Goal: Task Accomplishment & Management: Complete application form

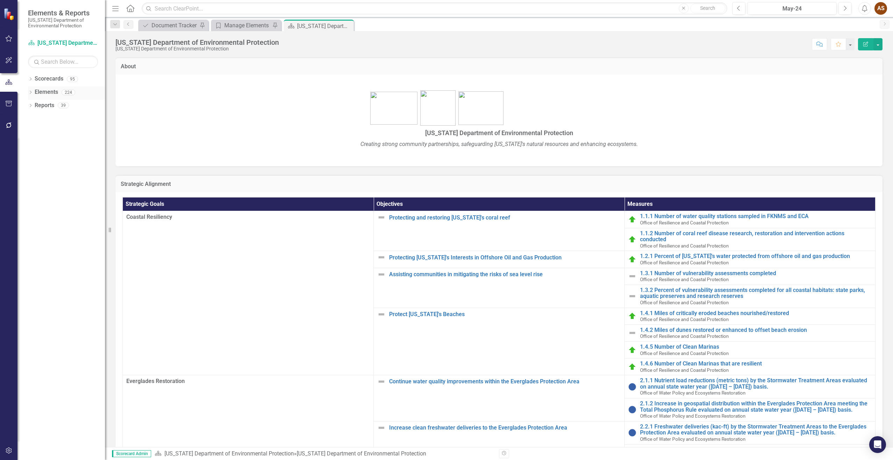
click at [43, 95] on link "Elements" at bounding box center [46, 92] width 23 height 8
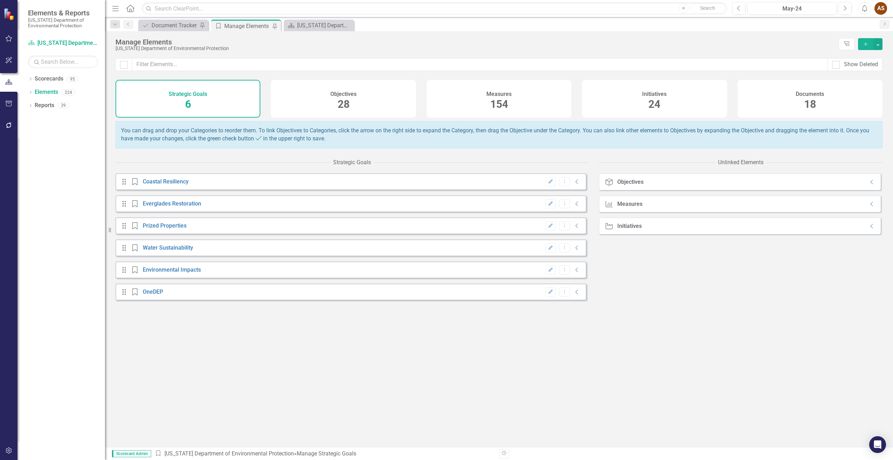
click at [824, 94] on h4 "Documents" at bounding box center [810, 94] width 28 height 6
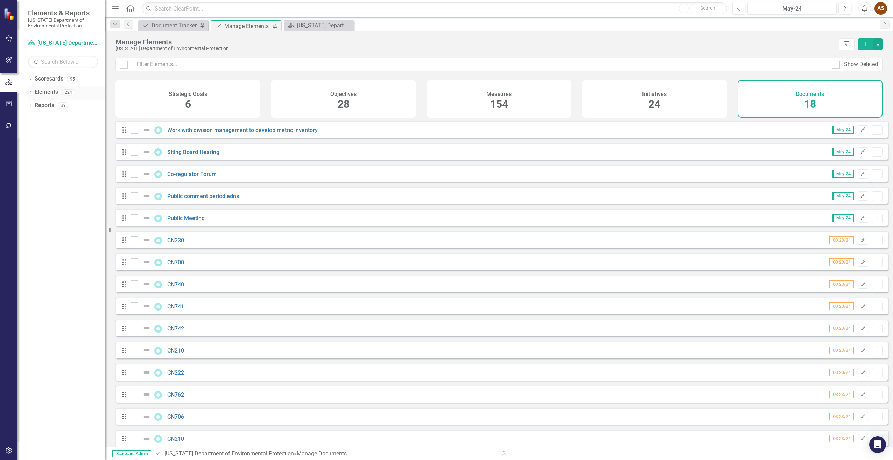
click at [30, 90] on div "Dropdown" at bounding box center [30, 93] width 5 height 6
click at [167, 23] on div "Document Tracker" at bounding box center [175, 25] width 46 height 9
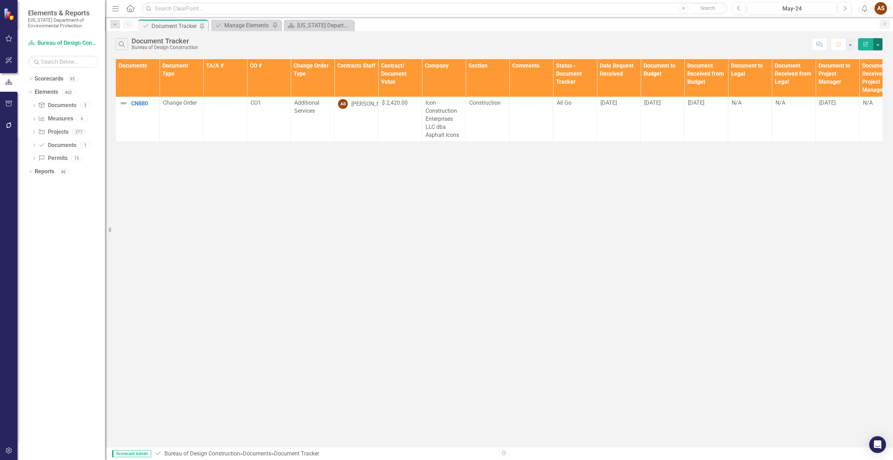
click at [878, 44] on button "button" at bounding box center [878, 44] width 9 height 12
click at [848, 256] on div "Search Document Tracker Bureau of Design Construction Comment Favorite Edit Rep…" at bounding box center [499, 239] width 788 height 416
click at [862, 47] on button "Edit Report" at bounding box center [865, 44] width 15 height 12
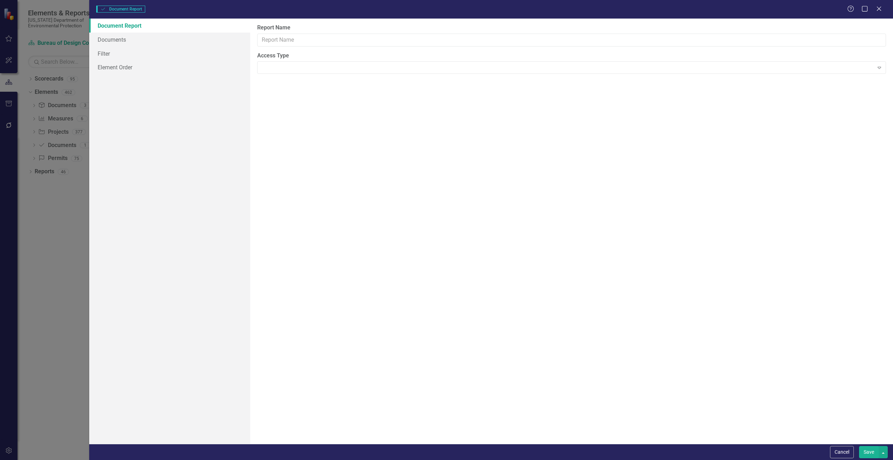
type input "Document Tracker"
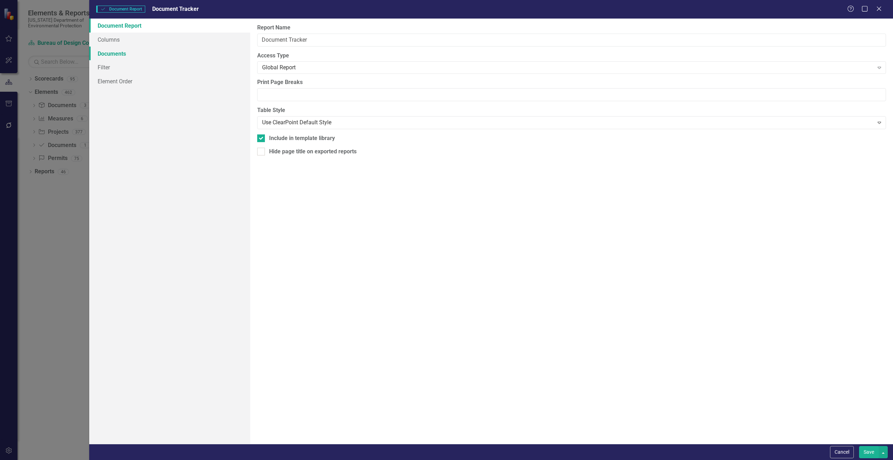
click at [122, 53] on link "Documents" at bounding box center [169, 54] width 161 height 14
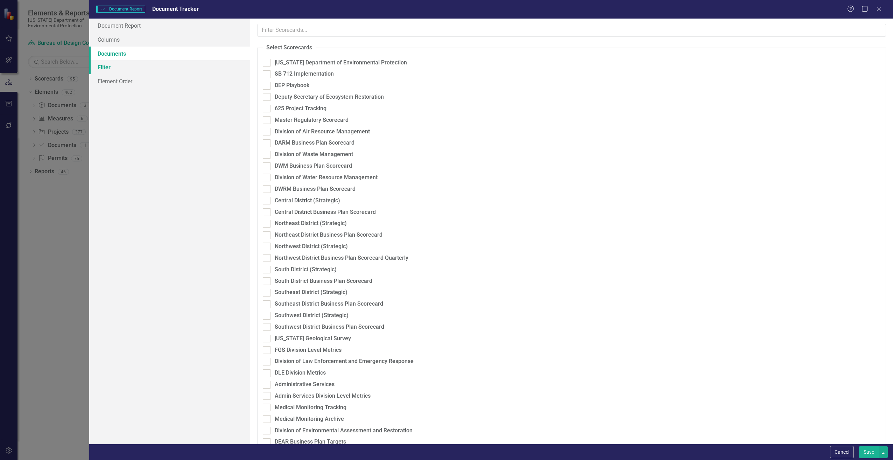
click at [104, 69] on link "Filter" at bounding box center [169, 67] width 161 height 14
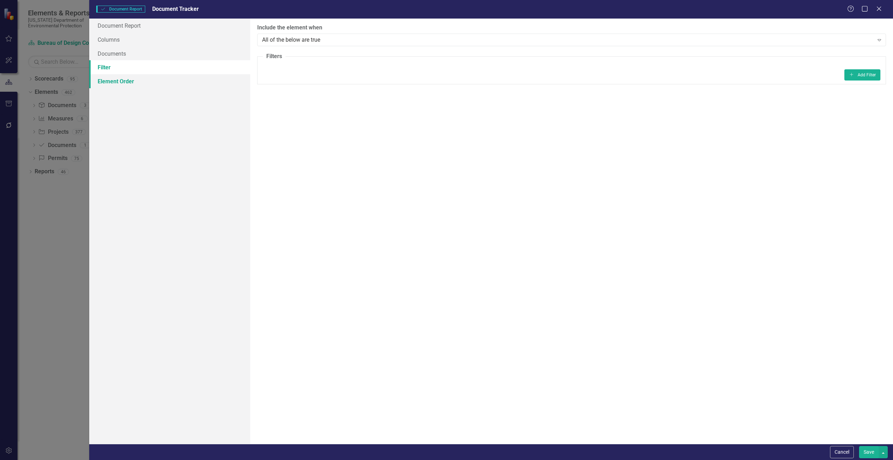
click at [114, 82] on link "Element Order" at bounding box center [169, 81] width 161 height 14
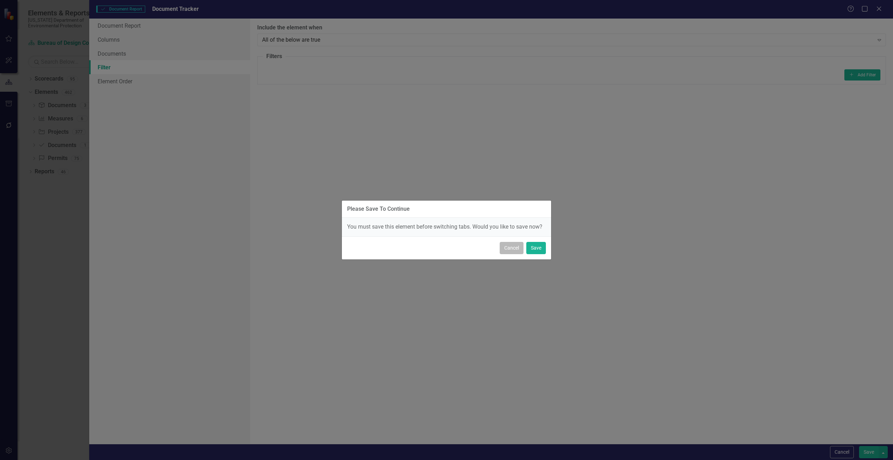
click at [510, 245] on button "Cancel" at bounding box center [512, 248] width 24 height 12
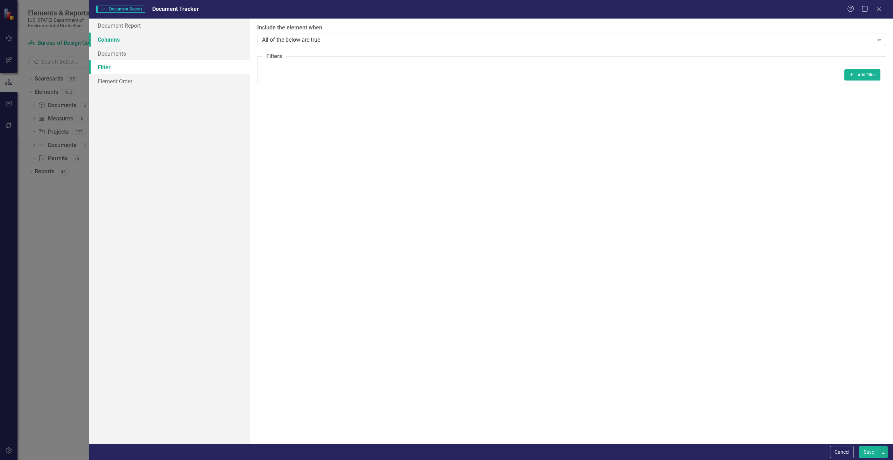
click at [117, 39] on link "Columns" at bounding box center [169, 40] width 161 height 14
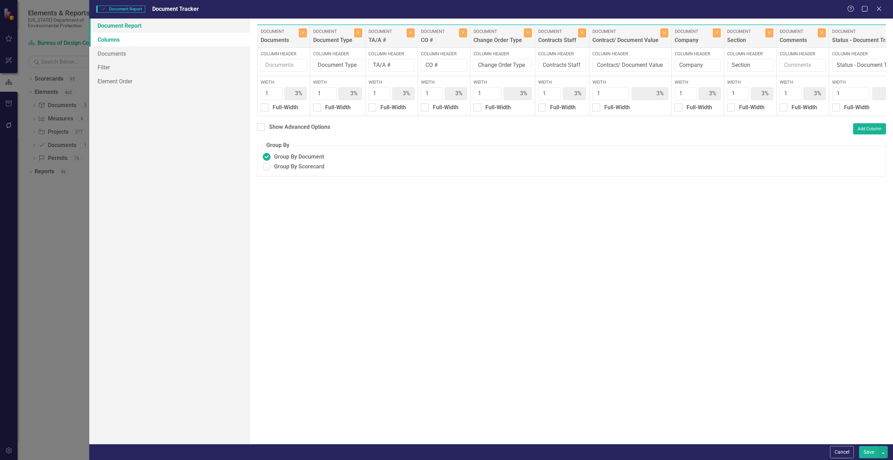
click at [132, 25] on link "Document Report" at bounding box center [169, 26] width 161 height 14
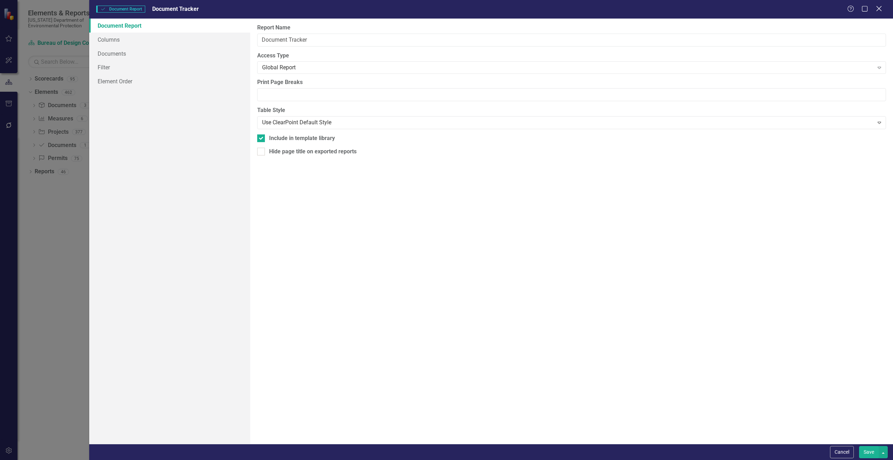
click at [878, 9] on icon "Close" at bounding box center [879, 8] width 9 height 7
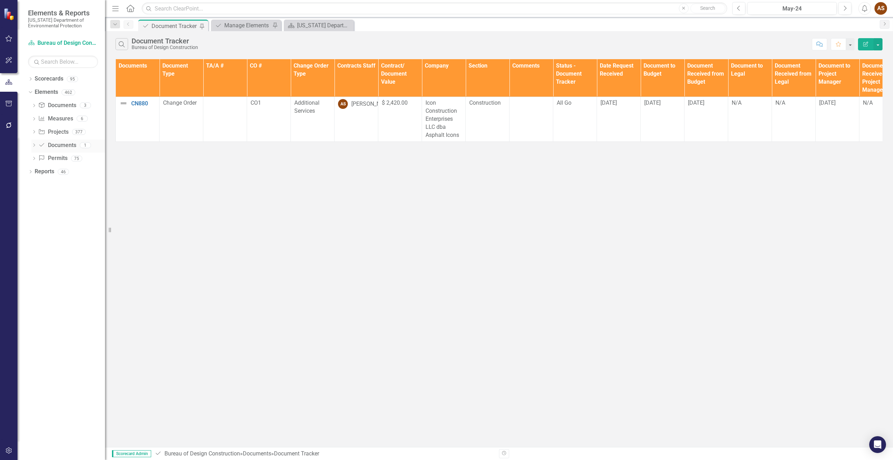
click at [34, 143] on div "Dropdown" at bounding box center [34, 146] width 5 height 6
click at [55, 146] on link "Document Documents" at bounding box center [57, 145] width 38 height 8
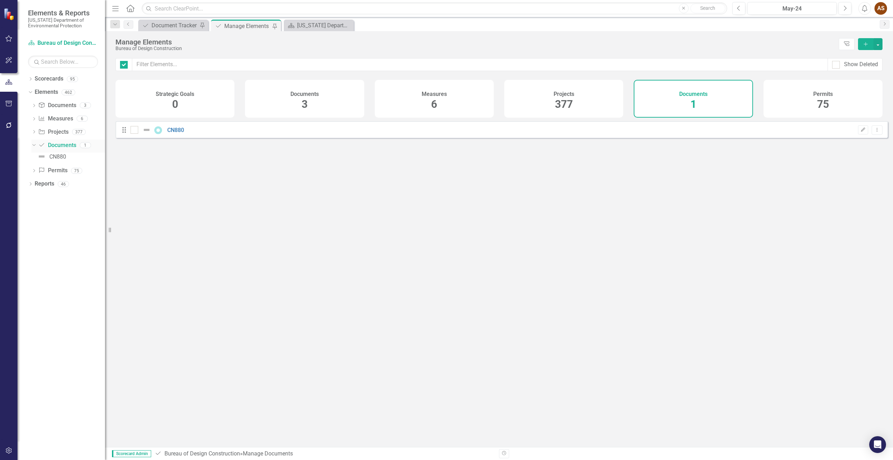
checkbox input "false"
click at [671, 102] on div "Documents 1" at bounding box center [693, 99] width 119 height 38
click at [664, 102] on div "Documents 1" at bounding box center [693, 99] width 119 height 38
click at [48, 147] on link "Document Documents" at bounding box center [57, 145] width 38 height 8
click at [44, 158] on img at bounding box center [41, 156] width 8 height 8
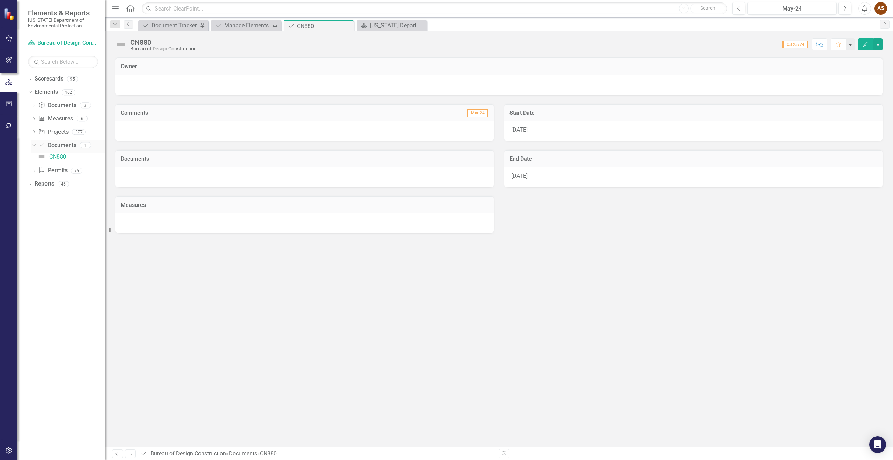
click at [55, 145] on link "Document Documents" at bounding box center [57, 145] width 38 height 8
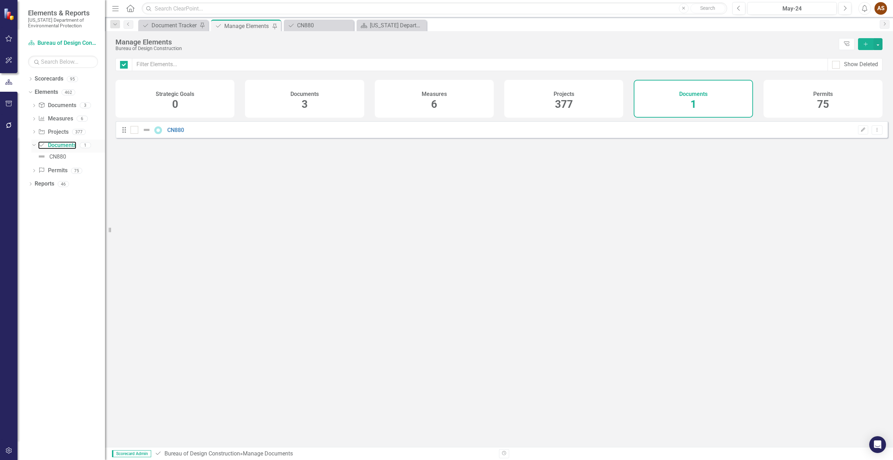
checkbox input "false"
click at [69, 104] on link "Document Documents" at bounding box center [57, 106] width 38 height 8
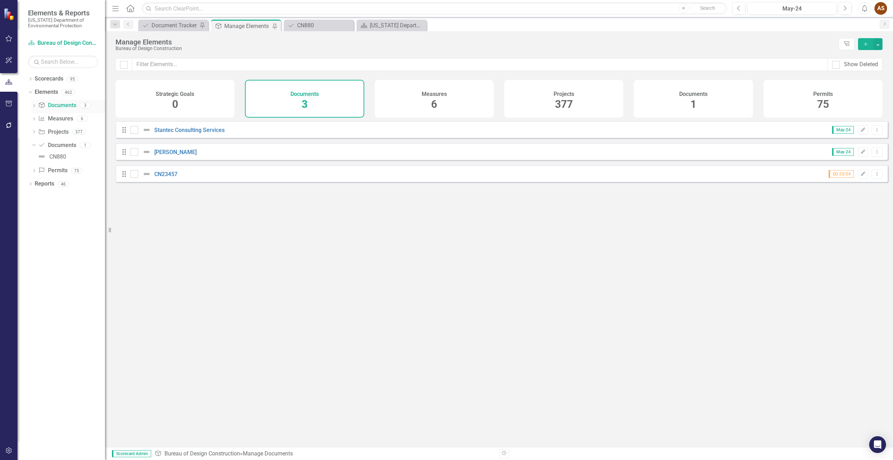
click at [36, 104] on div "Dropdown" at bounding box center [34, 106] width 5 height 6
click at [35, 183] on icon "Dropdown" at bounding box center [34, 183] width 5 height 4
click at [677, 95] on div "Documents 1" at bounding box center [693, 99] width 119 height 38
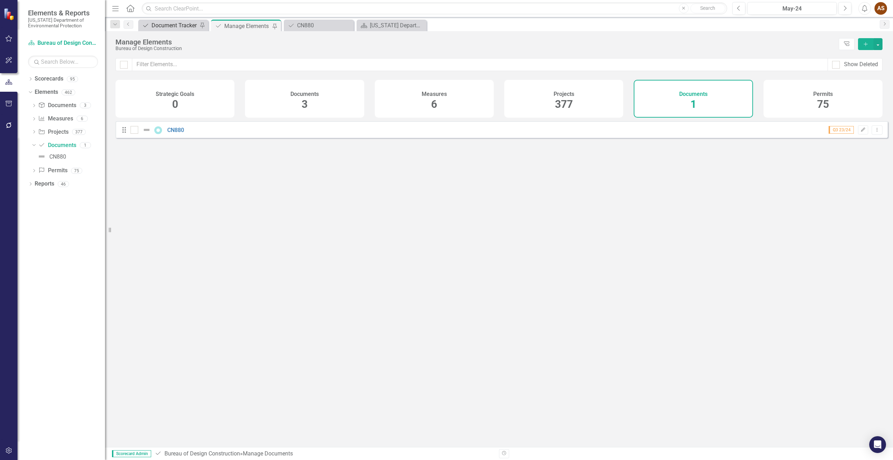
click at [161, 27] on div "Document Tracker" at bounding box center [175, 25] width 46 height 9
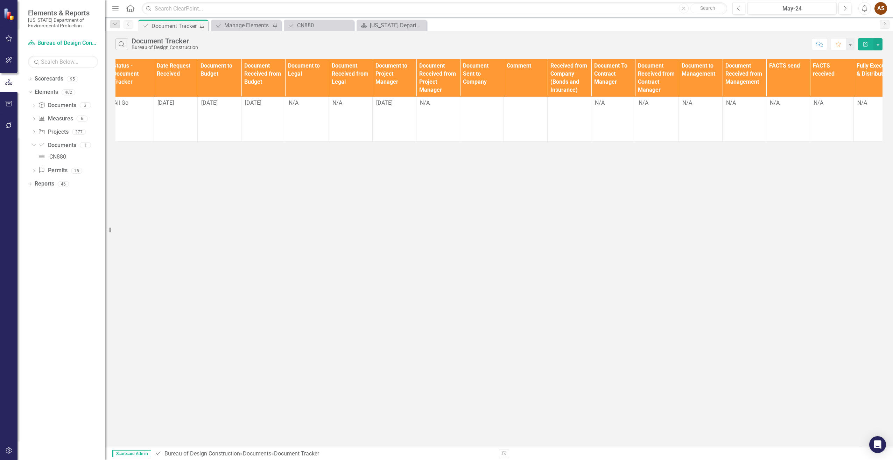
scroll to position [0, 458]
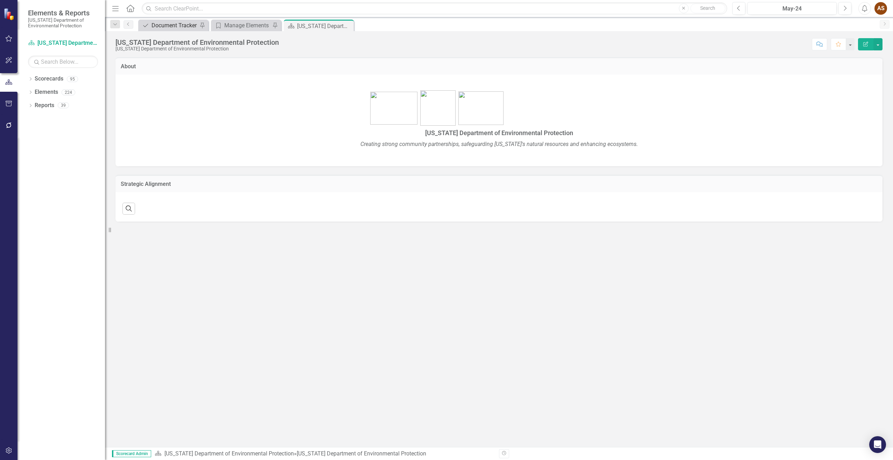
click at [172, 26] on div "Document Tracker" at bounding box center [175, 25] width 46 height 9
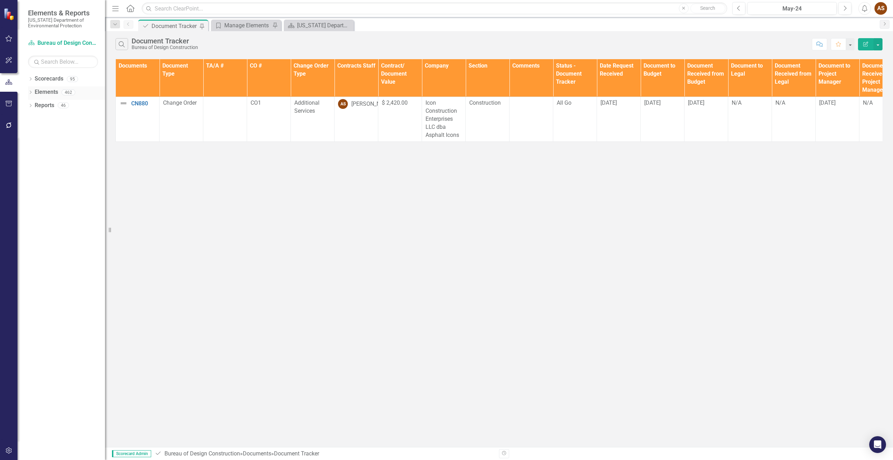
click at [48, 92] on link "Elements" at bounding box center [46, 92] width 23 height 8
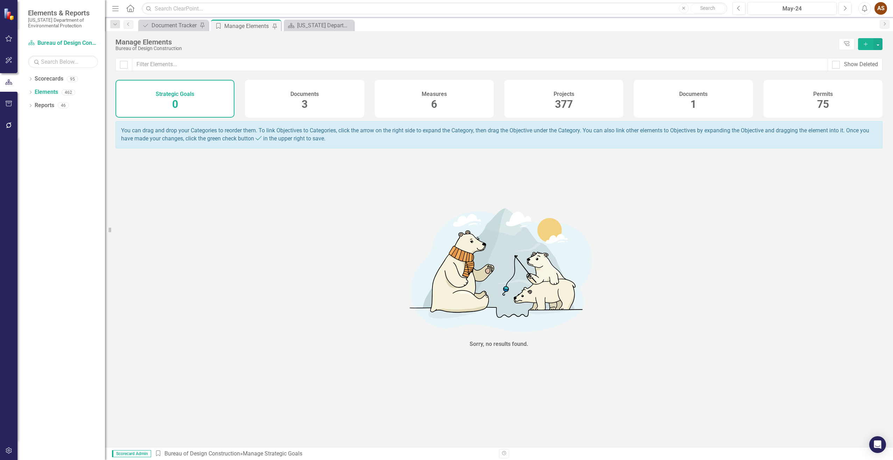
click at [708, 99] on div "Documents 1" at bounding box center [693, 99] width 119 height 38
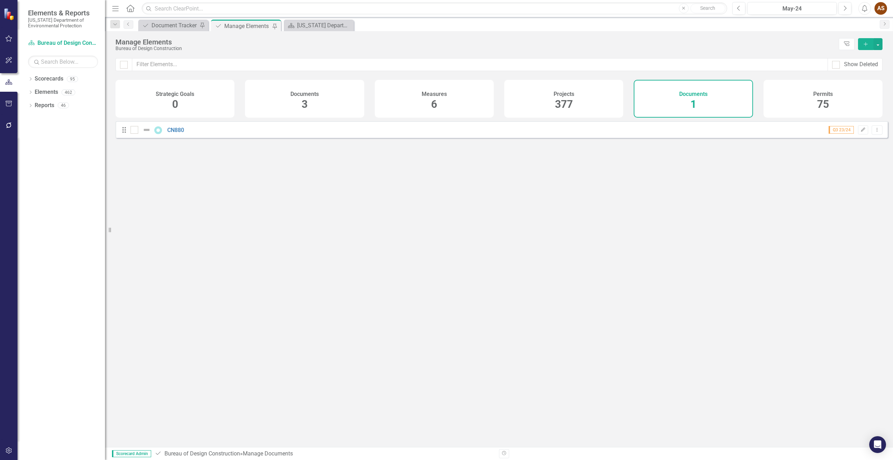
click at [865, 40] on button "Add" at bounding box center [865, 44] width 15 height 12
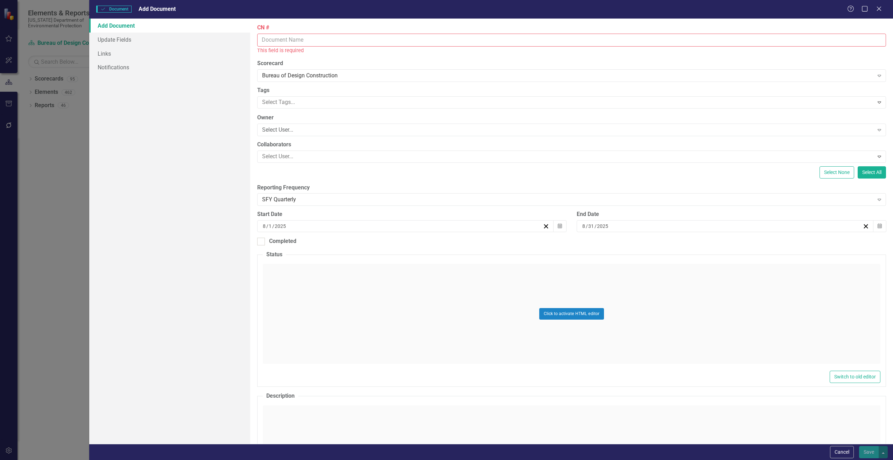
click at [296, 40] on input "CN #" at bounding box center [571, 40] width 629 height 13
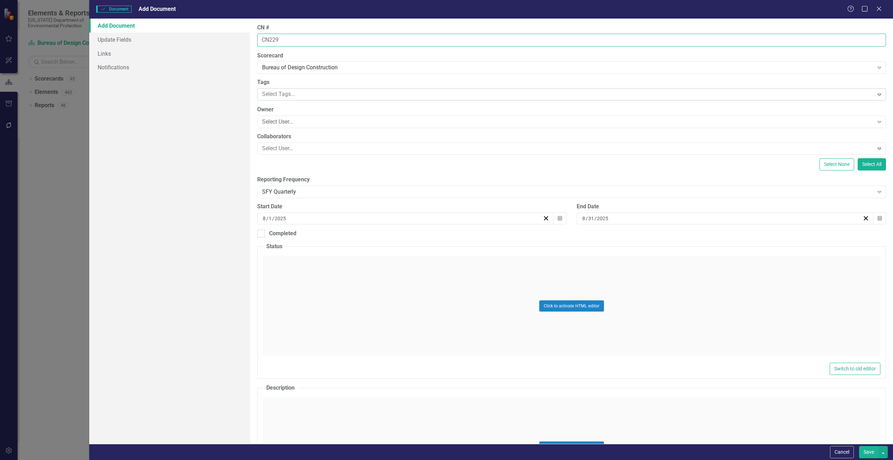
type input "CN229"
click at [277, 96] on div at bounding box center [566, 94] width 615 height 9
click at [229, 114] on div "Add Document Update Fields Links Notifications" at bounding box center [169, 231] width 161 height 425
click at [267, 121] on div "Select User..." at bounding box center [568, 122] width 612 height 8
click at [231, 131] on div "Add Document Update Fields Links Notifications" at bounding box center [169, 231] width 161 height 425
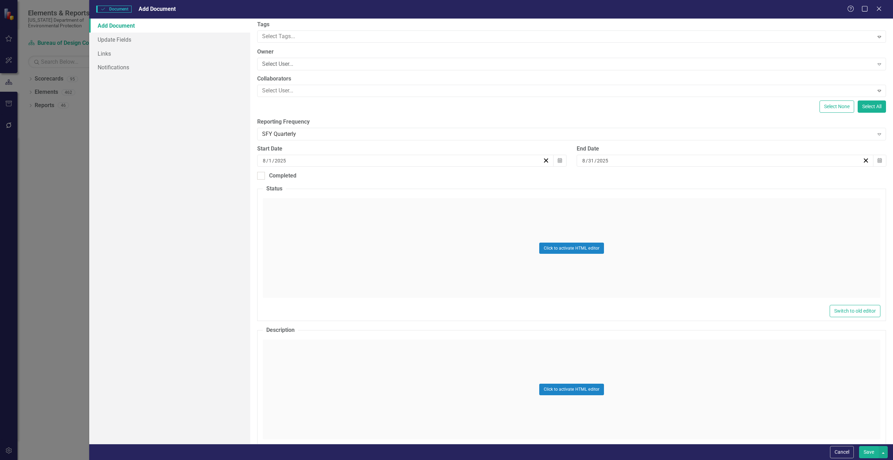
scroll to position [70, 0]
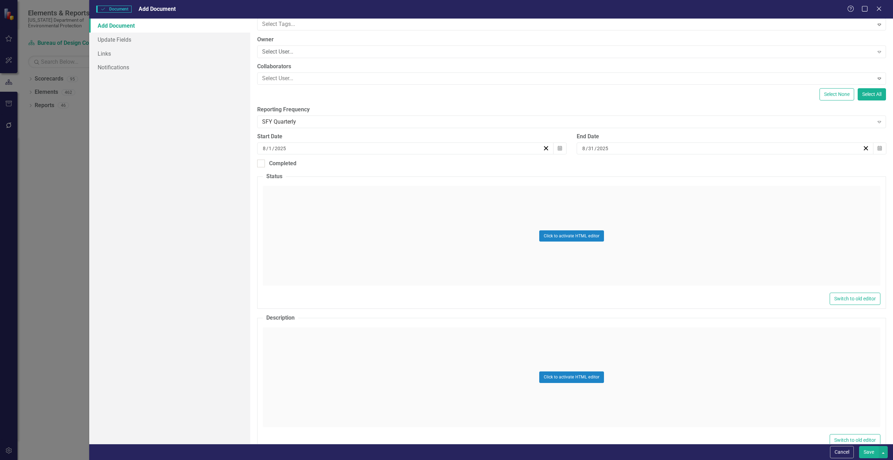
click at [300, 345] on div "Click to activate HTML editor" at bounding box center [572, 377] width 618 height 100
click at [286, 356] on body "Rich Text Area. Press ALT-0 for help." at bounding box center [571, 396] width 616 height 105
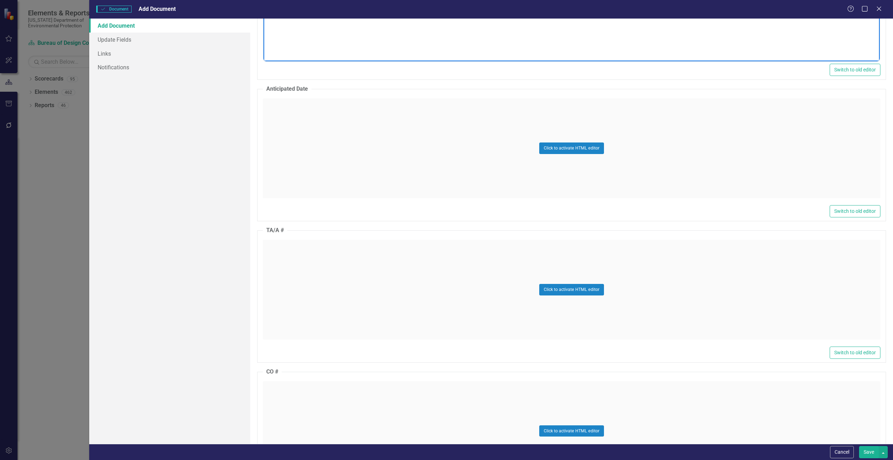
scroll to position [490, 0]
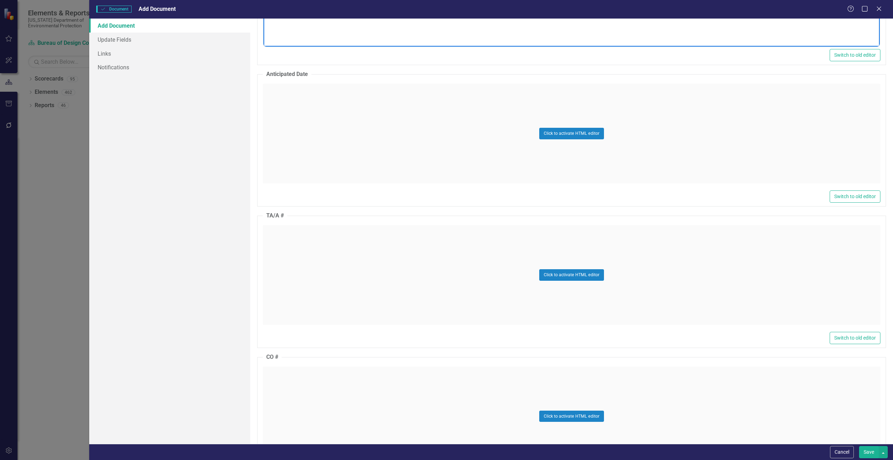
click at [295, 239] on div "Click to activate HTML editor" at bounding box center [572, 275] width 618 height 100
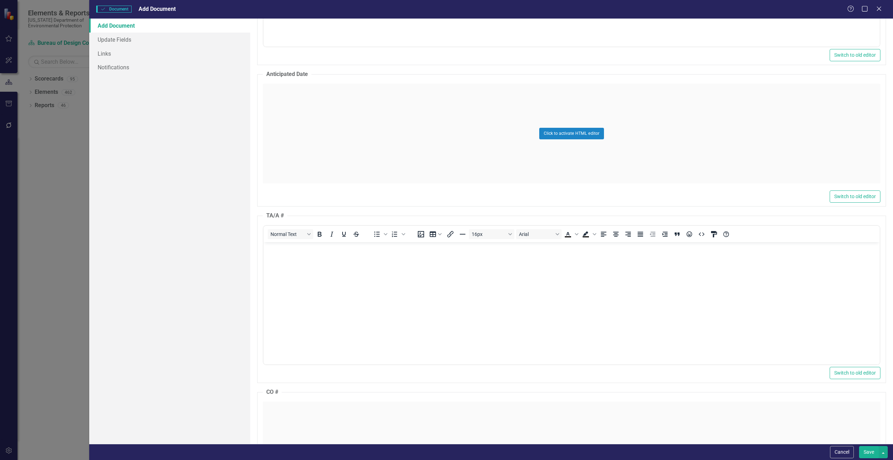
scroll to position [0, 0]
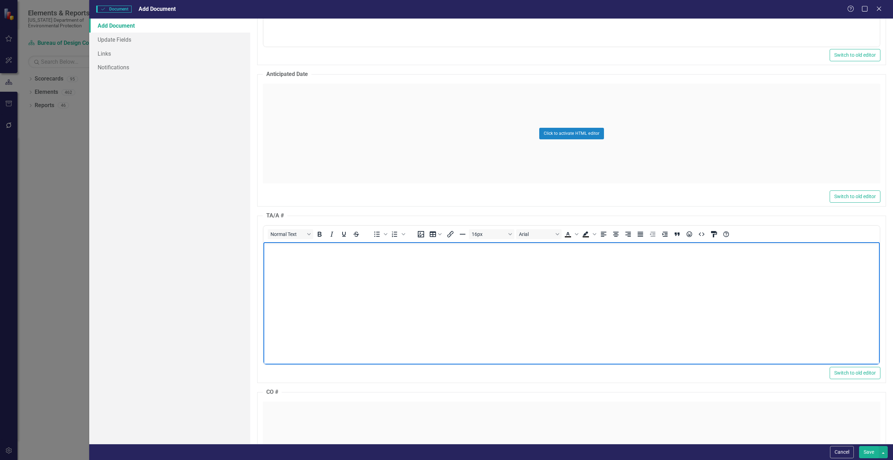
click at [286, 258] on body "Rich Text Area. Press ALT-0 for help." at bounding box center [571, 294] width 616 height 105
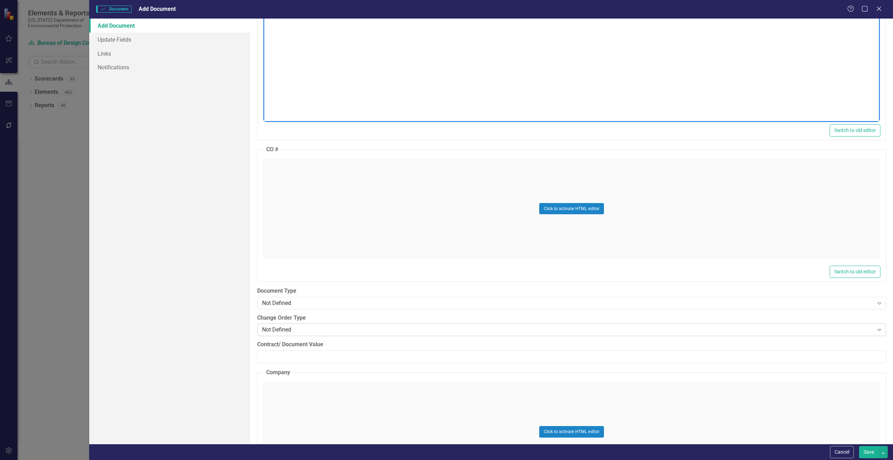
scroll to position [735, 0]
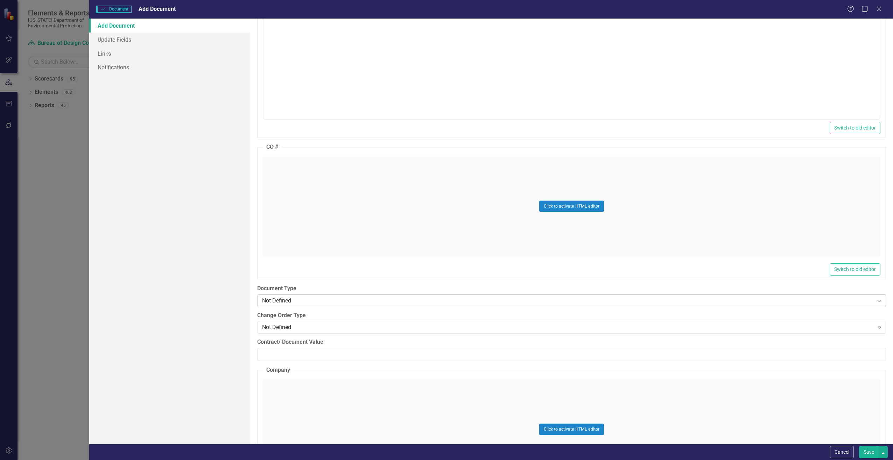
click at [373, 302] on div "Not Defined" at bounding box center [568, 300] width 612 height 8
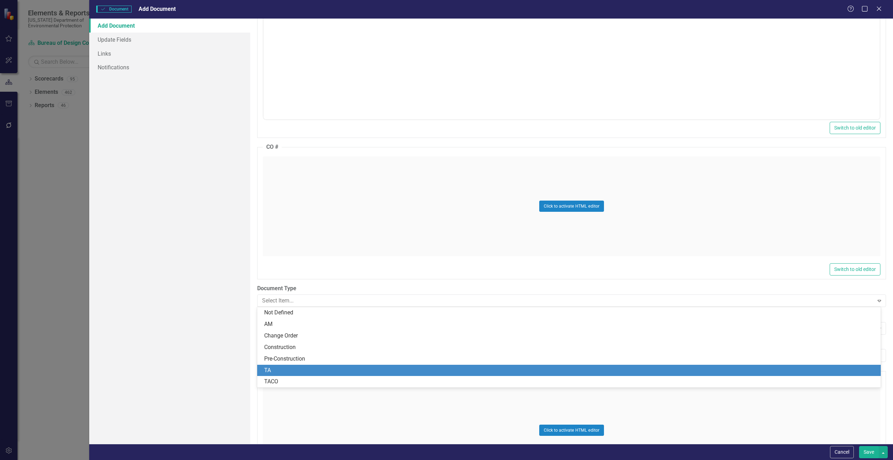
click at [286, 373] on div "TA" at bounding box center [570, 370] width 613 height 8
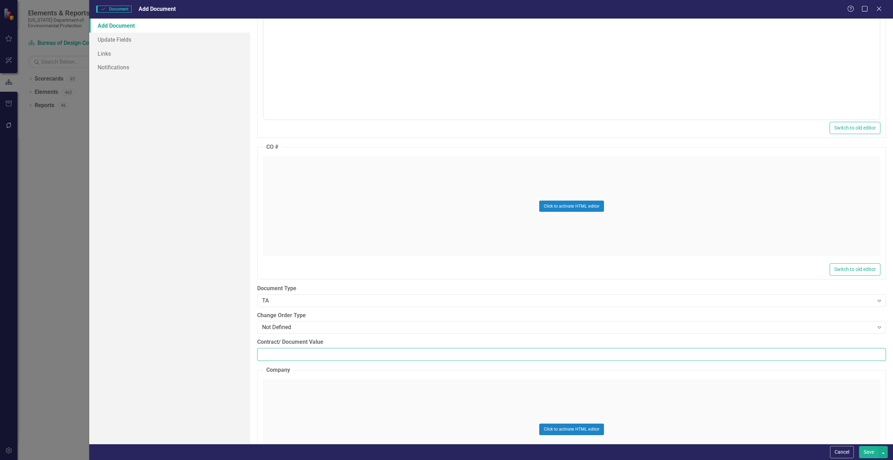
click at [272, 356] on input "Contract/ Document Value" at bounding box center [571, 354] width 629 height 13
paste input "39817.4"
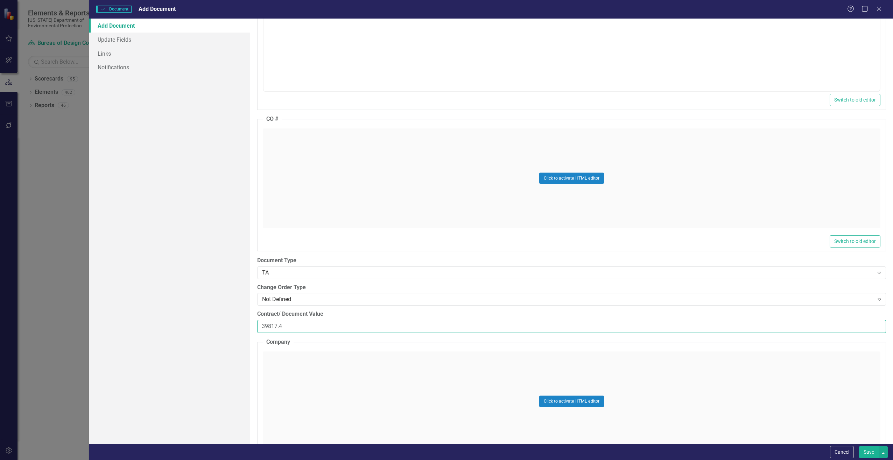
scroll to position [805, 0]
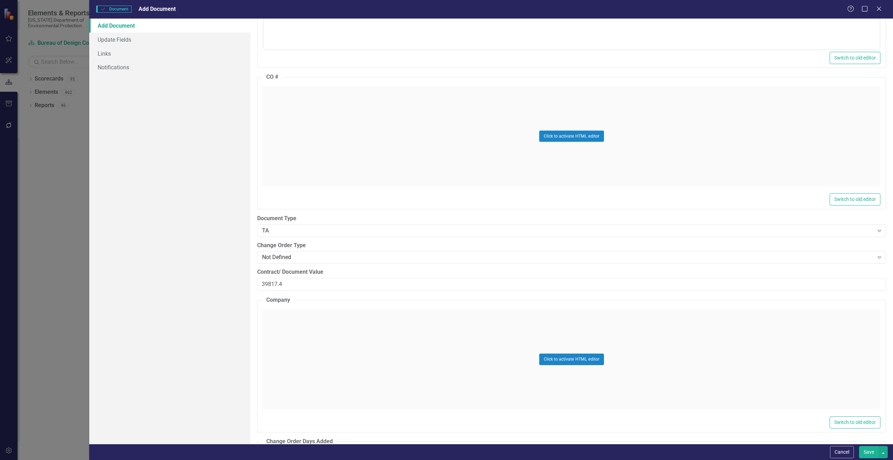
click at [378, 340] on div "Click to activate HTML editor" at bounding box center [572, 359] width 618 height 100
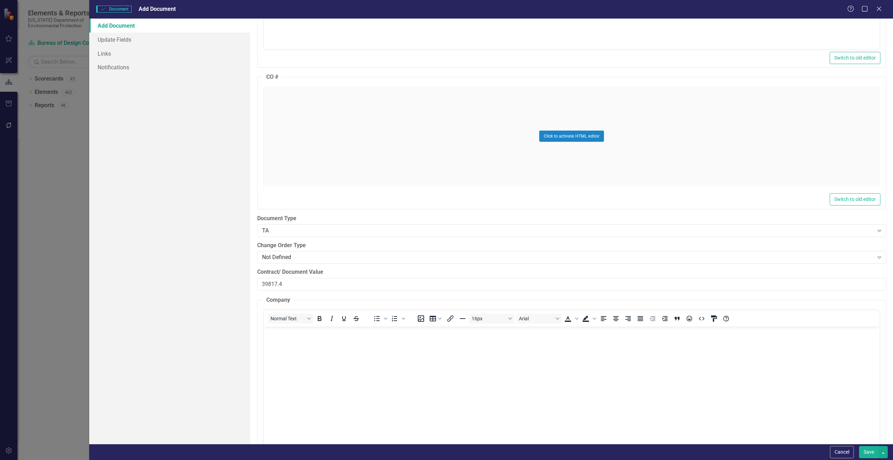
scroll to position [0, 0]
click at [294, 282] on input "39817.4" at bounding box center [571, 284] width 629 height 13
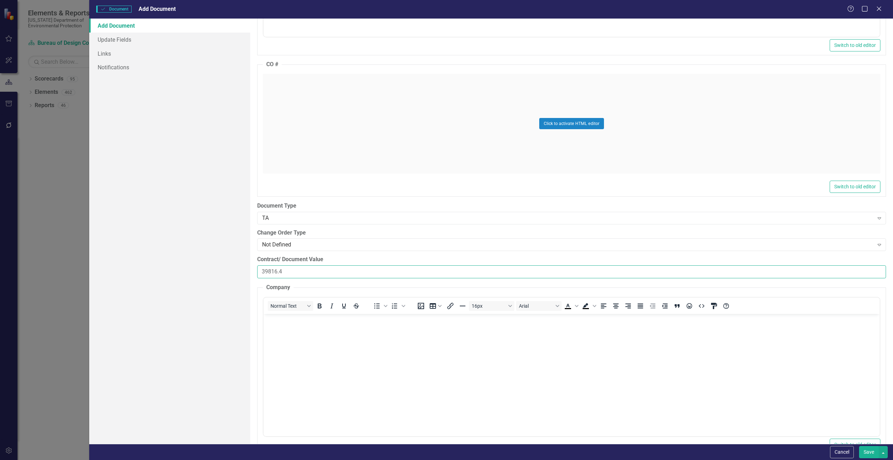
scroll to position [840, 0]
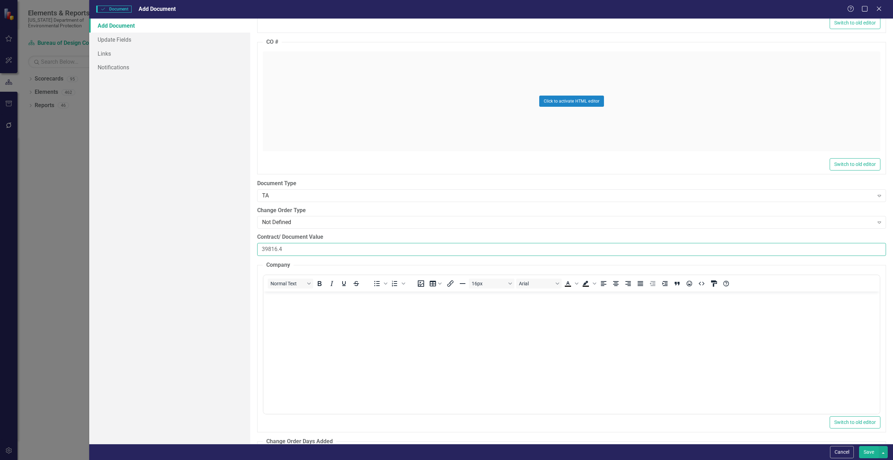
type input "39816.4"
click at [281, 319] on body "Rich Text Area. Press ALT-0 for help." at bounding box center [571, 343] width 616 height 105
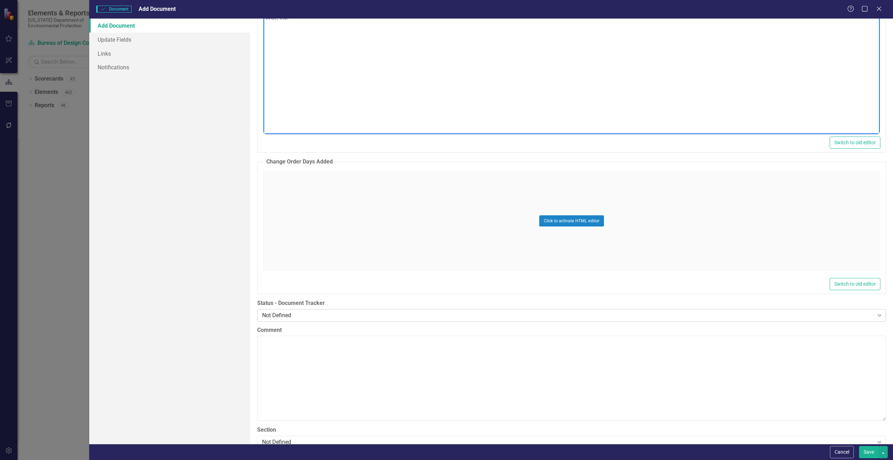
scroll to position [1120, 0]
click at [325, 312] on div "Not Defined" at bounding box center [568, 315] width 612 height 8
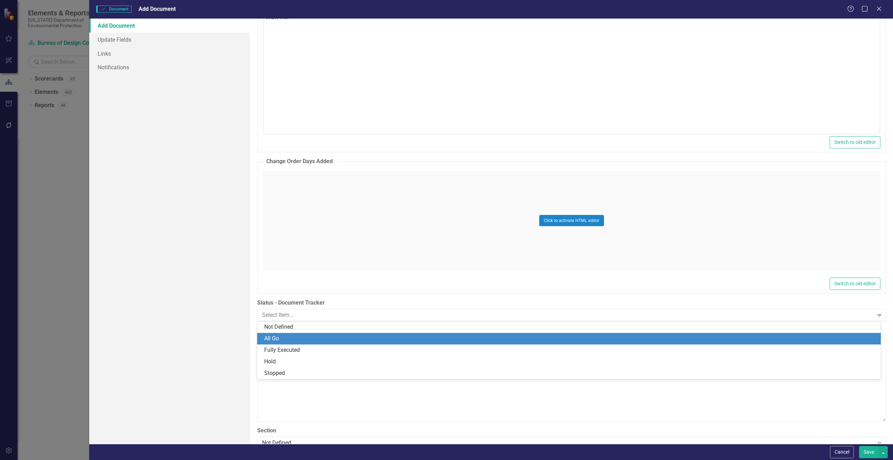
click at [287, 340] on div "All Go" at bounding box center [570, 339] width 613 height 8
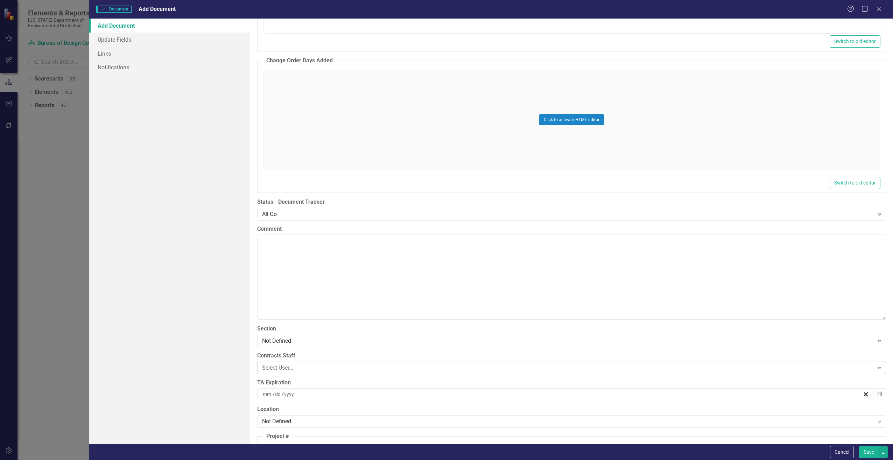
scroll to position [1225, 0]
click at [312, 340] on div "Not Defined" at bounding box center [568, 337] width 612 height 8
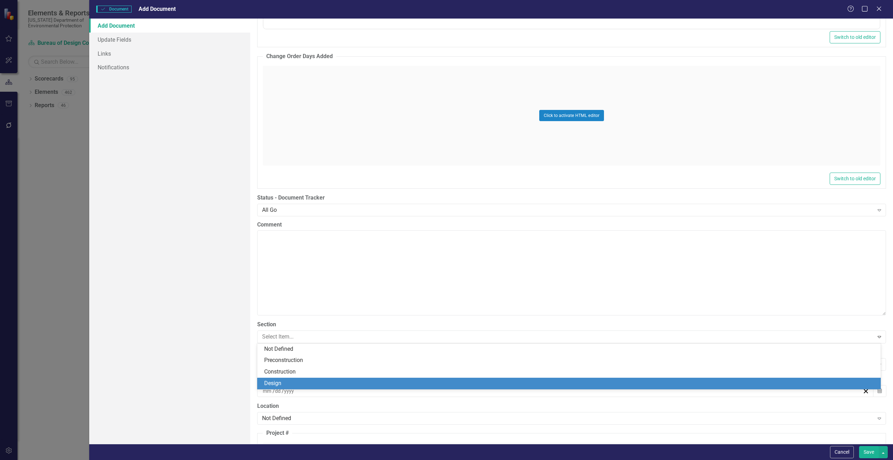
click at [269, 382] on div "Design" at bounding box center [570, 383] width 613 height 8
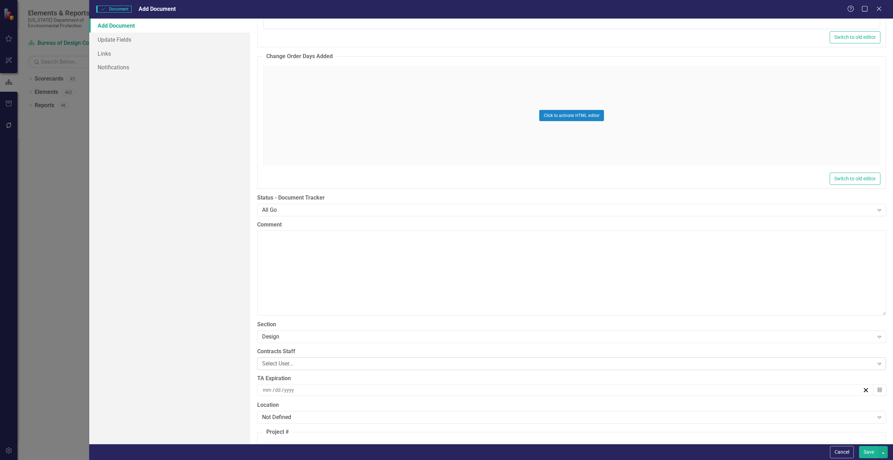
click at [284, 361] on div "Select User..." at bounding box center [568, 363] width 612 height 8
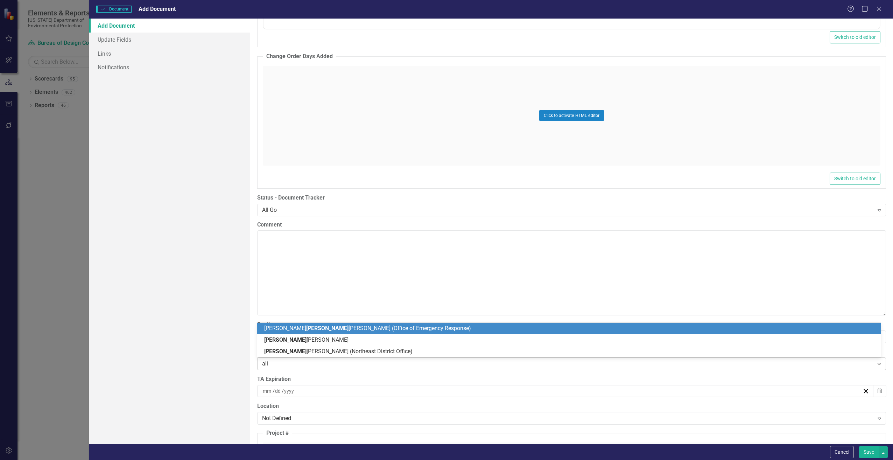
type input "alis"
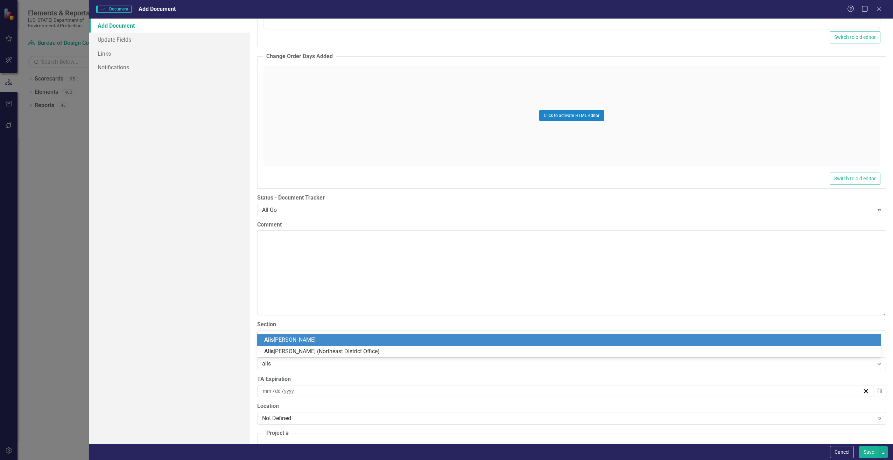
click at [293, 337] on span "Alis ha Sadler" at bounding box center [289, 339] width 51 height 7
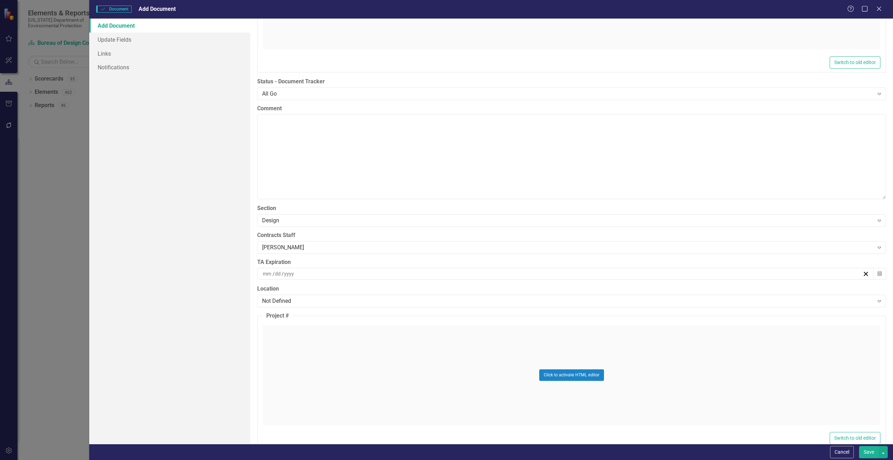
scroll to position [1365, 0]
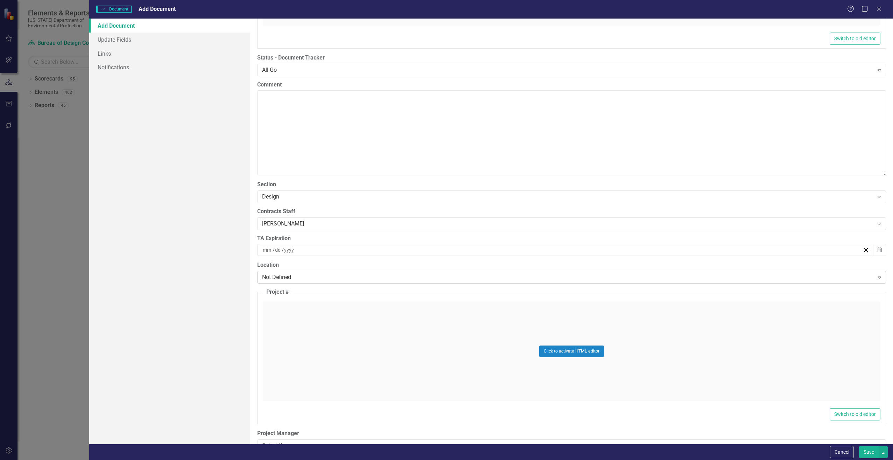
click at [328, 277] on div "Not Defined" at bounding box center [568, 277] width 612 height 8
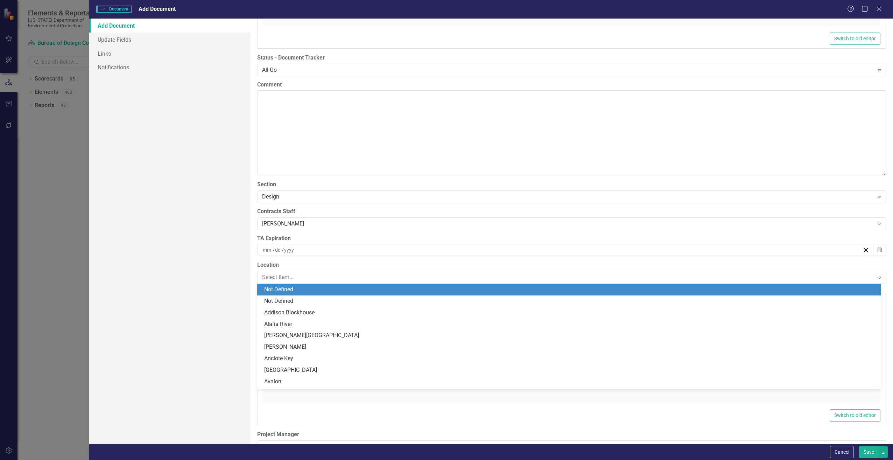
click at [123, 302] on div "Add Document Update Fields Links Notifications" at bounding box center [169, 231] width 161 height 425
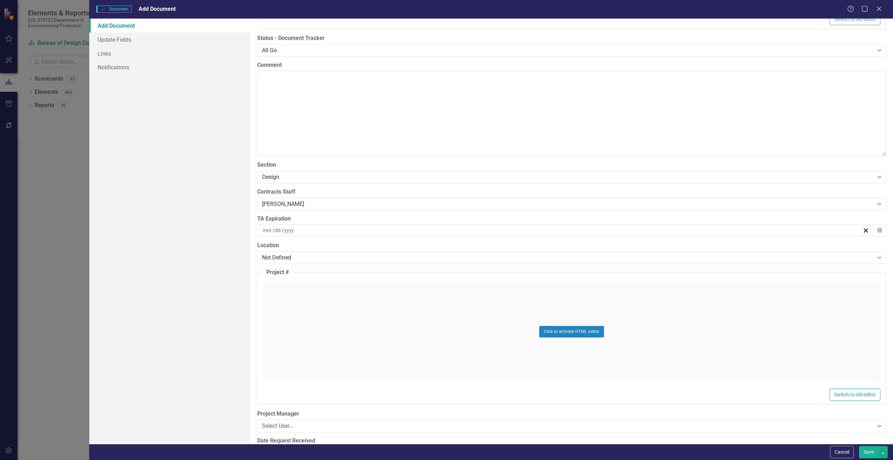
scroll to position [1470, 0]
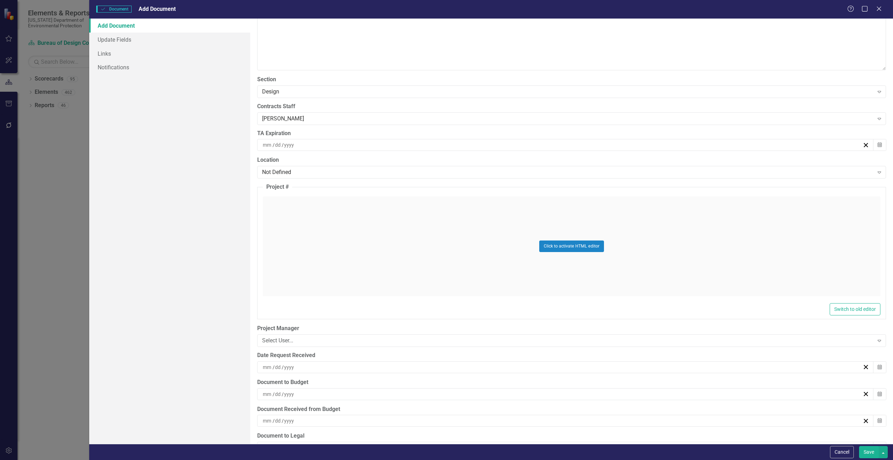
click at [300, 366] on div "/ /" at bounding box center [562, 367] width 601 height 7
click at [530, 304] on button "4" at bounding box center [528, 300] width 18 height 13
click at [303, 364] on div "8 / 4 / 2025" at bounding box center [562, 367] width 601 height 7
click at [531, 267] on button "‹" at bounding box center [524, 264] width 15 height 15
click at [582, 337] on abbr "31" at bounding box center [581, 339] width 6 height 6
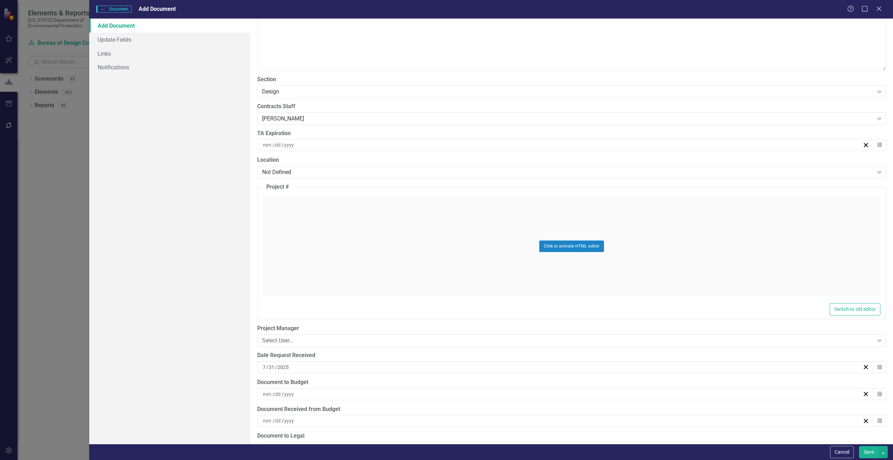
click at [315, 392] on div "/ /" at bounding box center [562, 394] width 601 height 7
click at [531, 295] on button "‹" at bounding box center [524, 291] width 15 height 15
click at [582, 362] on abbr "31" at bounding box center [581, 365] width 6 height 6
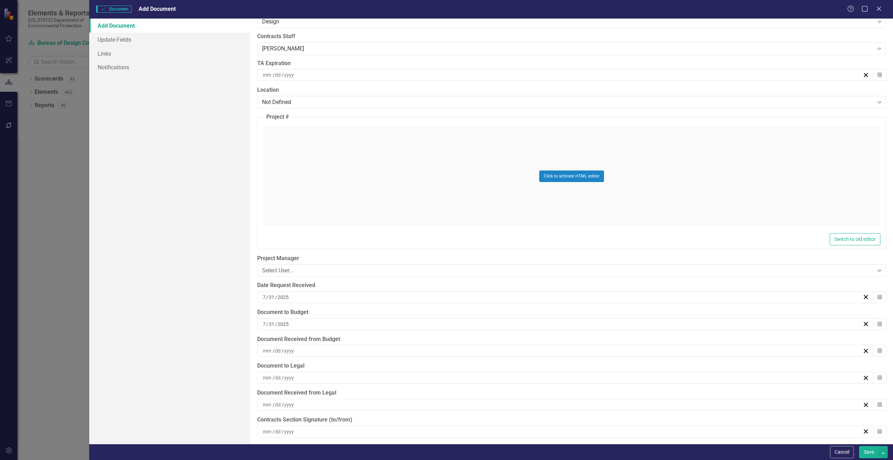
click at [314, 350] on div "/ /" at bounding box center [562, 350] width 601 height 7
click at [525, 248] on button "‹" at bounding box center [524, 248] width 15 height 15
click at [580, 322] on abbr "31" at bounding box center [581, 322] width 6 height 6
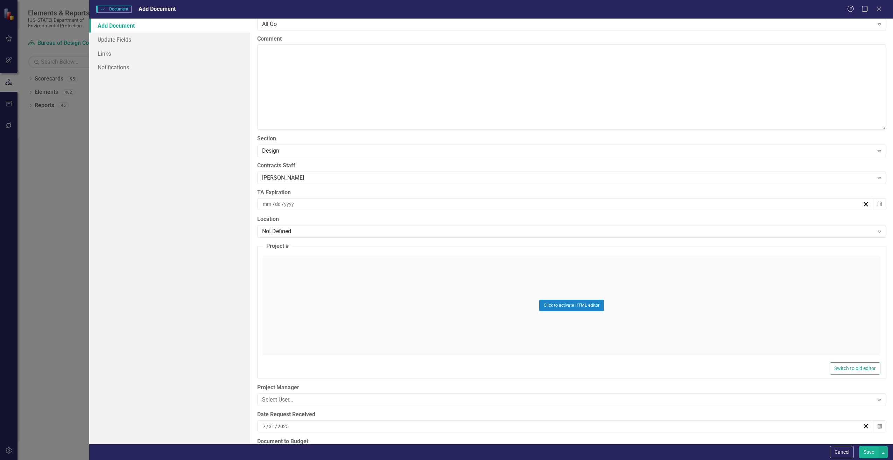
scroll to position [1488, 0]
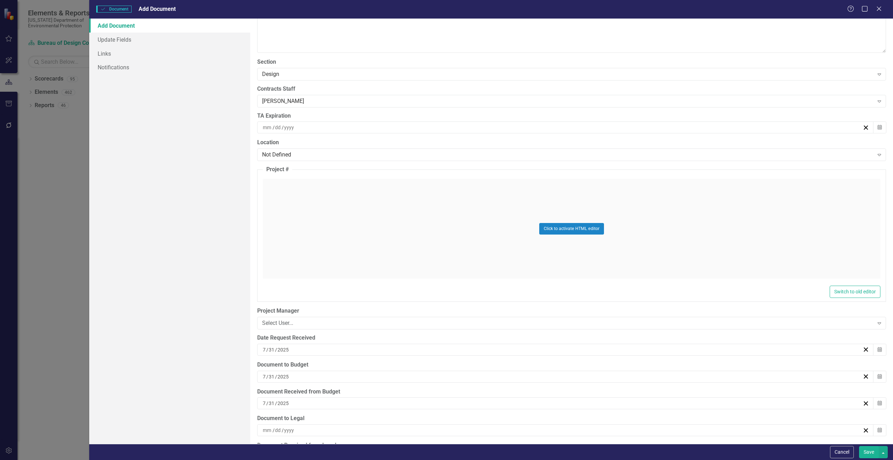
click at [869, 452] on button "Save" at bounding box center [869, 452] width 20 height 12
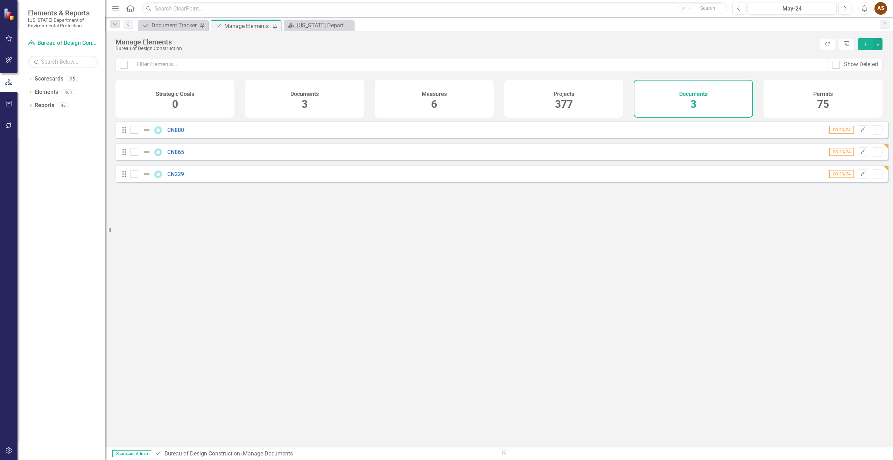
click at [308, 101] on span "3" at bounding box center [305, 104] width 6 height 12
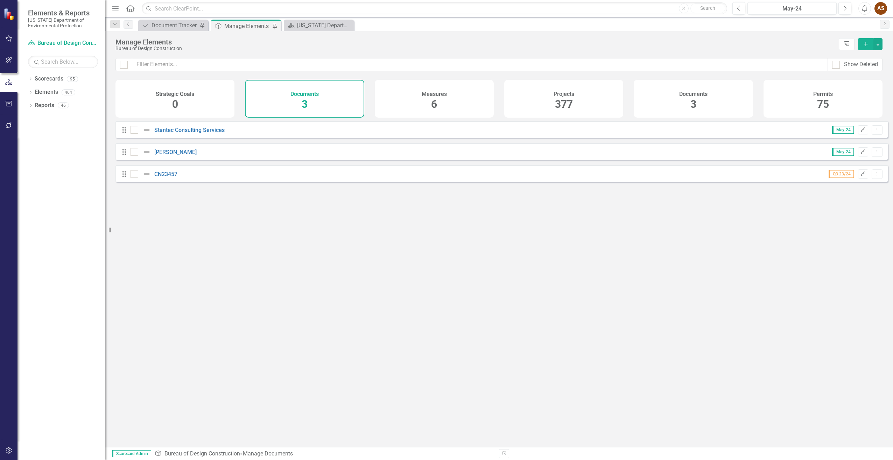
click at [701, 94] on h4 "Documents" at bounding box center [693, 94] width 28 height 6
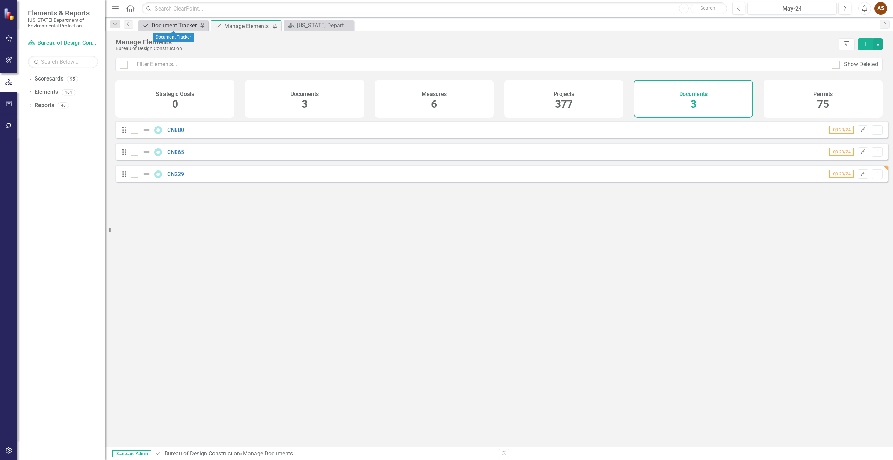
click at [162, 21] on div "Document Tracker" at bounding box center [175, 25] width 46 height 9
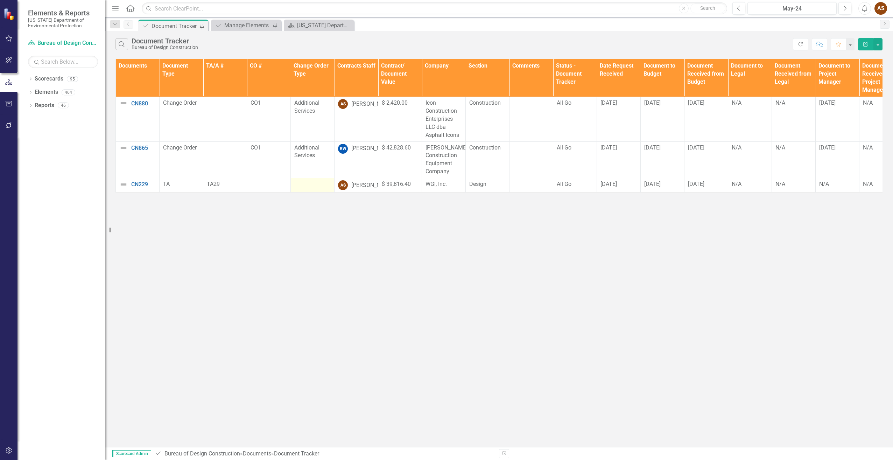
click at [306, 184] on div at bounding box center [312, 184] width 36 height 8
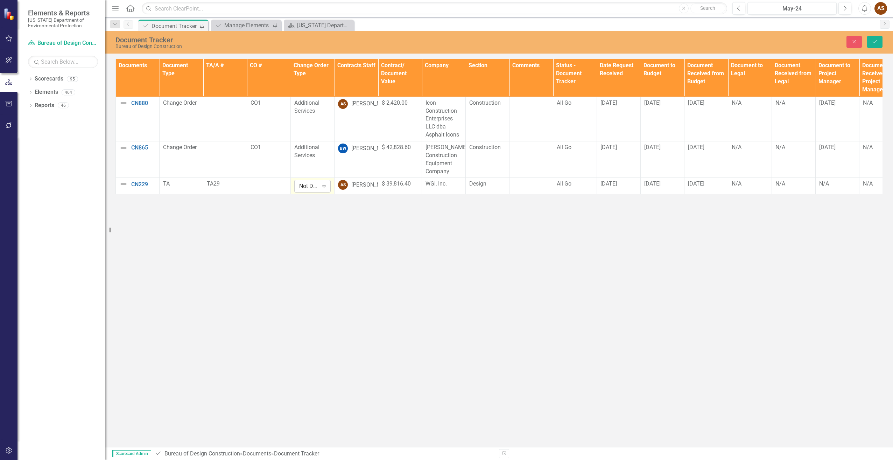
drag, startPoint x: 306, startPoint y: 184, endPoint x: 325, endPoint y: 187, distance: 19.1
click at [325, 187] on icon "Expand" at bounding box center [324, 186] width 7 height 6
click at [322, 209] on div "Additional Services" at bounding box center [323, 214] width 45 height 16
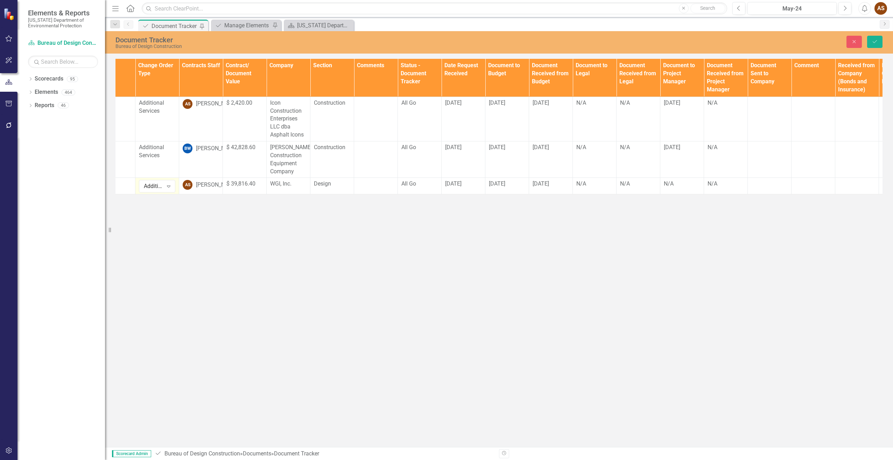
scroll to position [0, 156]
click at [671, 186] on div "N/A" at bounding box center [681, 184] width 36 height 8
click at [670, 186] on div "N/A" at bounding box center [681, 184] width 36 height 8
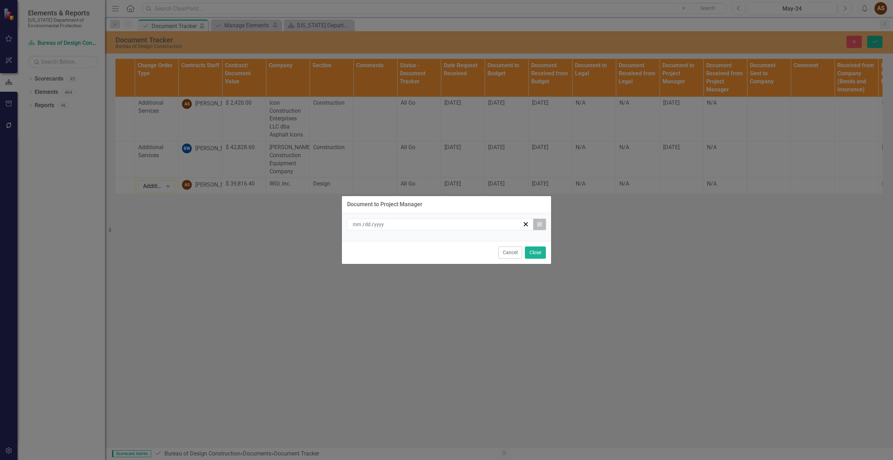
click at [539, 224] on icon "Calendar" at bounding box center [540, 224] width 4 height 5
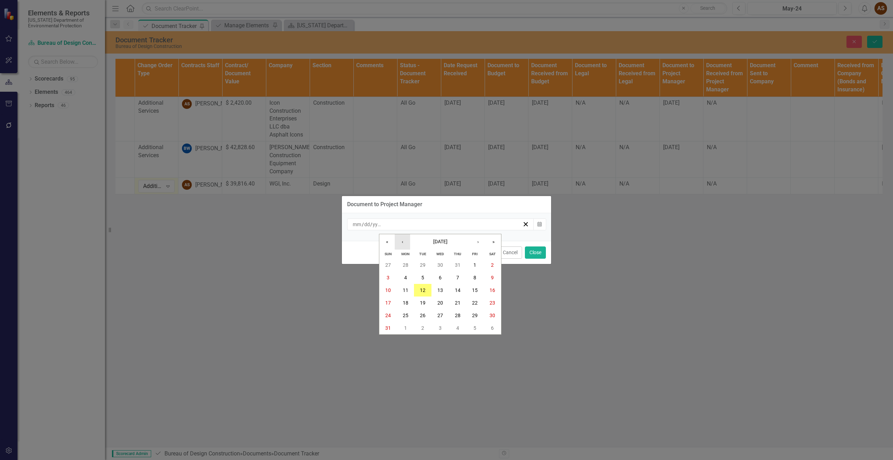
click at [400, 244] on button "‹" at bounding box center [402, 241] width 15 height 15
click at [455, 313] on abbr "31" at bounding box center [458, 316] width 6 height 6
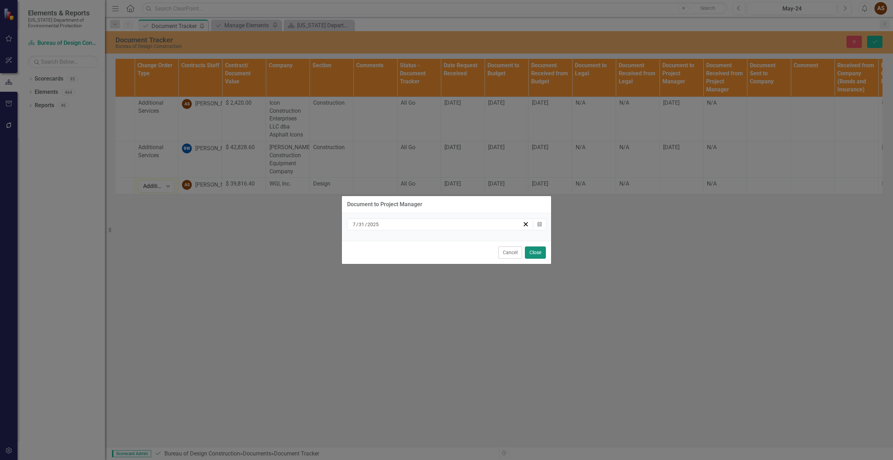
click at [539, 254] on button "Close" at bounding box center [535, 252] width 21 height 12
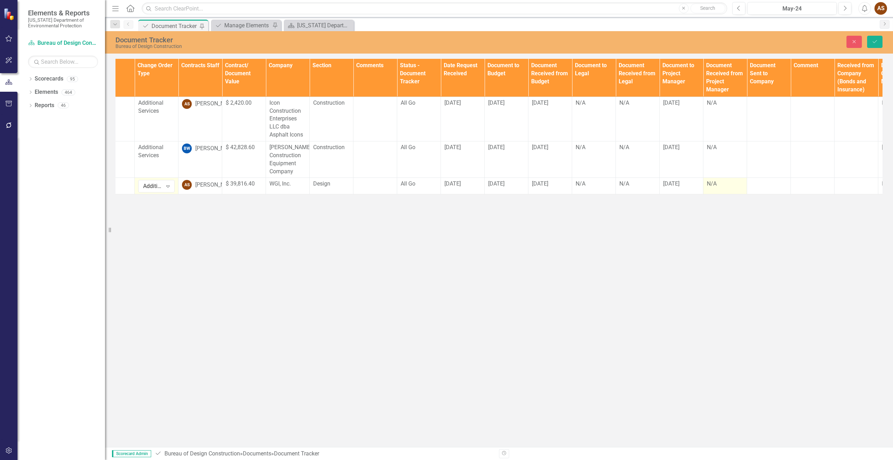
click at [715, 184] on div "N/A" at bounding box center [725, 184] width 36 height 8
click at [722, 184] on div "N/A" at bounding box center [725, 184] width 36 height 8
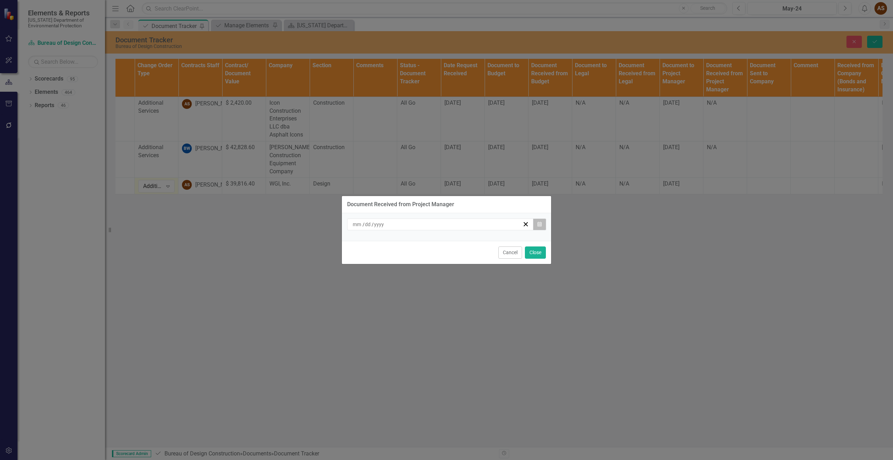
click at [542, 224] on button "Calendar" at bounding box center [539, 224] width 13 height 12
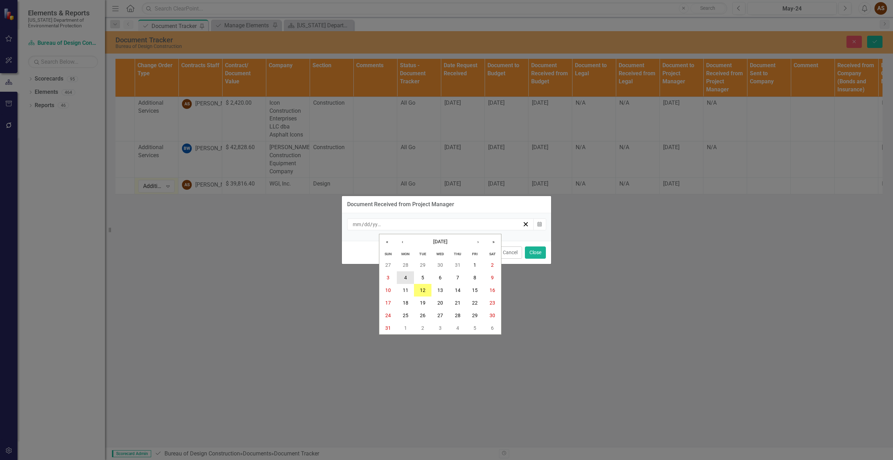
click at [407, 279] on button "4" at bounding box center [406, 277] width 18 height 13
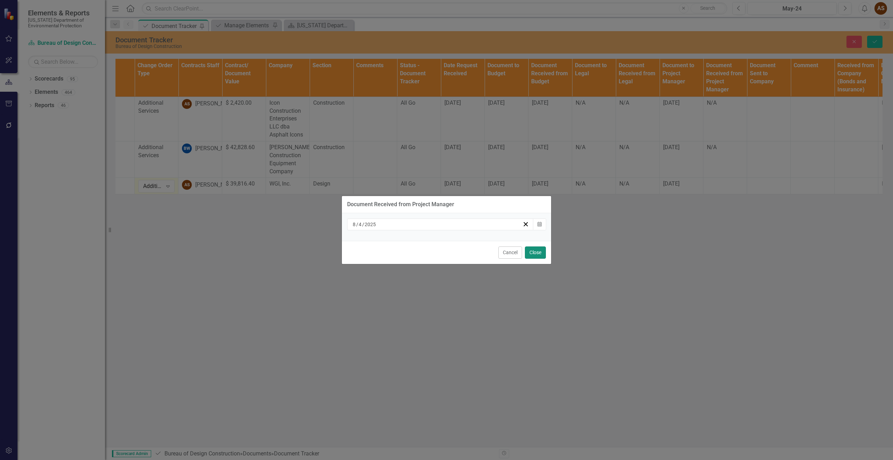
click at [534, 253] on button "Close" at bounding box center [535, 252] width 21 height 12
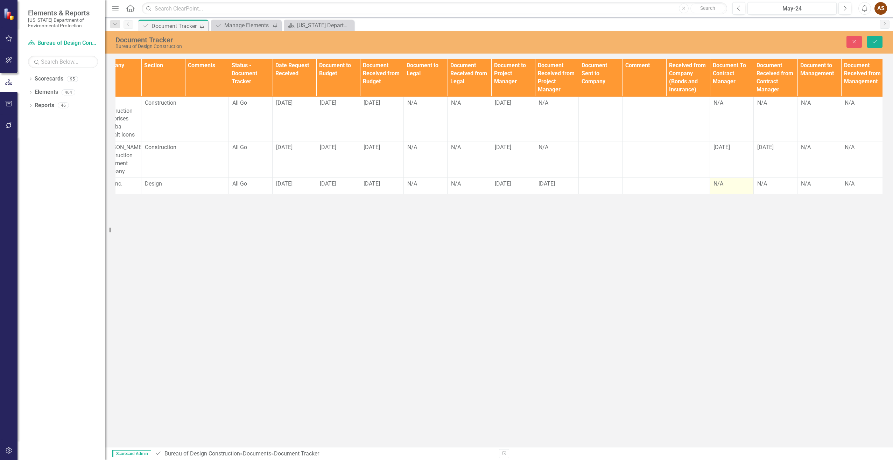
scroll to position [0, 325]
click at [728, 187] on div "N/A" at bounding box center [731, 184] width 36 height 8
click at [724, 188] on div "N/A" at bounding box center [731, 184] width 36 height 8
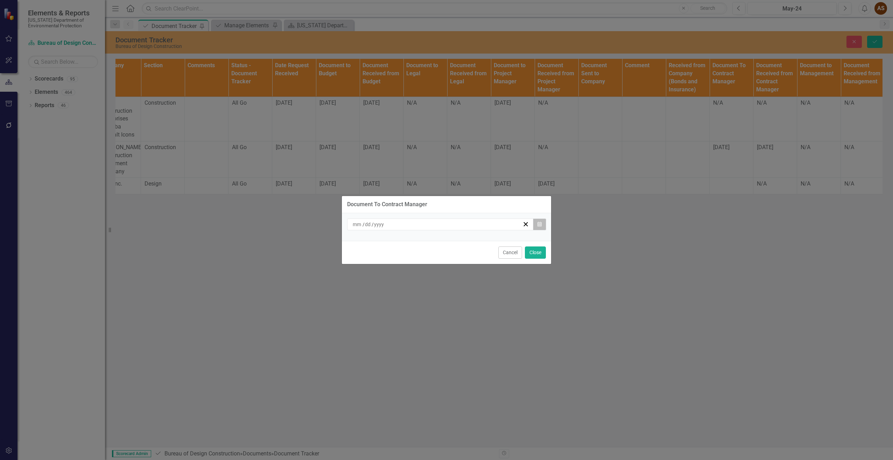
click at [539, 223] on icon "Calendar" at bounding box center [540, 224] width 4 height 5
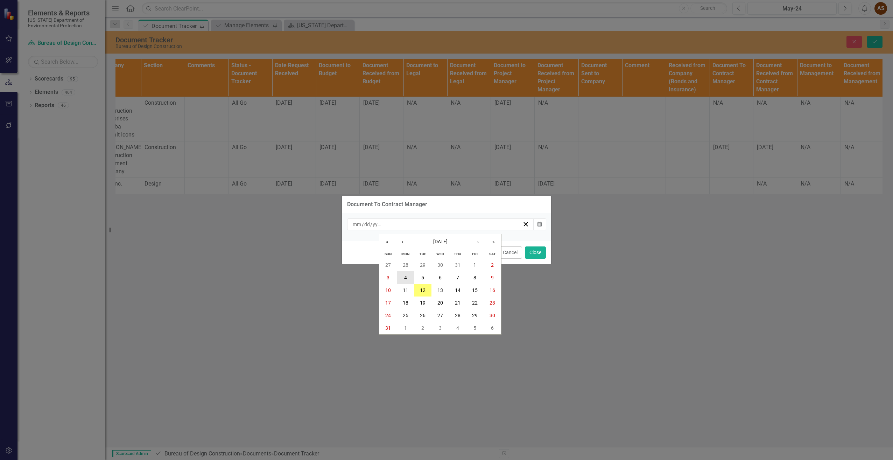
click at [409, 277] on button "4" at bounding box center [406, 277] width 18 height 13
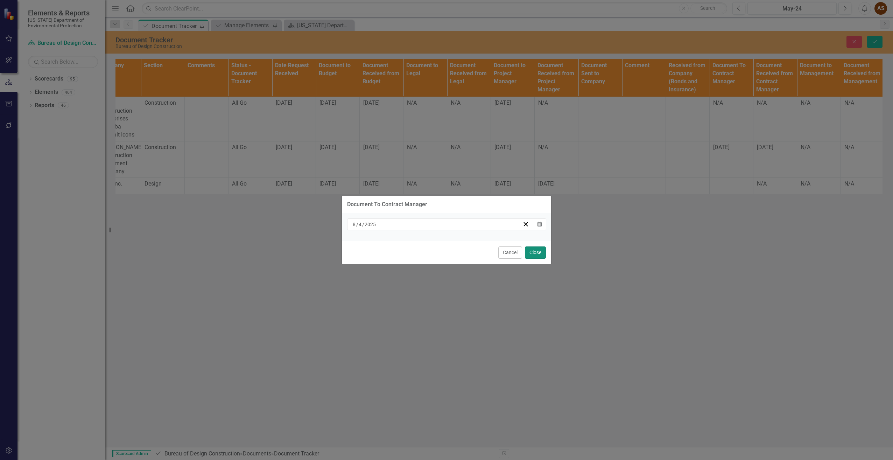
click at [533, 253] on button "Close" at bounding box center [535, 252] width 21 height 12
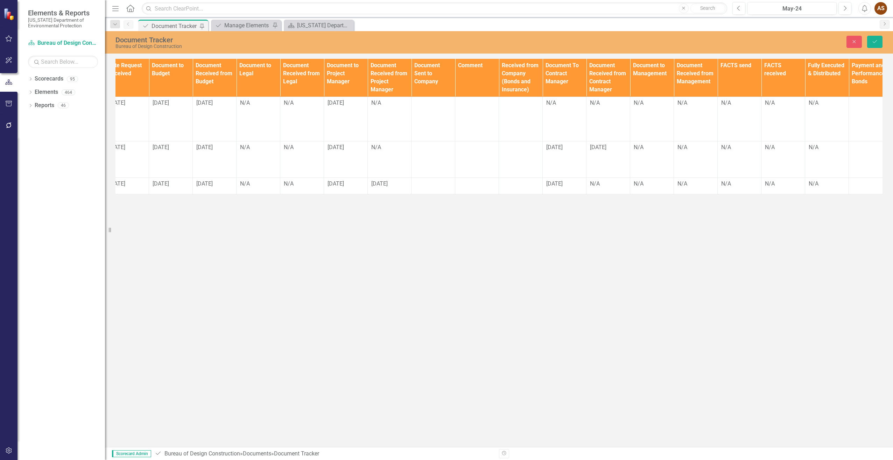
scroll to position [0, 502]
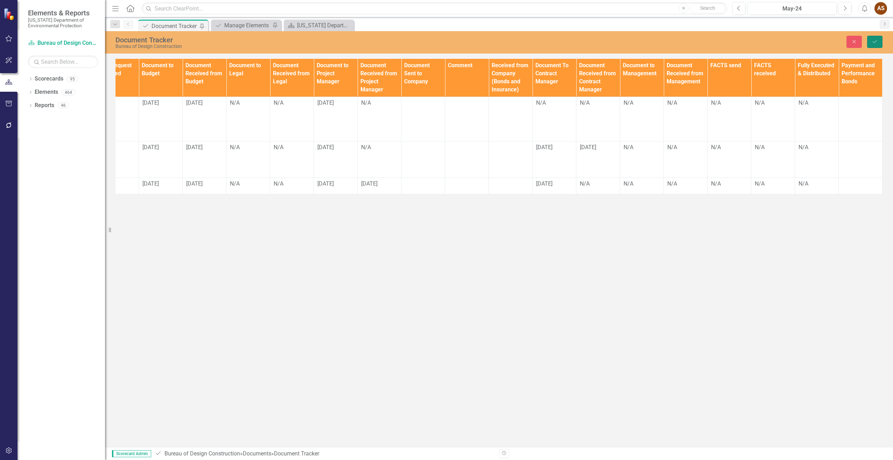
click at [872, 42] on button "Save" at bounding box center [874, 42] width 15 height 12
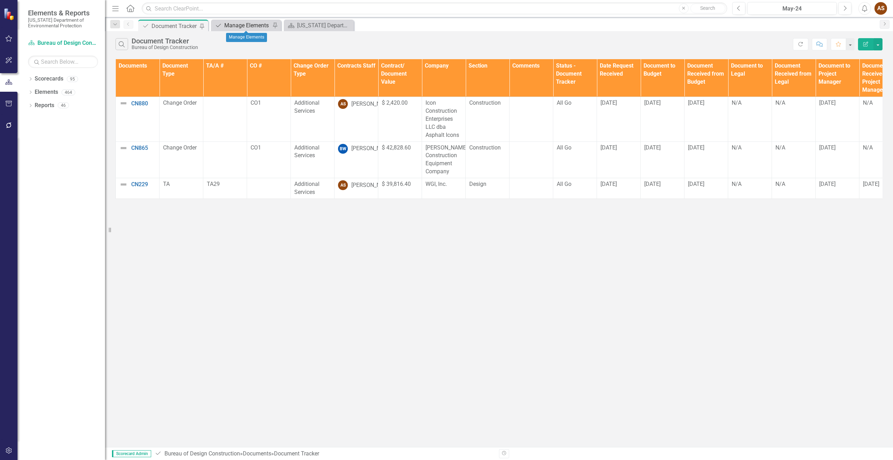
click at [229, 28] on div "Manage Elements" at bounding box center [247, 25] width 46 height 9
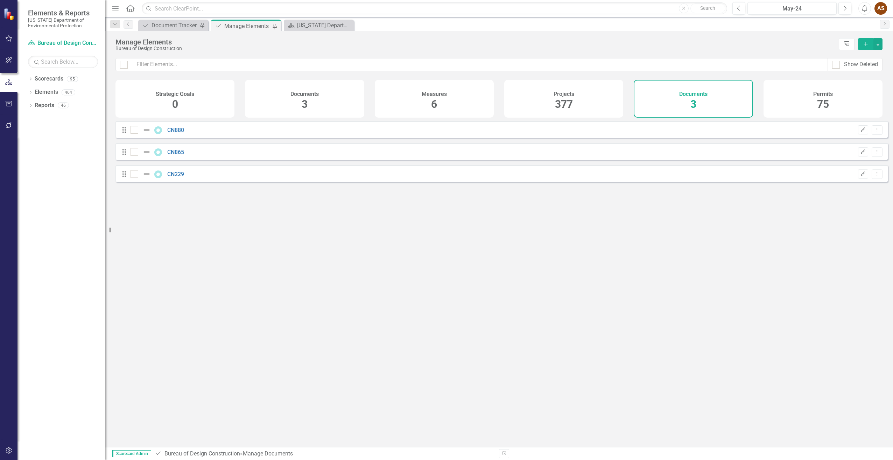
checkbox input "false"
click at [864, 46] on icon "Add" at bounding box center [866, 44] width 6 height 5
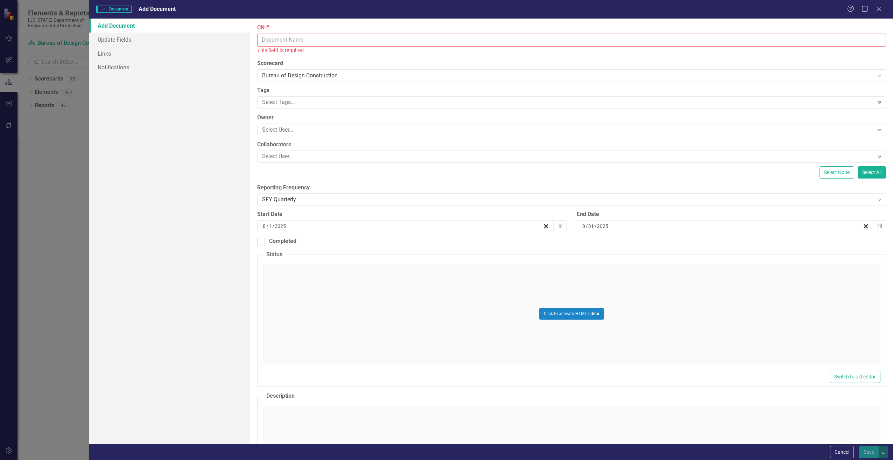
click at [326, 41] on input "CN #" at bounding box center [571, 40] width 629 height 13
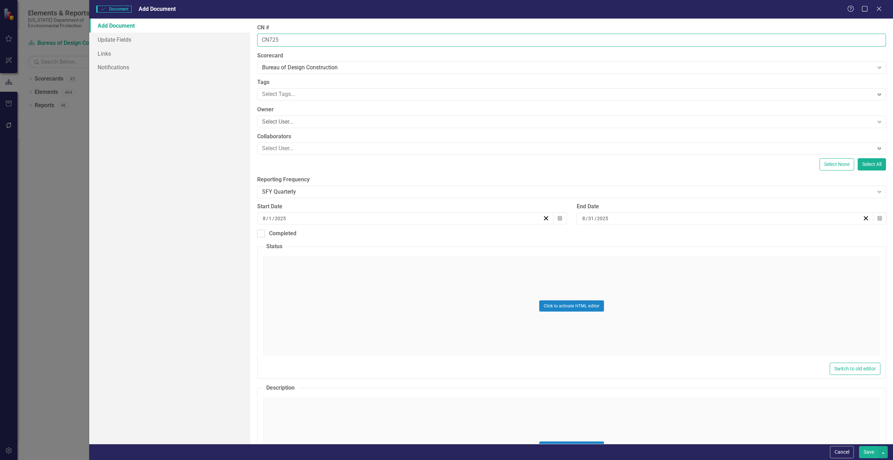
type input "CN725"
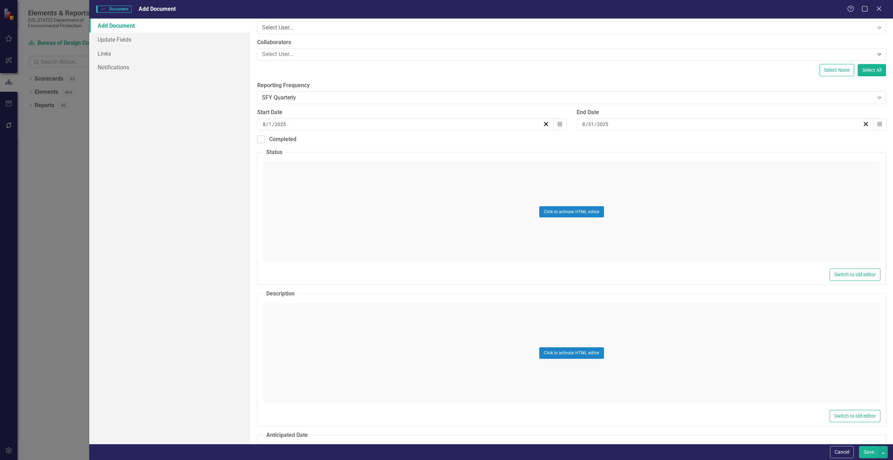
scroll to position [105, 0]
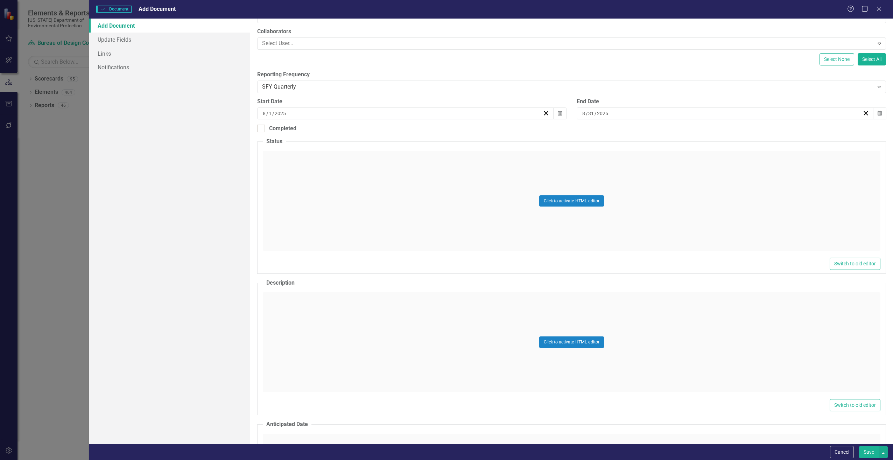
click at [327, 319] on div "Click to activate HTML editor" at bounding box center [572, 342] width 618 height 100
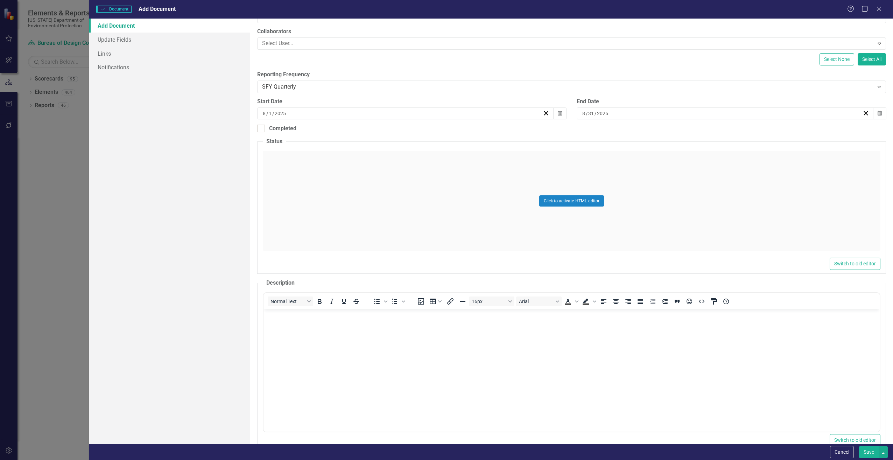
scroll to position [0, 0]
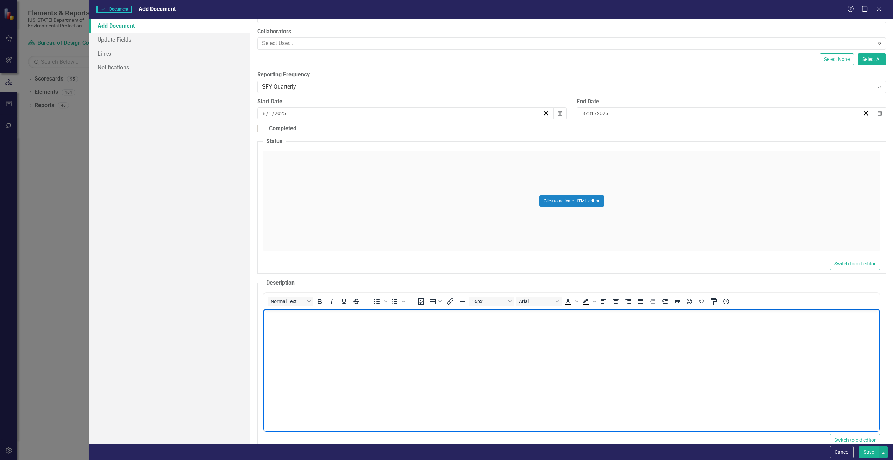
click at [320, 319] on p "Rich Text Area. Press ALT-0 for help." at bounding box center [571, 315] width 613 height 8
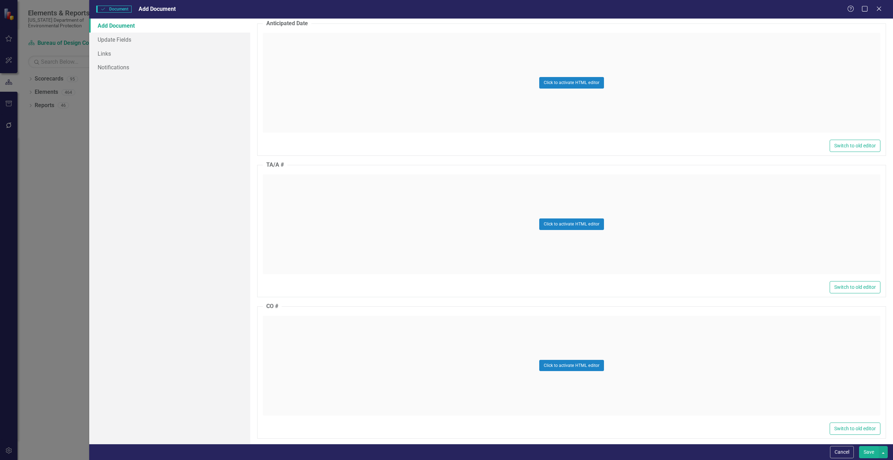
scroll to position [560, 0]
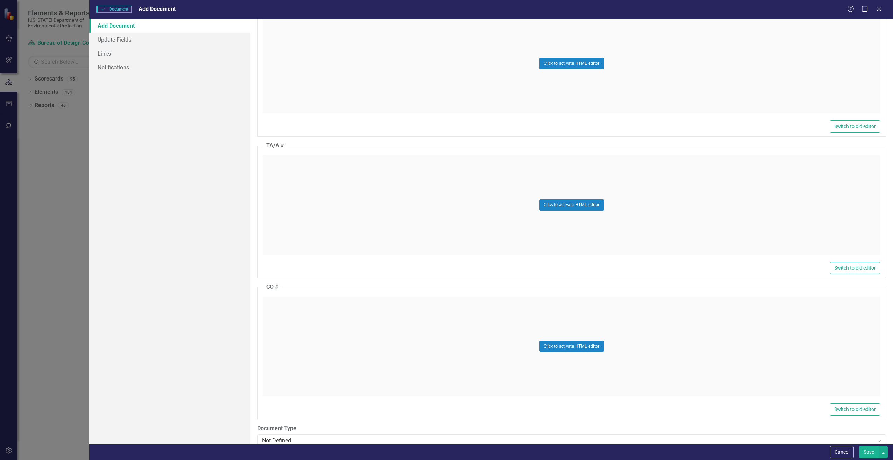
click at [320, 326] on div "Click to activate HTML editor" at bounding box center [572, 346] width 618 height 100
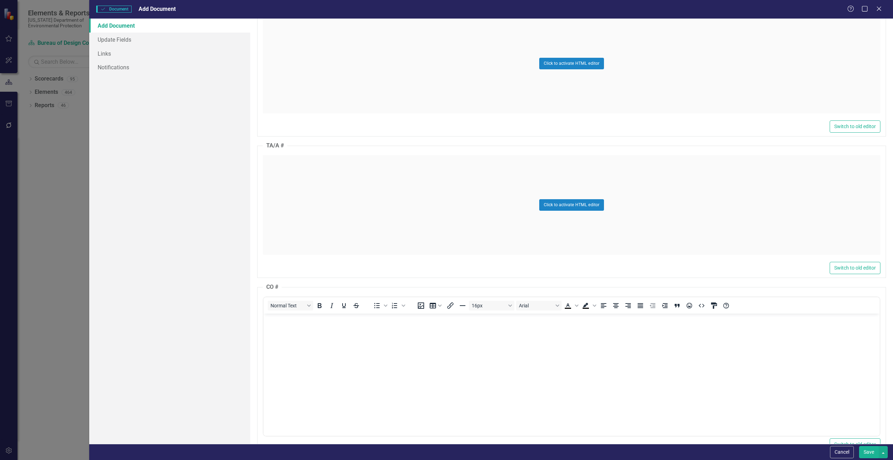
scroll to position [0, 0]
click at [316, 326] on body "Rich Text Area. Press ALT-0 for help." at bounding box center [571, 365] width 616 height 105
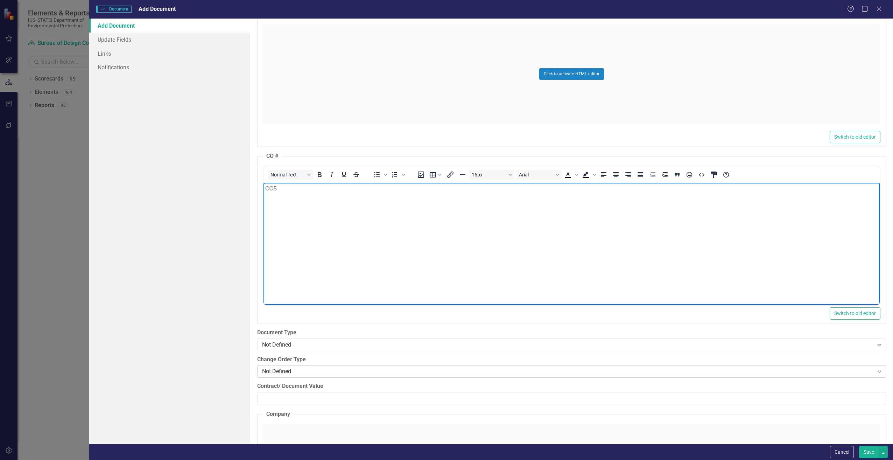
scroll to position [735, 0]
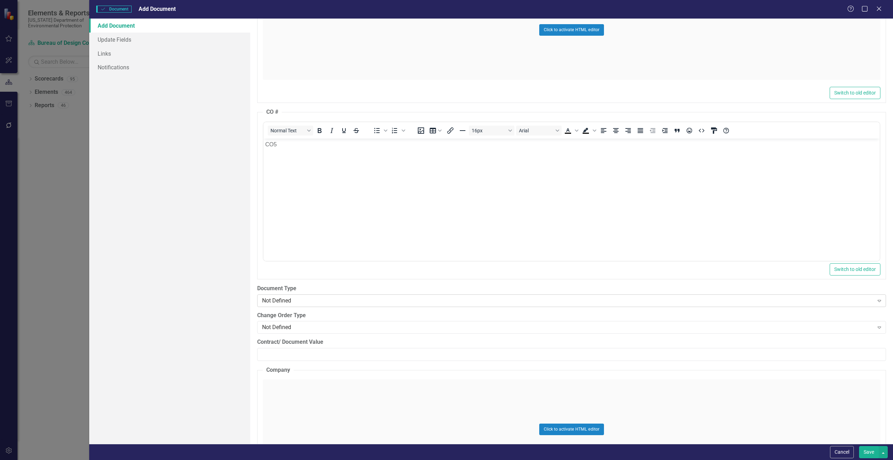
click at [325, 303] on div "Not Defined" at bounding box center [568, 300] width 612 height 8
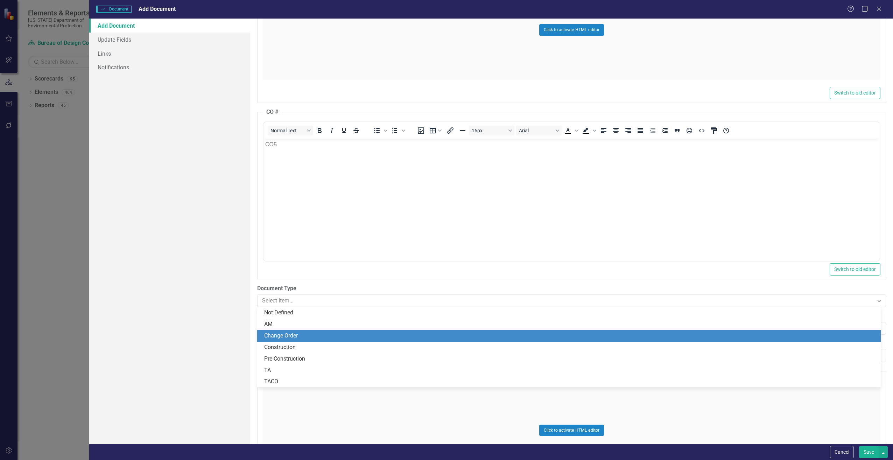
click at [285, 335] on div "Change Order" at bounding box center [570, 336] width 613 height 8
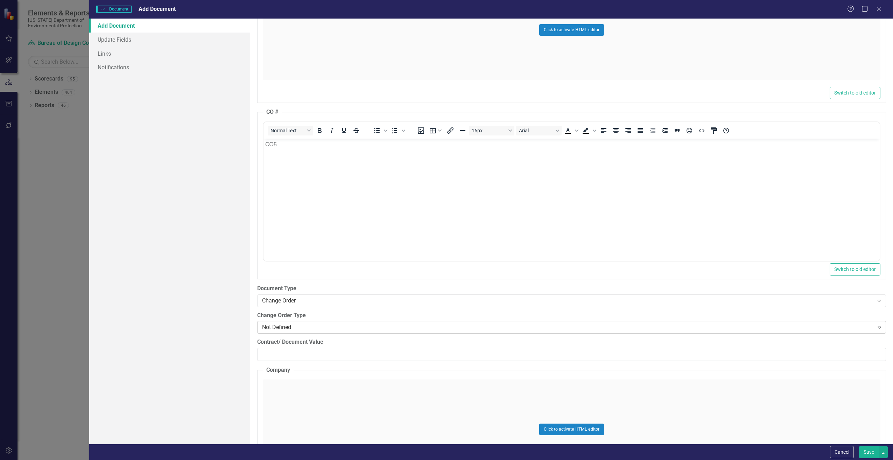
click at [281, 329] on div "Not Defined" at bounding box center [568, 327] width 612 height 8
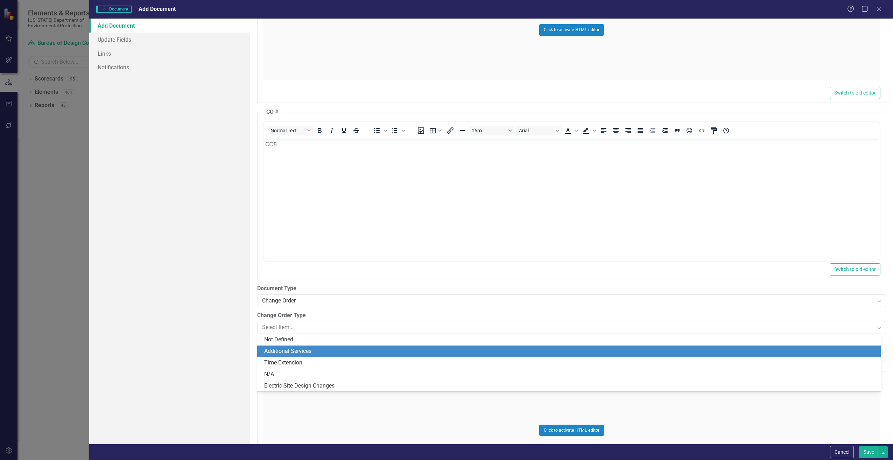
click at [281, 348] on div "Additional Services" at bounding box center [570, 351] width 613 height 8
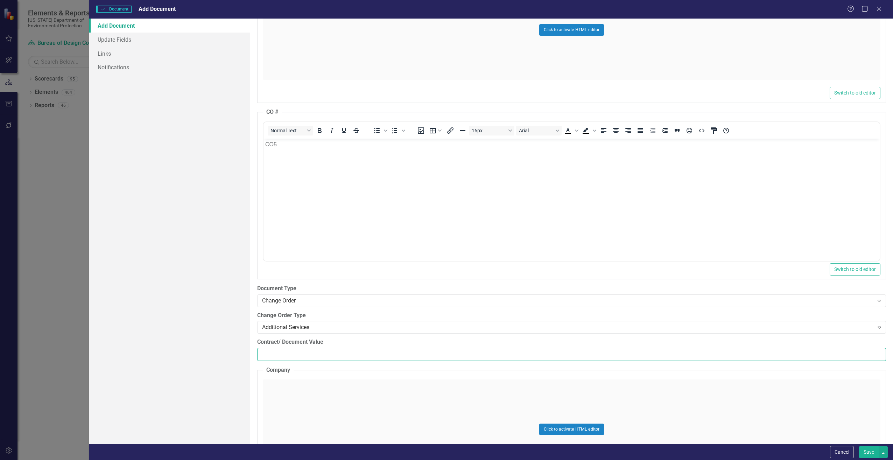
click at [342, 358] on input "Contract/ Document Value" at bounding box center [571, 354] width 629 height 13
paste input "42044.24"
type input "42044.24"
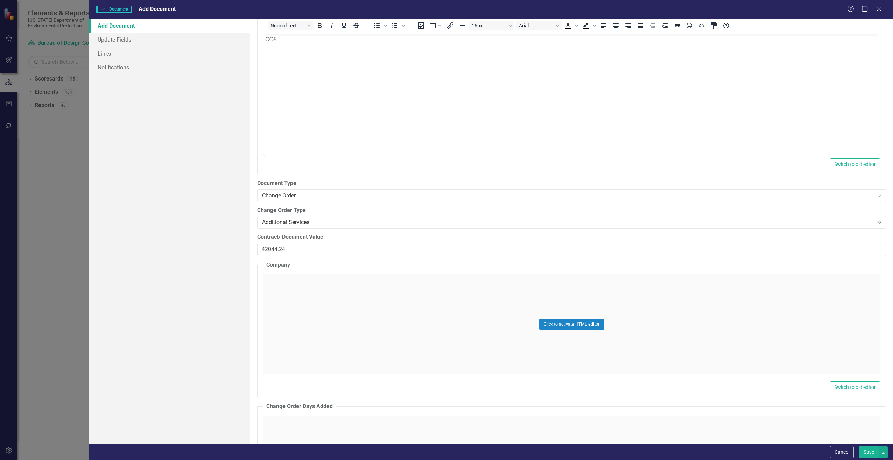
click at [287, 300] on div "Click to activate HTML editor" at bounding box center [572, 324] width 618 height 100
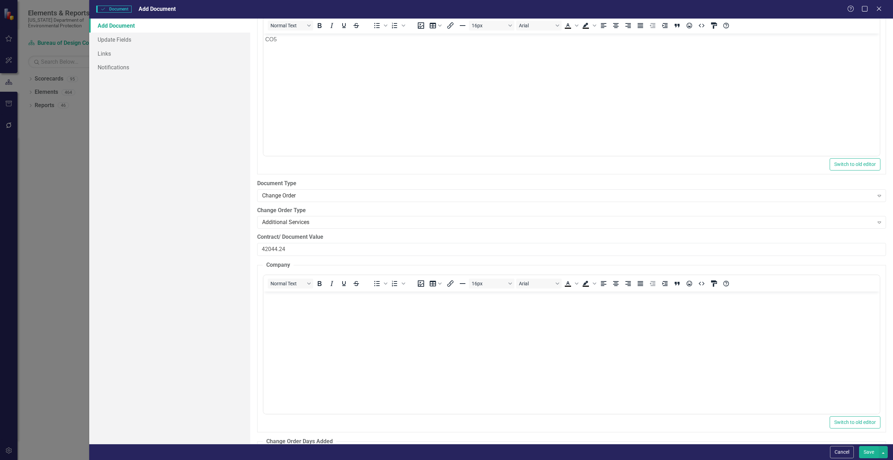
scroll to position [0, 0]
click at [287, 303] on body "Rich Text Area. Press ALT-0 for help." at bounding box center [571, 343] width 616 height 105
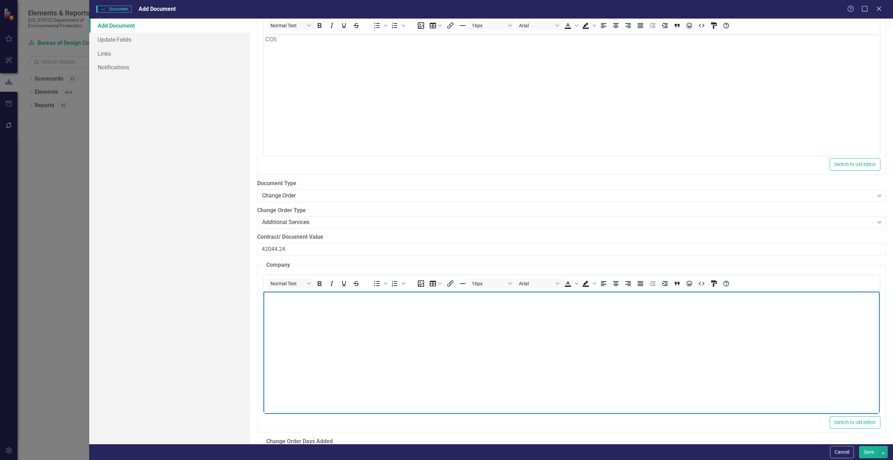
paste body "Rich Text Area. Press ALT-0 for help."
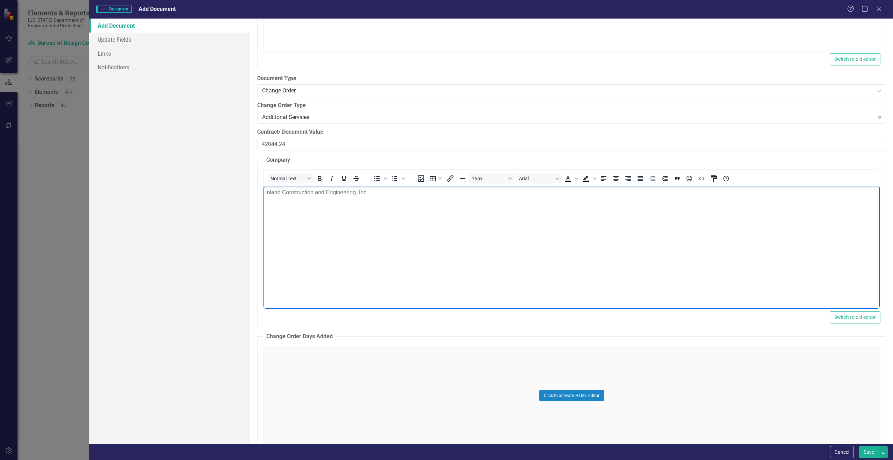
scroll to position [1050, 0]
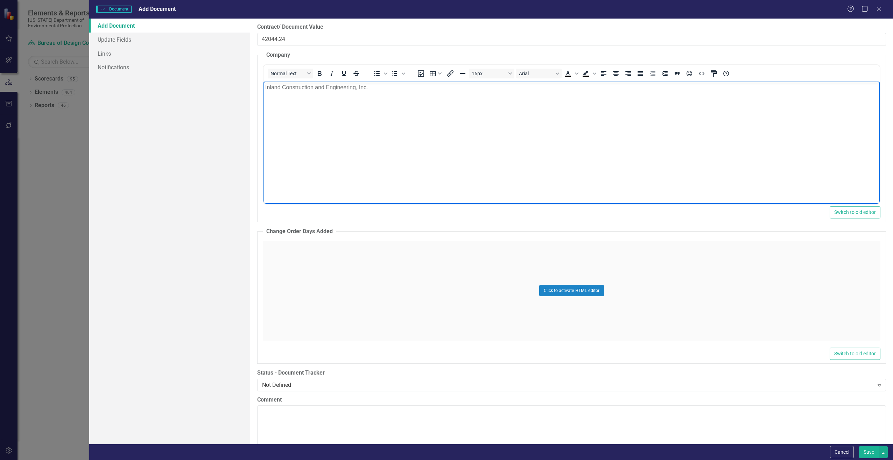
click at [307, 251] on div "Click to activate HTML editor" at bounding box center [572, 291] width 618 height 100
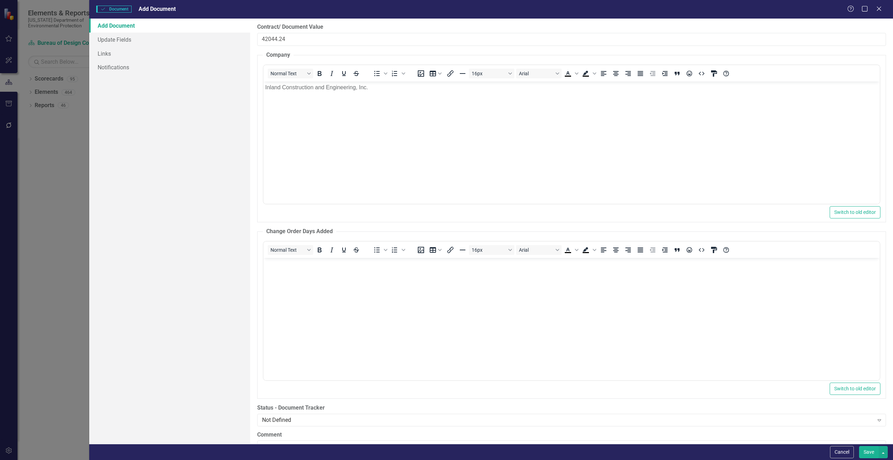
scroll to position [0, 0]
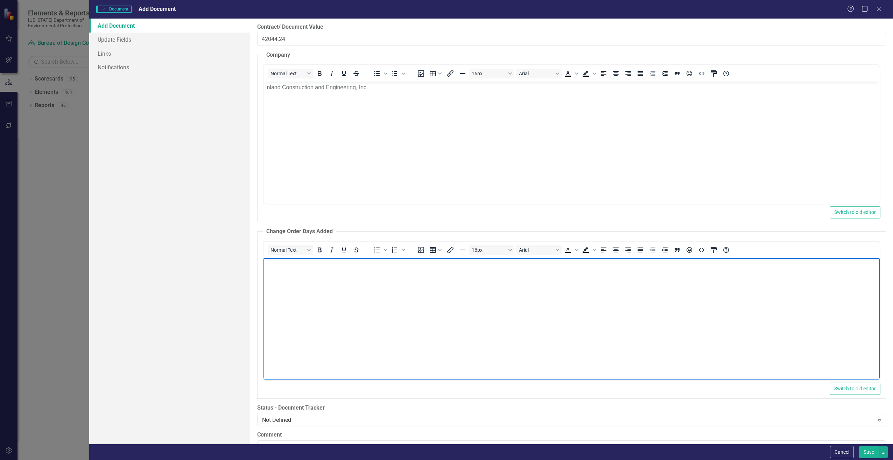
click at [300, 281] on body "Rich Text Area. Press ALT-0 for help." at bounding box center [571, 310] width 616 height 105
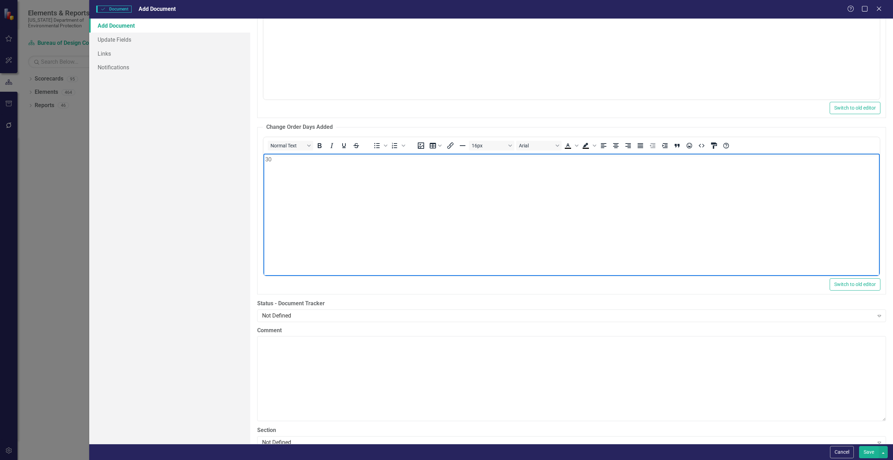
scroll to position [1155, 0]
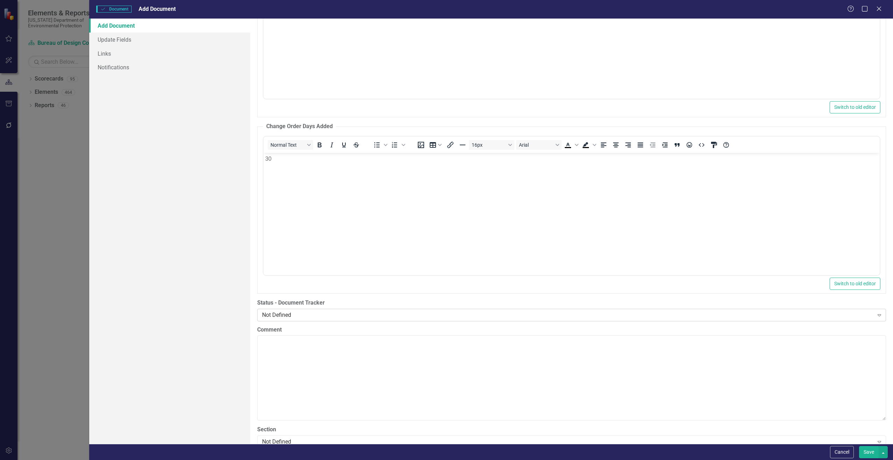
click at [320, 314] on div "Not Defined" at bounding box center [568, 315] width 612 height 8
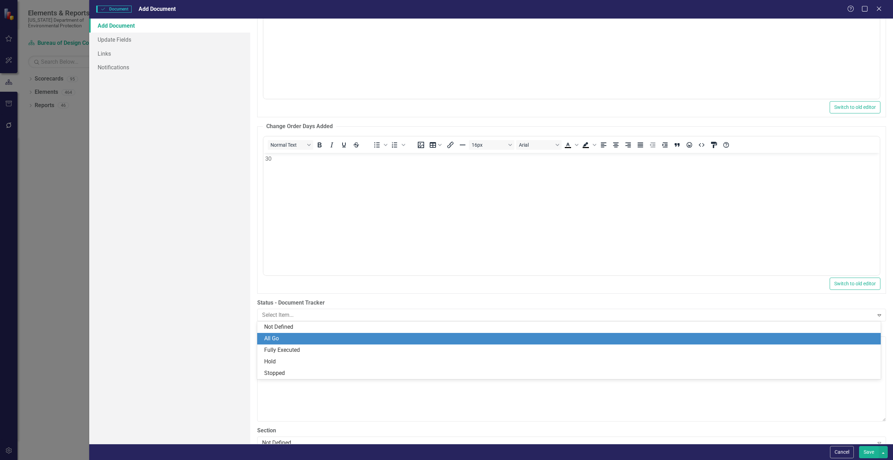
click at [284, 337] on div "All Go" at bounding box center [570, 339] width 613 height 8
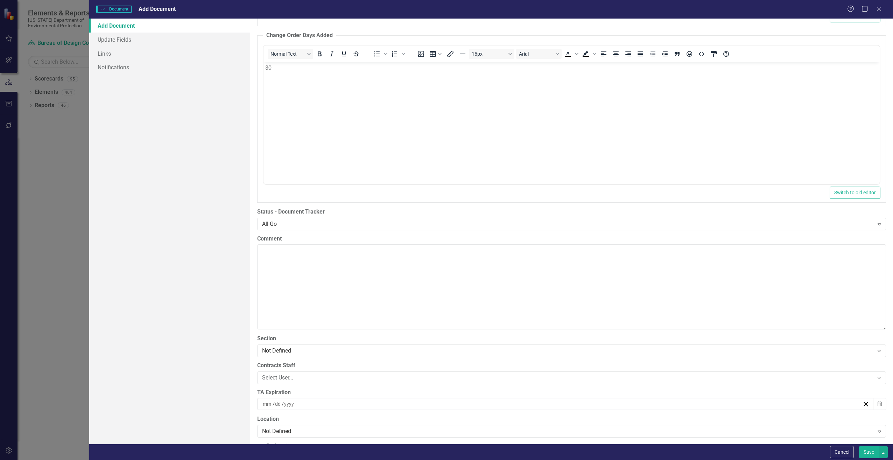
scroll to position [1295, 0]
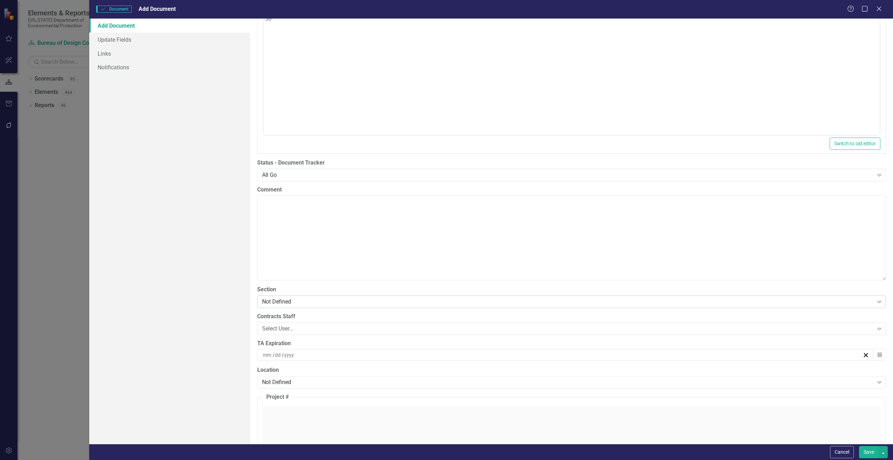
click at [308, 306] on div "Not Defined Expand" at bounding box center [571, 301] width 629 height 13
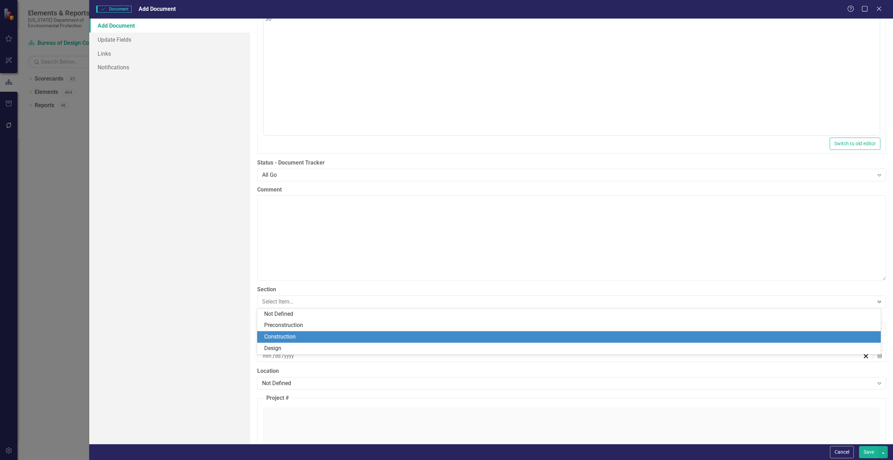
click at [301, 337] on div "Construction" at bounding box center [570, 337] width 613 height 8
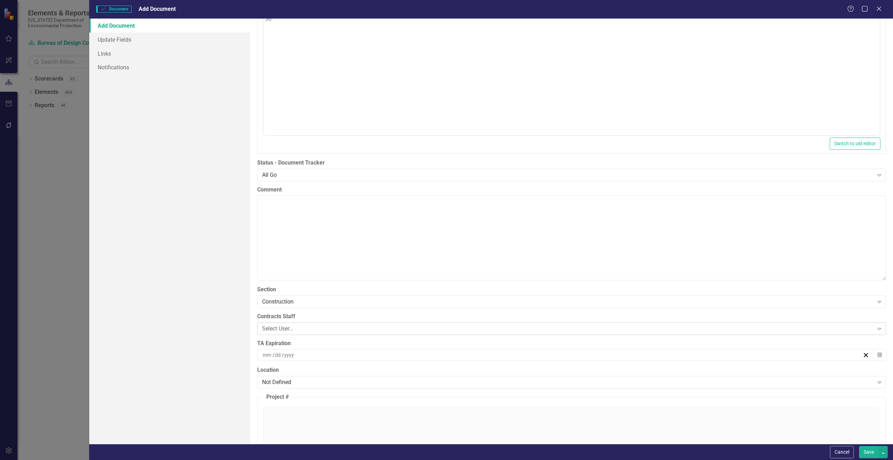
click at [316, 330] on div "Select User..." at bounding box center [568, 328] width 612 height 8
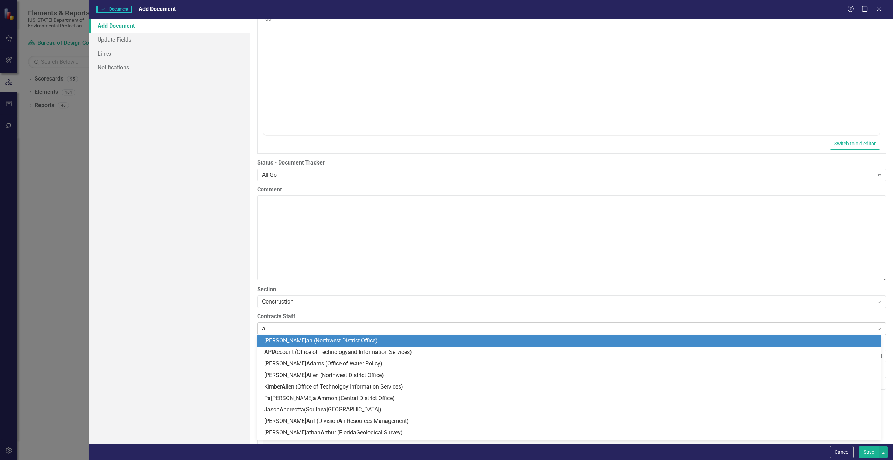
type input "ali"
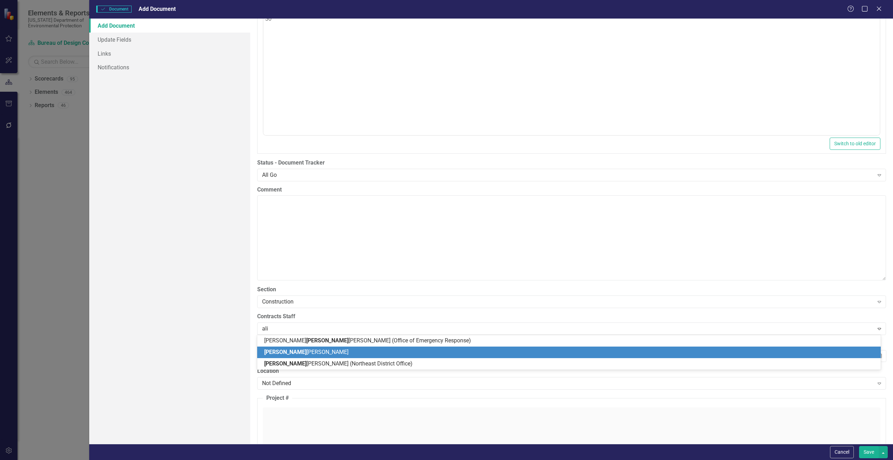
click at [301, 350] on div "Ali sha Sadler" at bounding box center [570, 352] width 613 height 8
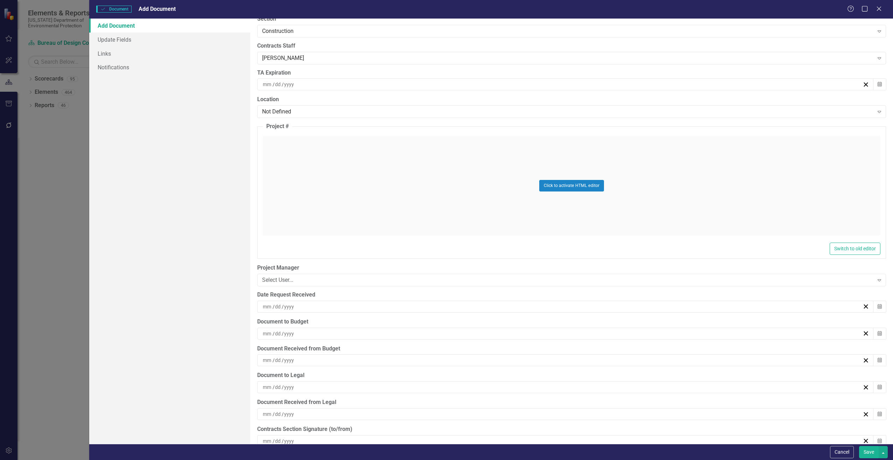
scroll to position [1575, 0]
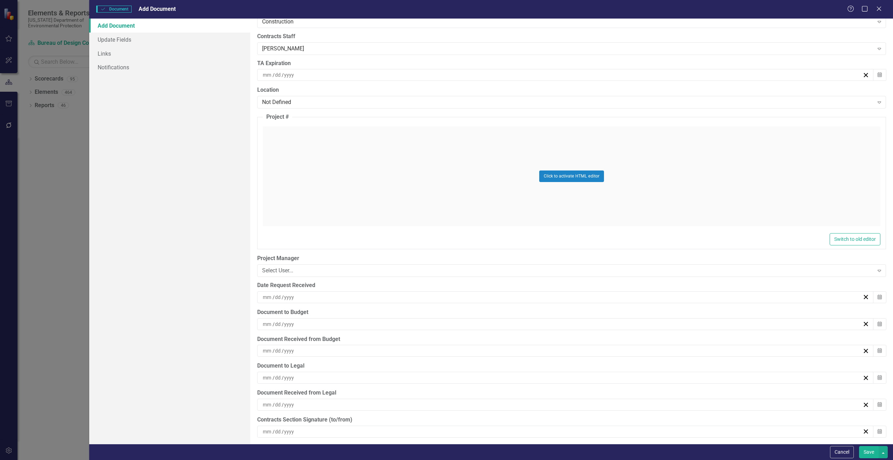
click at [322, 298] on div "/ /" at bounding box center [562, 297] width 601 height 7
click at [598, 338] on abbr "1" at bounding box center [597, 338] width 3 height 6
click at [308, 324] on div "/ /" at bounding box center [562, 324] width 601 height 7
click at [528, 376] on abbr "4" at bounding box center [528, 378] width 3 height 6
click at [301, 352] on div "/ /" at bounding box center [562, 350] width 601 height 7
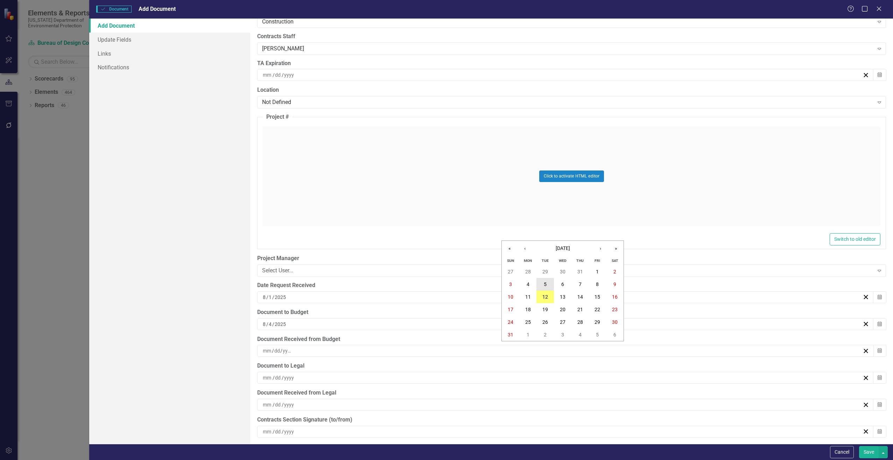
click at [545, 285] on abbr "5" at bounding box center [545, 284] width 3 height 6
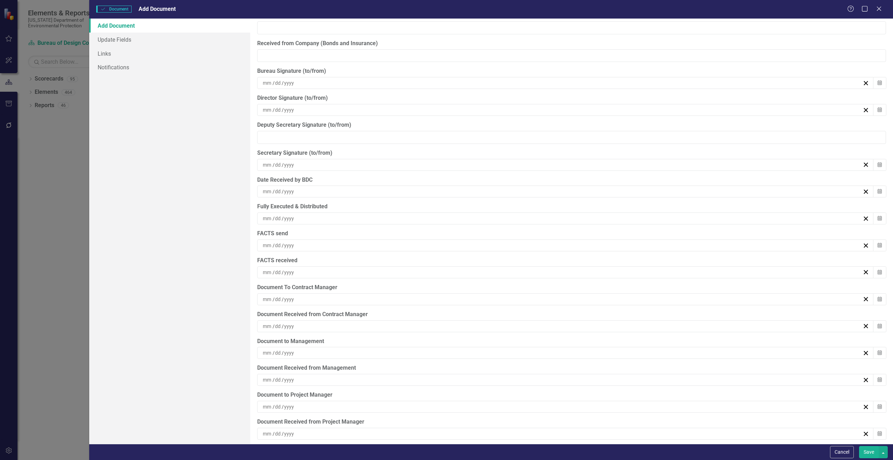
scroll to position [2013, 0]
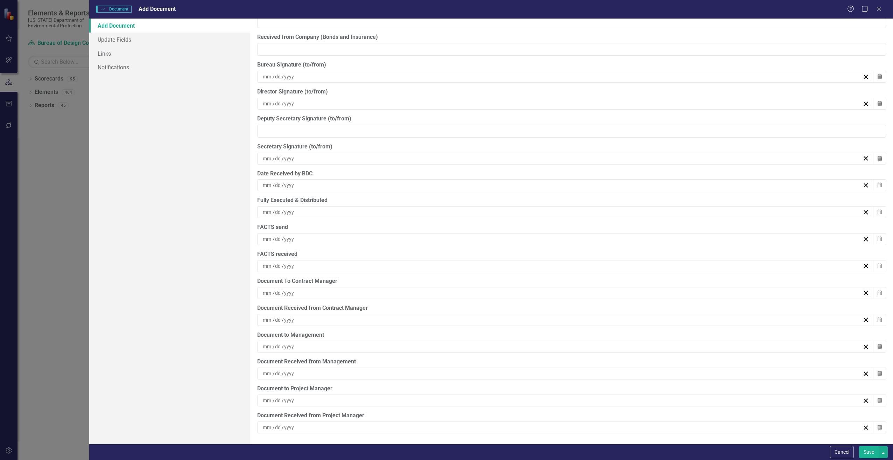
click at [868, 452] on button "Save" at bounding box center [869, 452] width 20 height 12
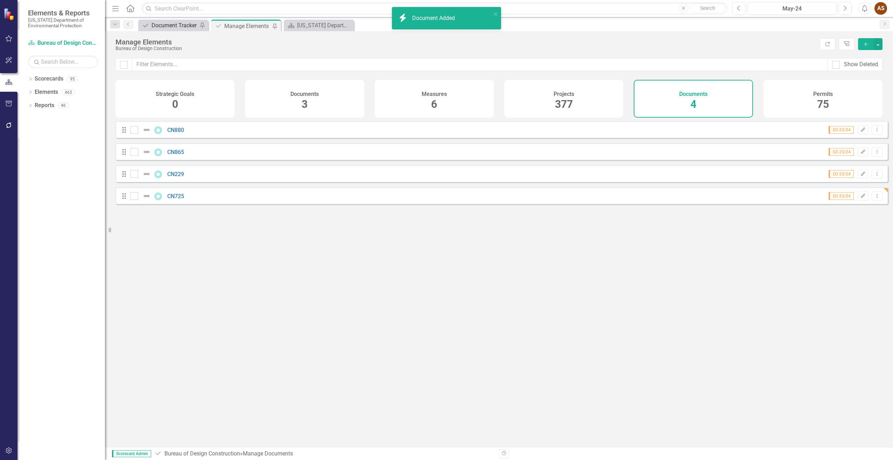
click at [158, 26] on div "Document Tracker" at bounding box center [175, 25] width 46 height 9
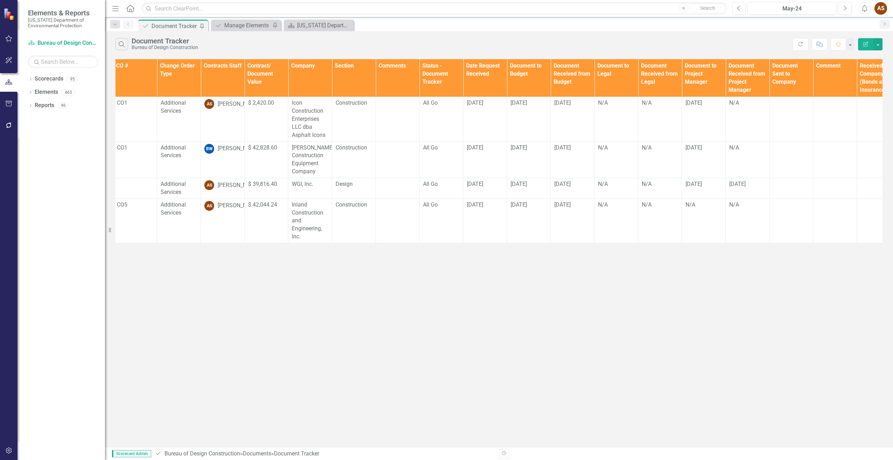
scroll to position [0, 141]
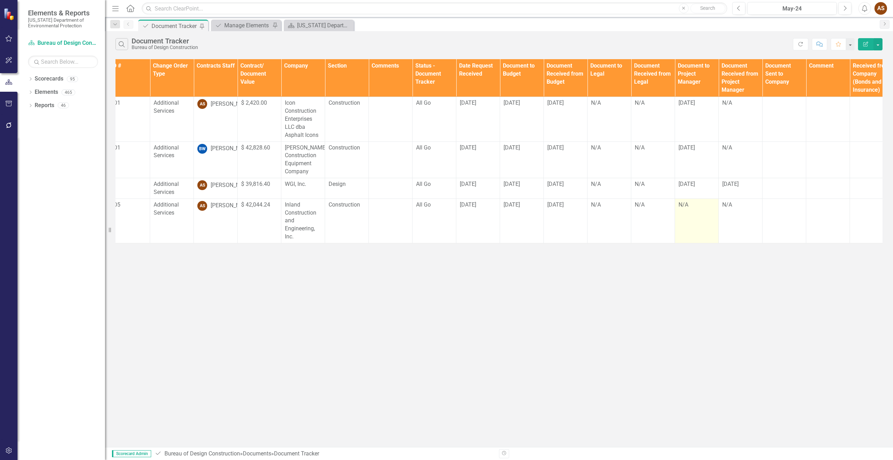
click at [692, 222] on td "N/A" at bounding box center [697, 220] width 44 height 44
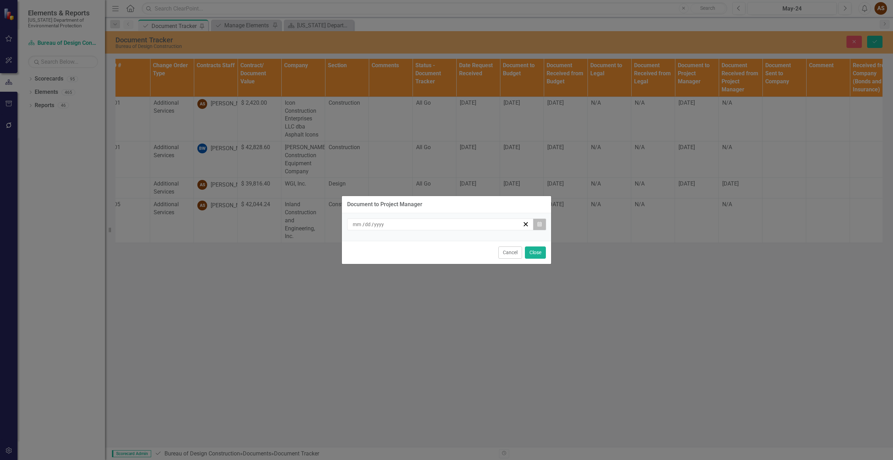
click at [538, 228] on button "Calendar" at bounding box center [539, 224] width 13 height 12
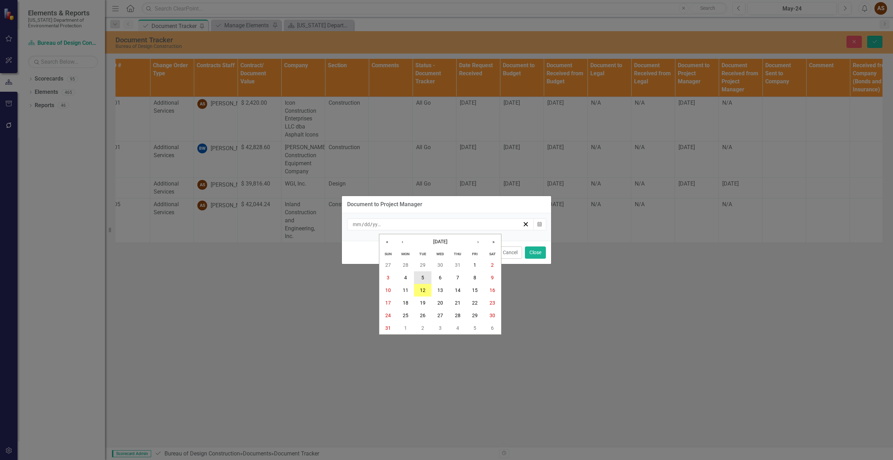
click at [421, 279] on button "5" at bounding box center [423, 277] width 18 height 13
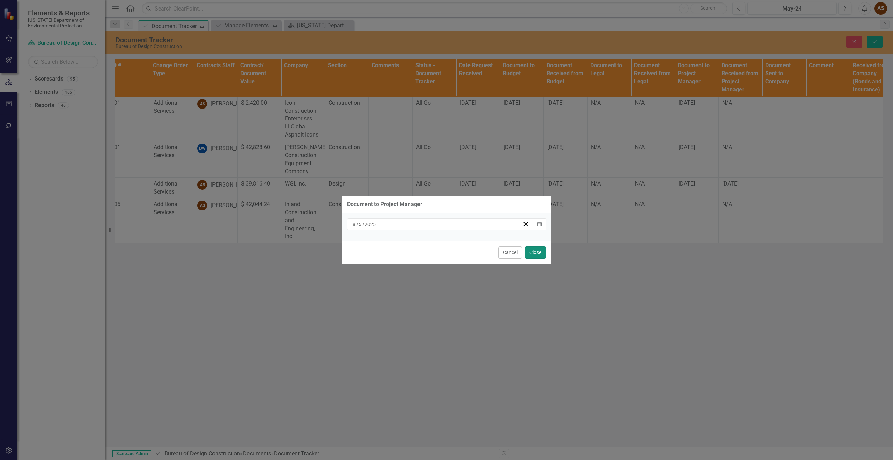
click at [540, 254] on button "Close" at bounding box center [535, 252] width 21 height 12
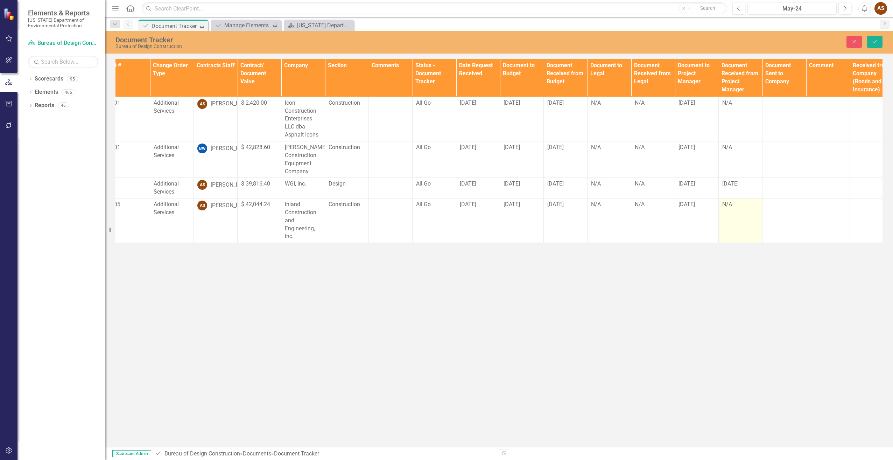
click at [729, 209] on div "N/A" at bounding box center [740, 205] width 36 height 8
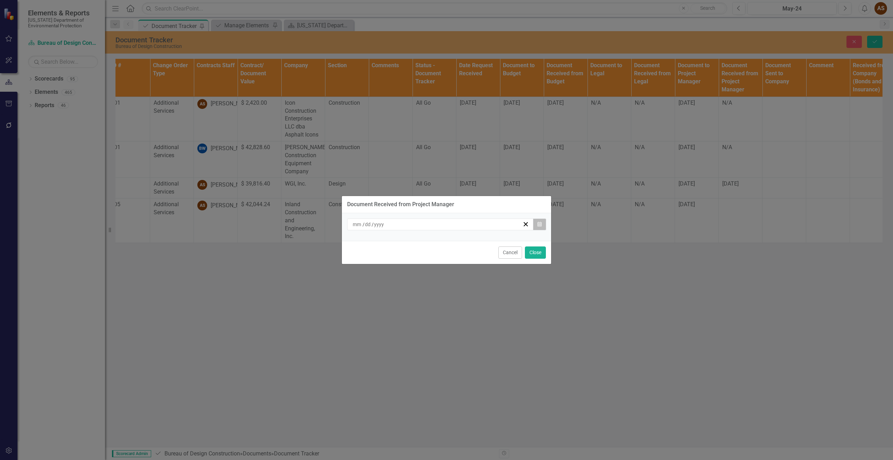
click at [538, 224] on icon "Calendar" at bounding box center [540, 224] width 4 height 5
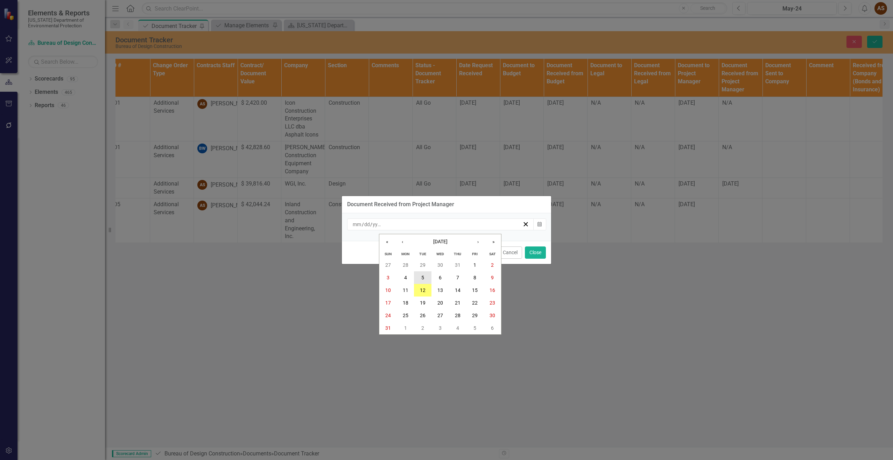
click at [420, 278] on button "5" at bounding box center [423, 277] width 18 height 13
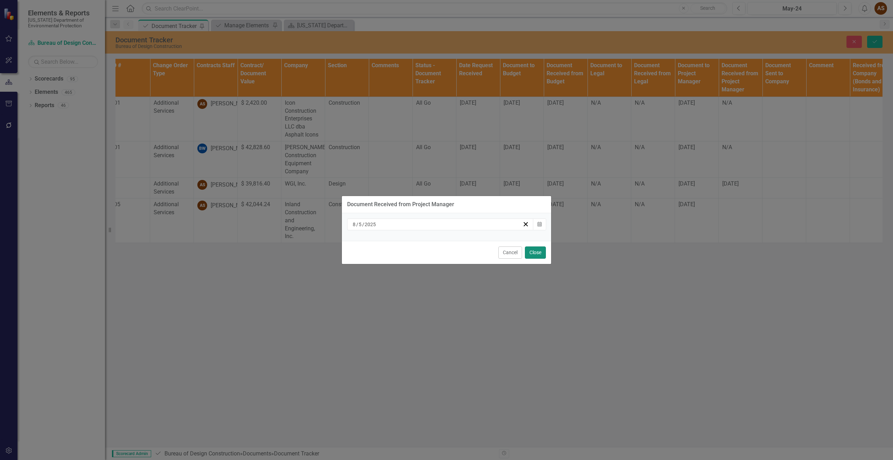
click at [534, 254] on button "Close" at bounding box center [535, 252] width 21 height 12
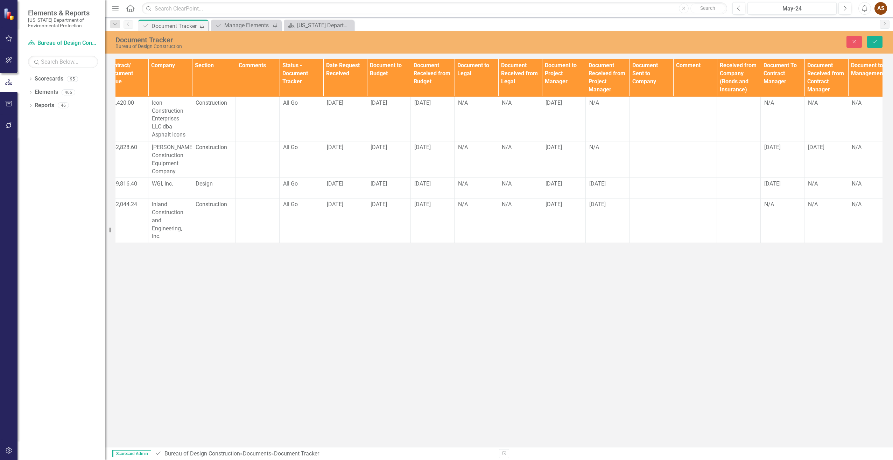
scroll to position [0, 276]
click at [643, 223] on td at bounding box center [650, 220] width 44 height 44
click at [644, 210] on input "text" at bounding box center [649, 207] width 36 height 13
type input "8/6/25"
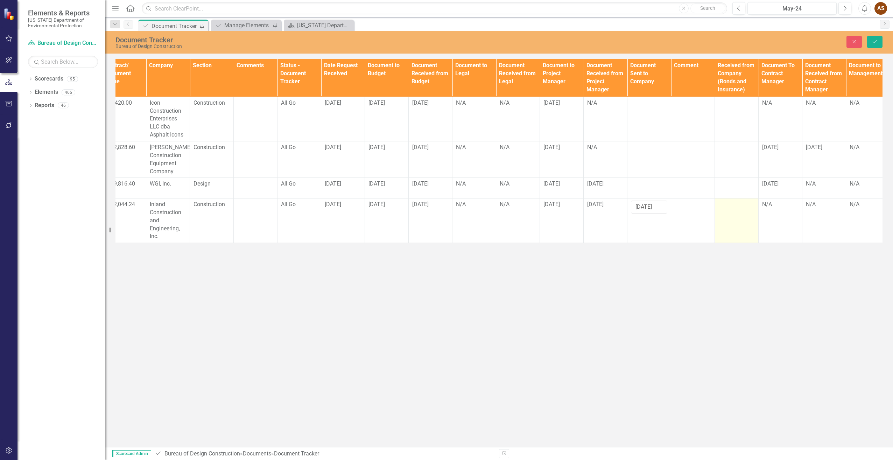
click at [722, 212] on td at bounding box center [737, 220] width 44 height 44
drag, startPoint x: 722, startPoint y: 212, endPoint x: 735, endPoint y: 228, distance: 21.1
click at [735, 228] on td at bounding box center [737, 220] width 44 height 44
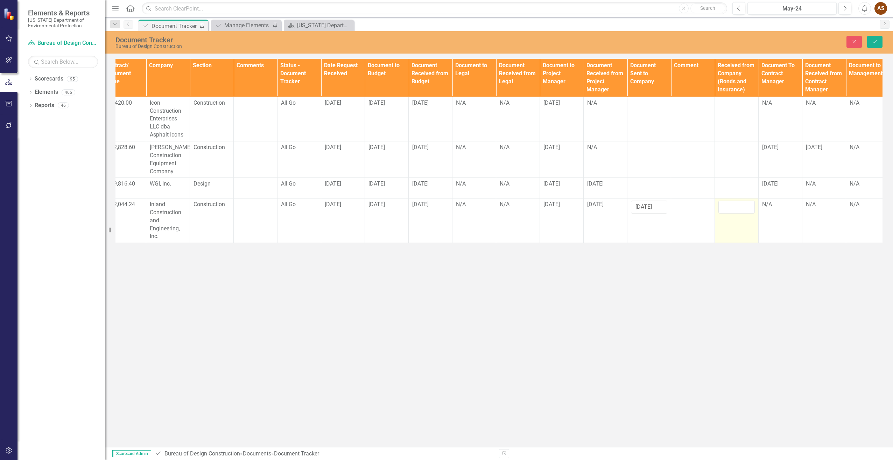
click at [726, 213] on td at bounding box center [737, 220] width 44 height 44
click at [725, 209] on input "text" at bounding box center [737, 207] width 36 height 13
type input "8/6/25"
click at [771, 214] on td "N/A" at bounding box center [781, 220] width 44 height 44
click at [770, 212] on td "N/A" at bounding box center [781, 220] width 44 height 44
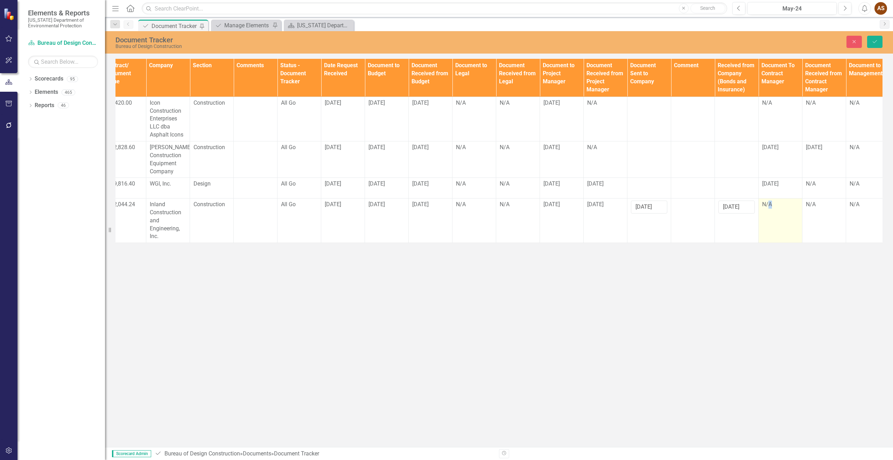
click at [770, 212] on td "N/A" at bounding box center [781, 220] width 44 height 44
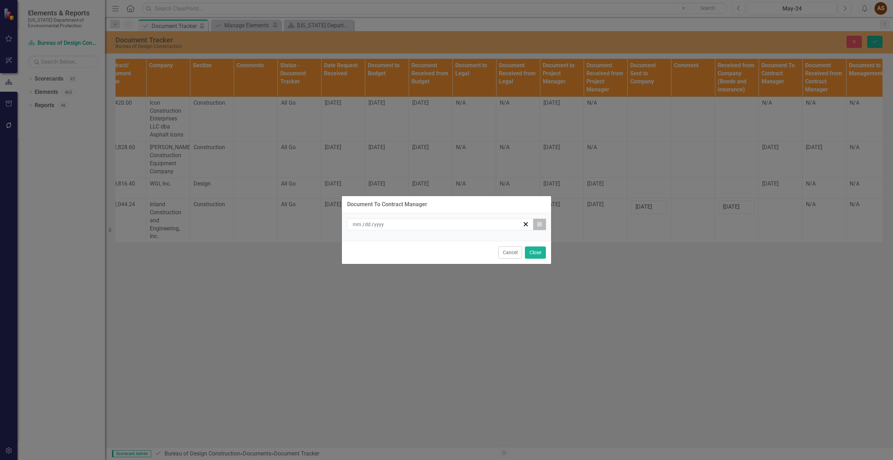
click at [539, 229] on button "Calendar" at bounding box center [539, 224] width 13 height 12
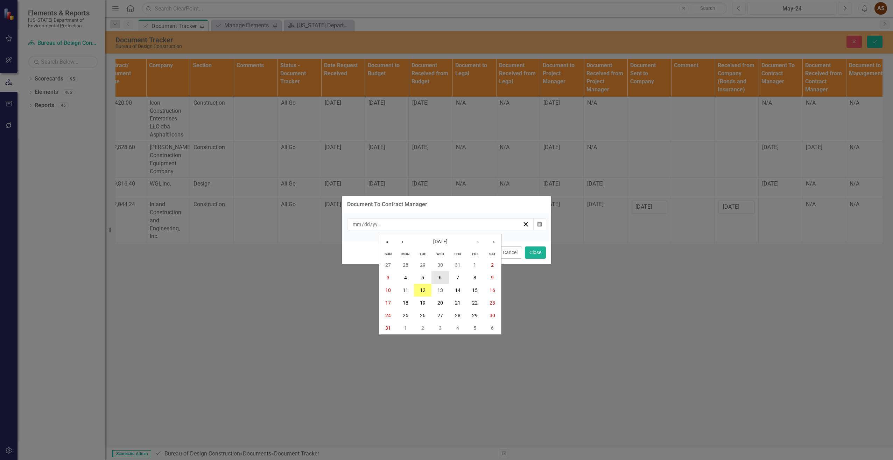
click at [441, 280] on abbr "6" at bounding box center [440, 278] width 3 height 6
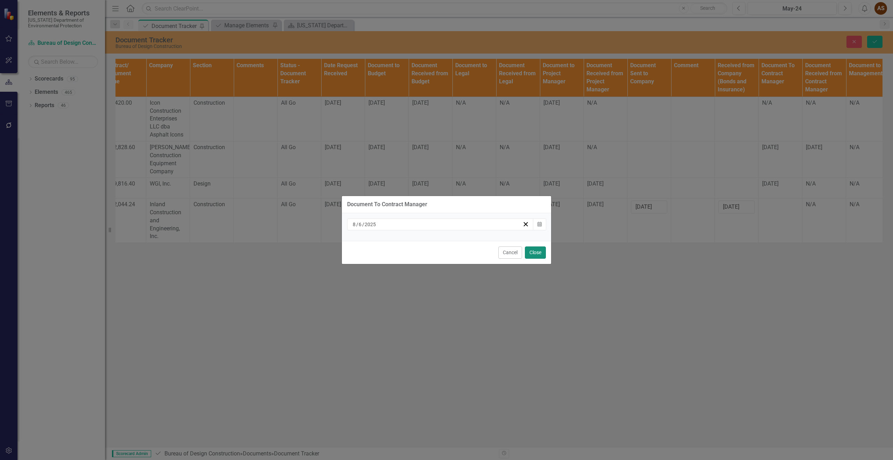
click at [539, 256] on button "Close" at bounding box center [535, 252] width 21 height 12
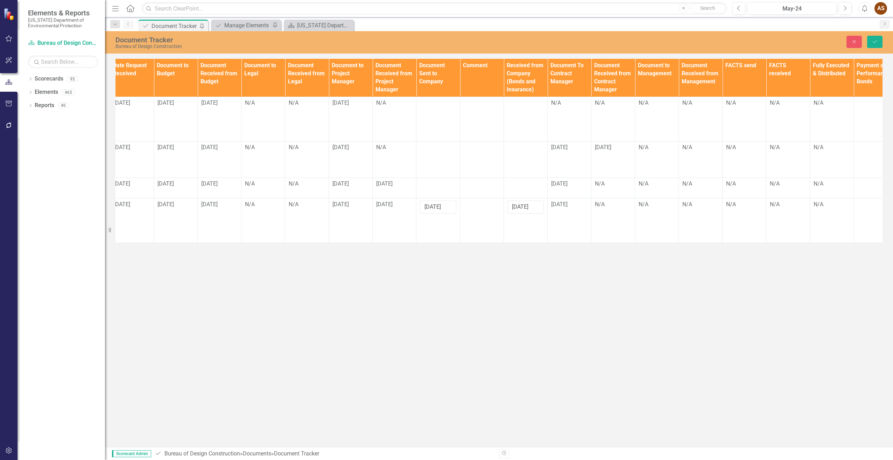
scroll to position [0, 502]
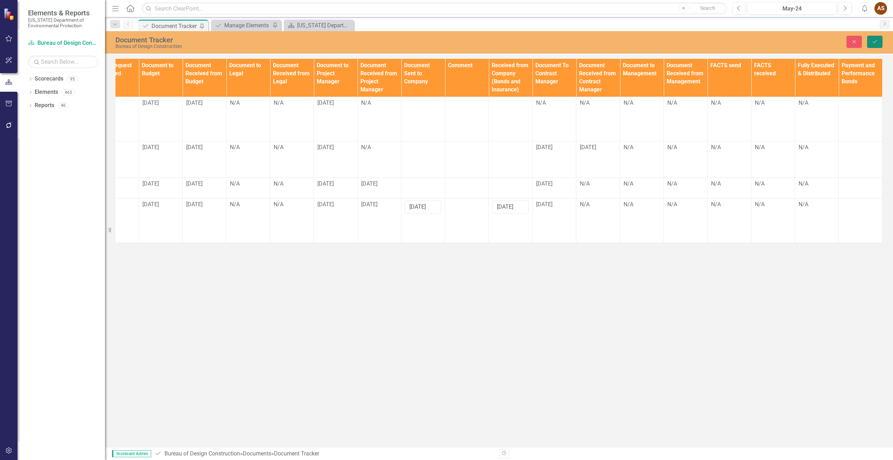
click at [874, 42] on icon "submit" at bounding box center [875, 41] width 4 height 3
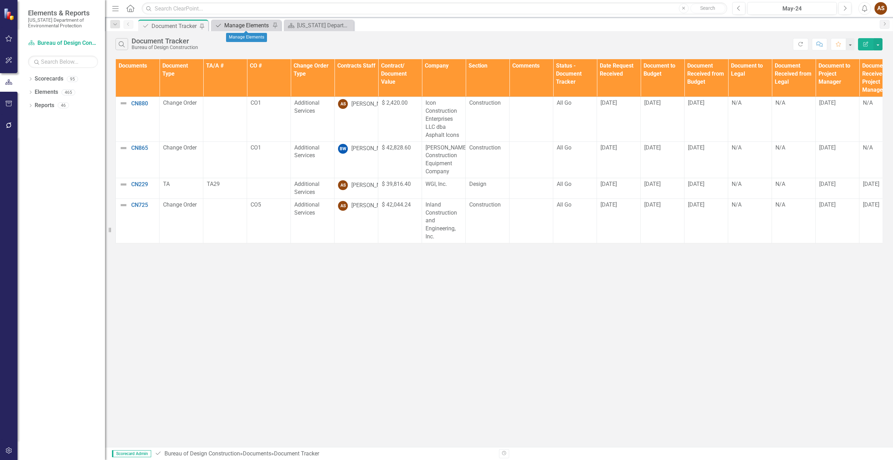
click at [232, 23] on div "Manage Elements" at bounding box center [247, 25] width 46 height 9
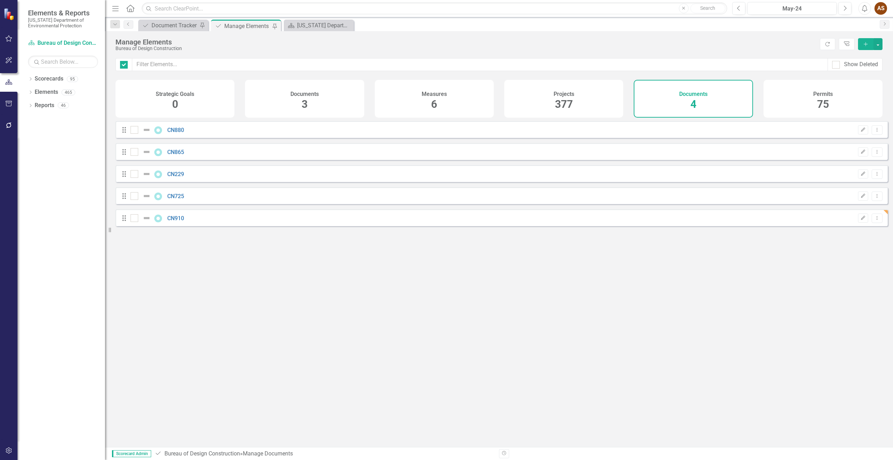
checkbox input "false"
click at [865, 45] on icon "Add" at bounding box center [866, 44] width 6 height 5
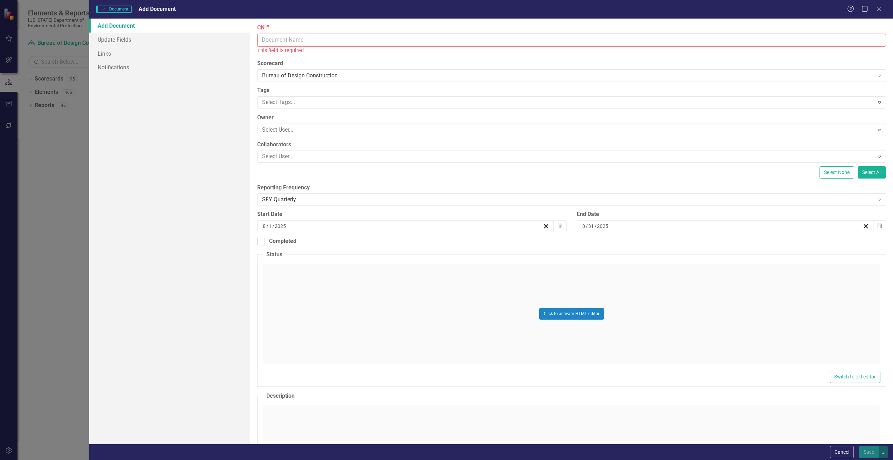
click at [299, 42] on input "CN #" at bounding box center [571, 40] width 629 height 13
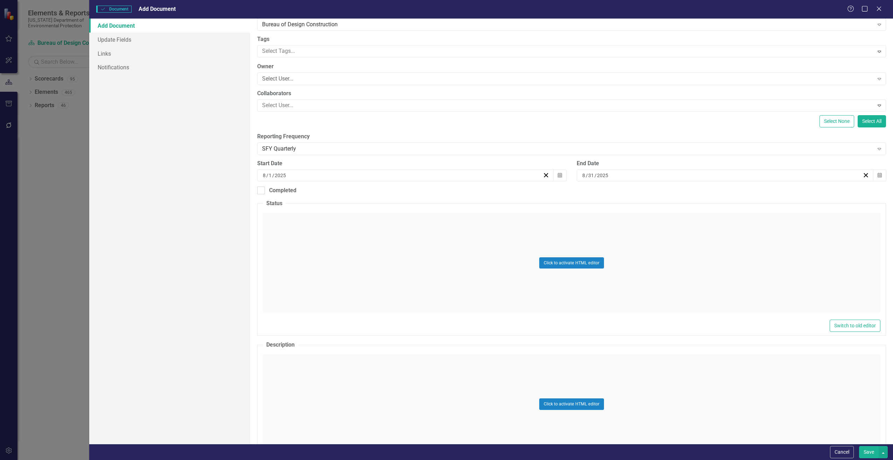
scroll to position [70, 0]
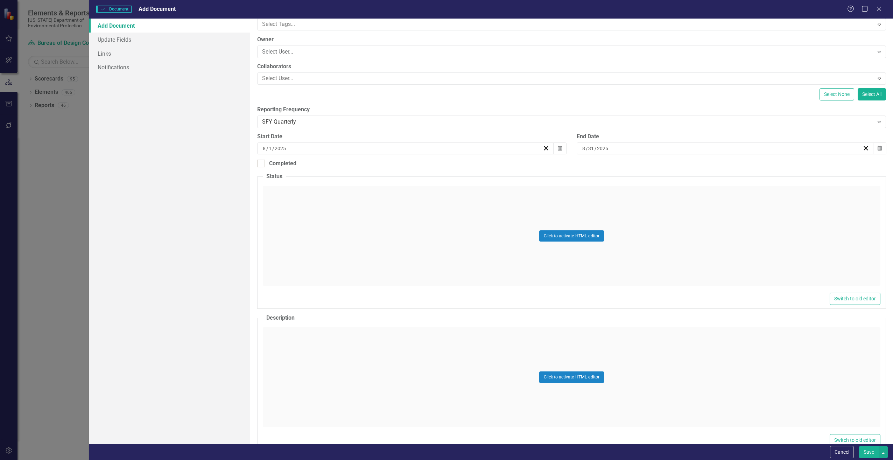
type input "CN645"
click at [290, 334] on div "Click to activate HTML editor" at bounding box center [572, 377] width 618 height 100
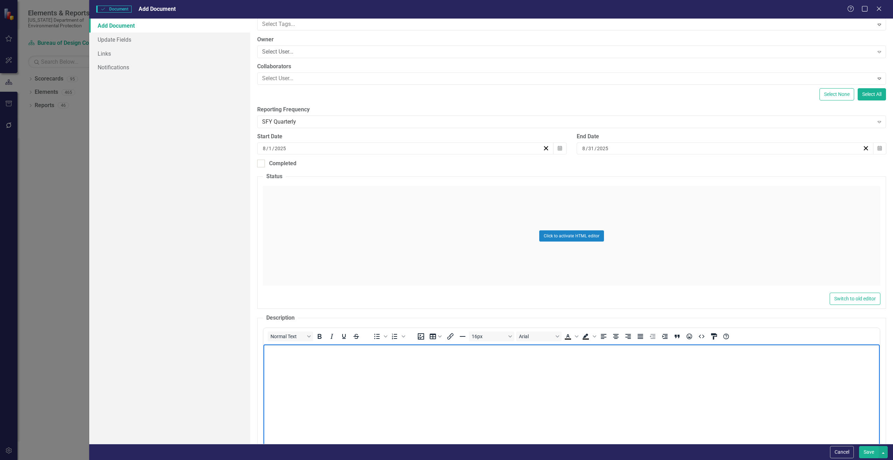
click at [273, 362] on body "Rich Text Area. Press ALT-0 for help." at bounding box center [571, 396] width 616 height 105
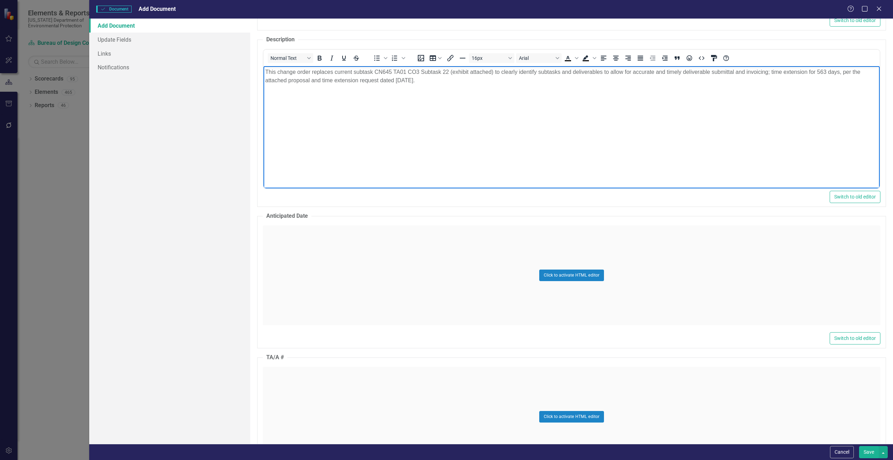
scroll to position [385, 0]
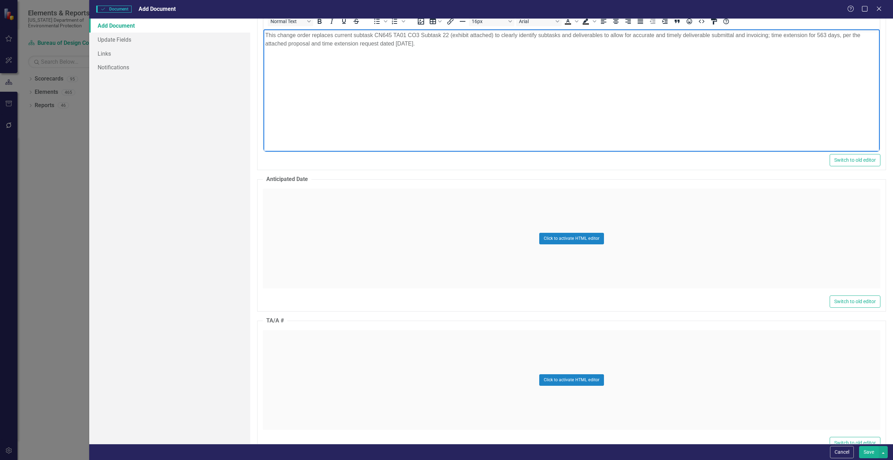
click at [304, 354] on div "Click to activate HTML editor" at bounding box center [572, 380] width 618 height 100
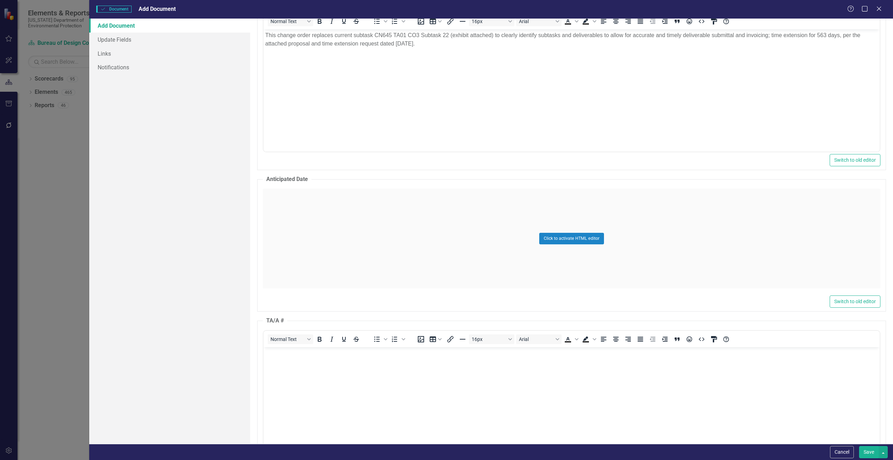
scroll to position [0, 0]
click at [302, 357] on body "Rich Text Area. Press ALT-0 for help." at bounding box center [571, 399] width 616 height 105
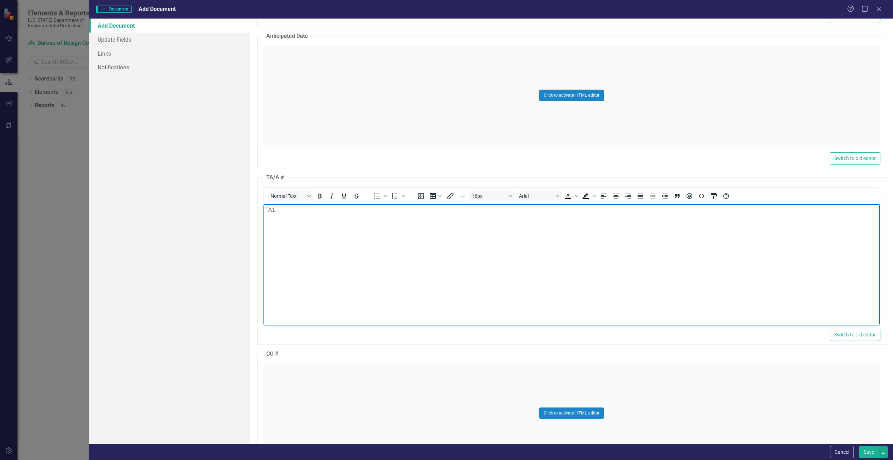
scroll to position [595, 0]
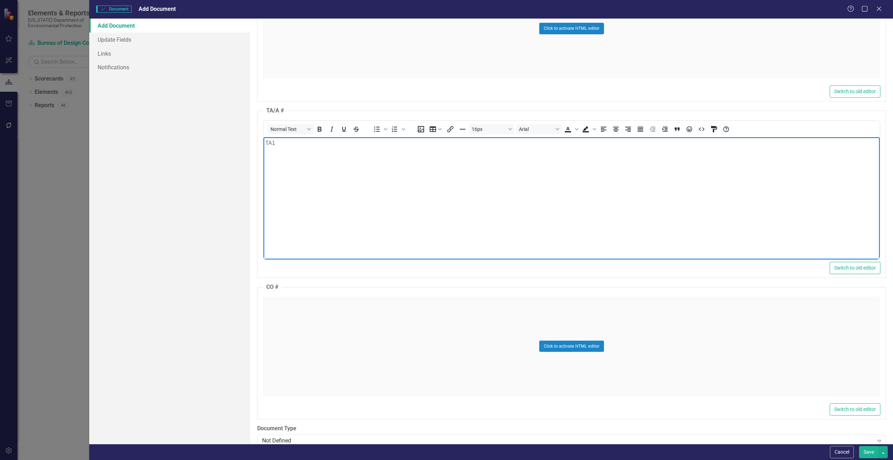
click at [310, 325] on div "Click to activate HTML editor" at bounding box center [572, 346] width 618 height 100
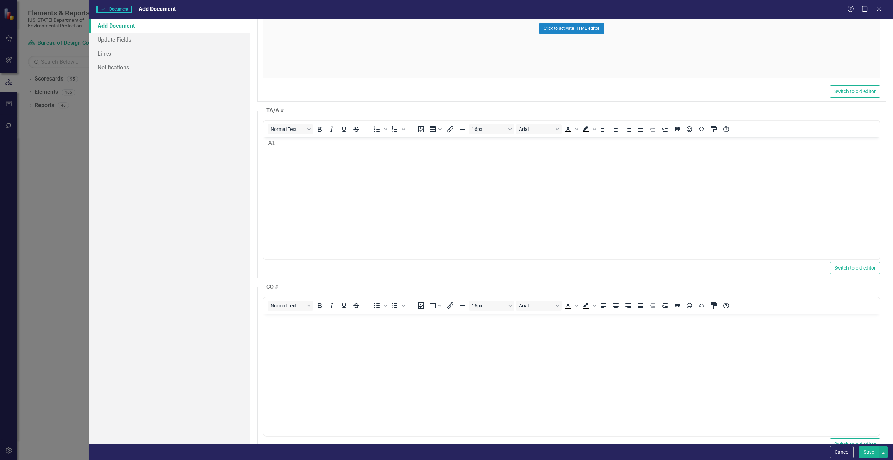
scroll to position [0, 0]
click at [295, 330] on body "Rich Text Area. Press ALT-0 for help." at bounding box center [571, 365] width 616 height 105
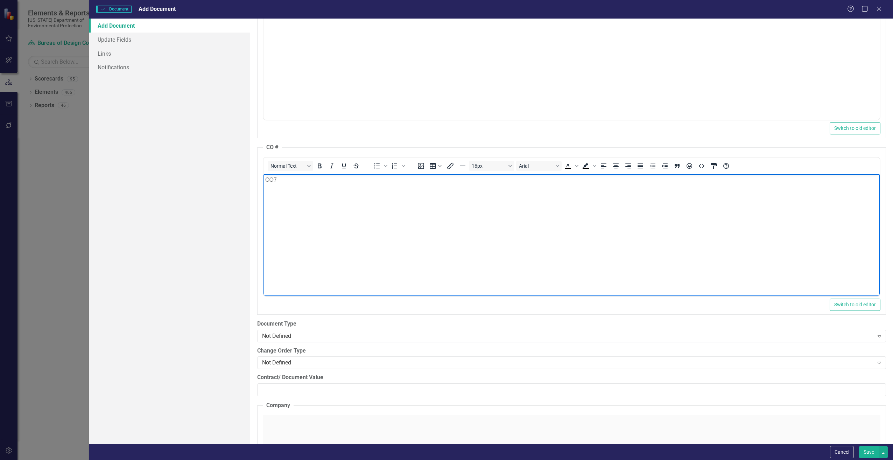
scroll to position [735, 0]
click at [299, 334] on div "Not Defined" at bounding box center [568, 335] width 612 height 8
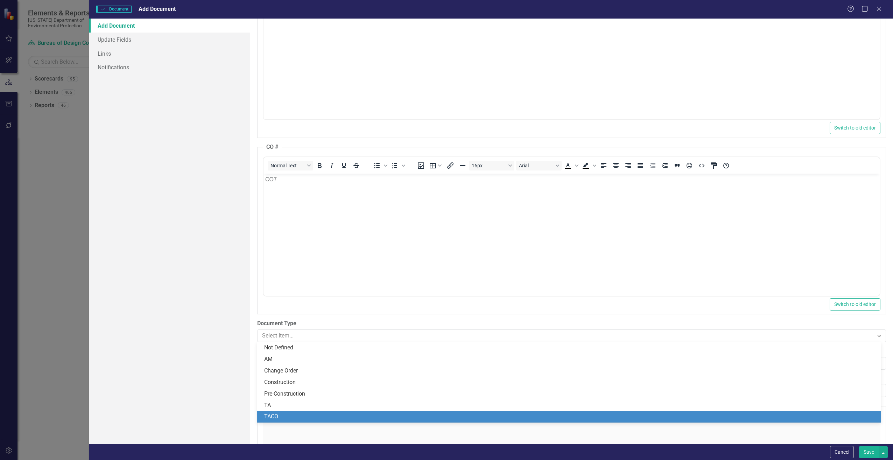
click at [280, 414] on div "TACO" at bounding box center [570, 417] width 613 height 8
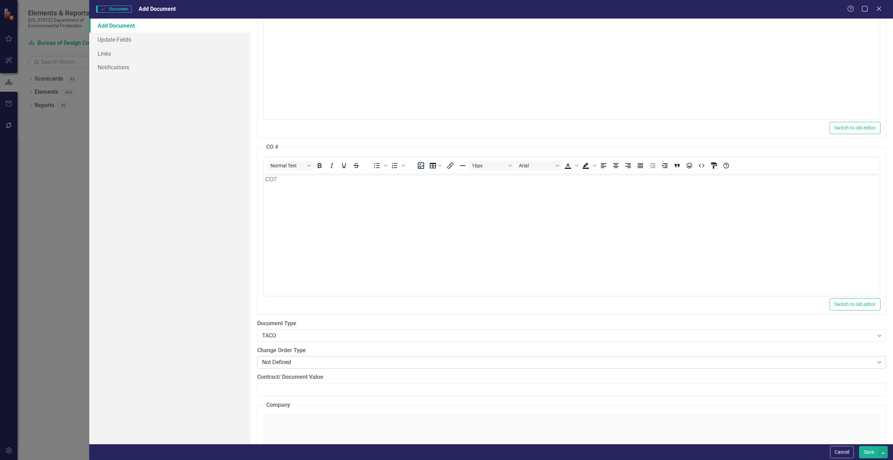
click at [303, 363] on div "Not Defined" at bounding box center [568, 362] width 612 height 8
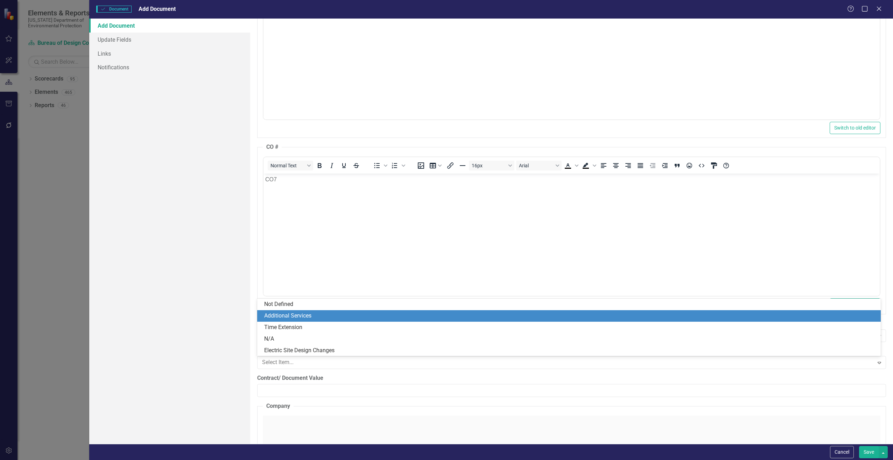
click at [301, 316] on div "Additional Services" at bounding box center [570, 316] width 613 height 8
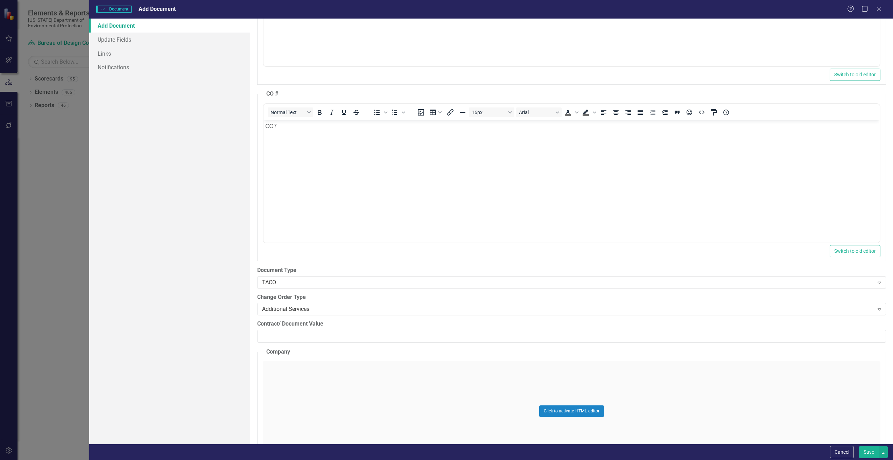
scroll to position [805, 0]
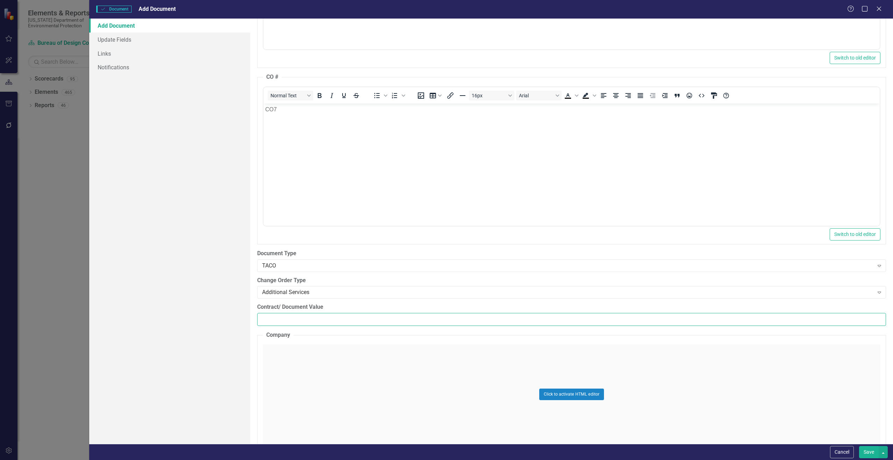
click at [282, 319] on input "Contract/ Document Value" at bounding box center [571, 319] width 629 height 13
click at [302, 294] on div "Additional Services" at bounding box center [568, 292] width 612 height 8
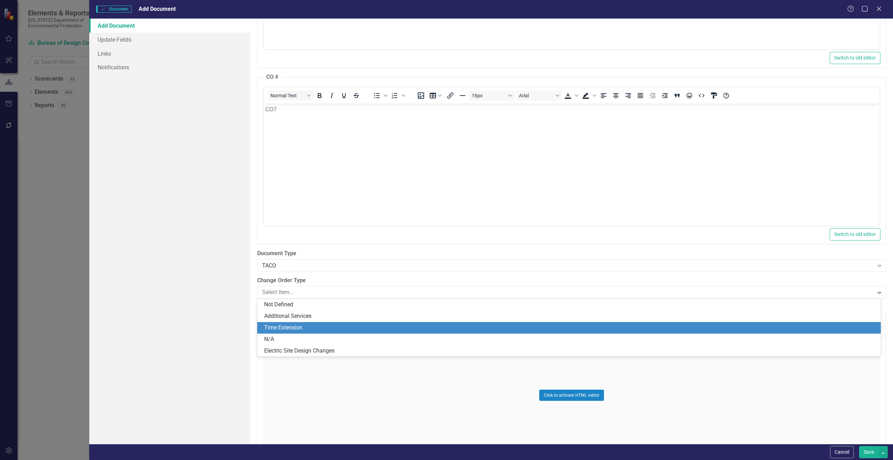
click at [280, 327] on div "Time Extension" at bounding box center [570, 328] width 613 height 8
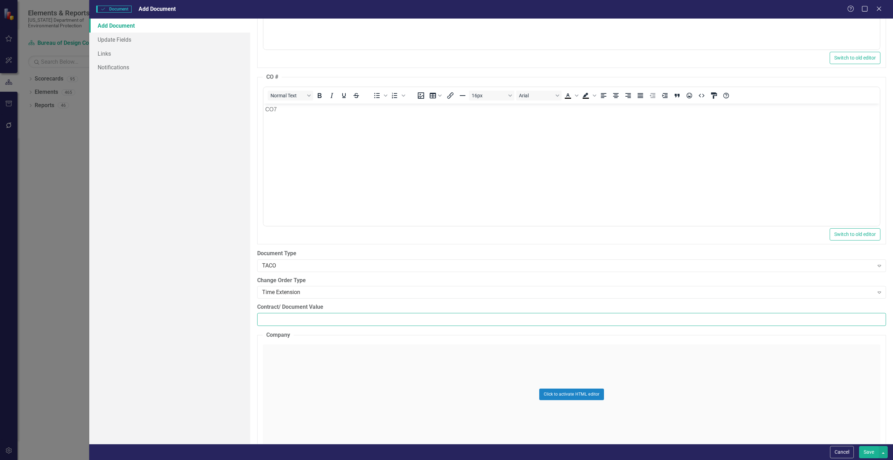
click at [279, 320] on input "Contract/ Document Value" at bounding box center [571, 319] width 629 height 13
type input "0"
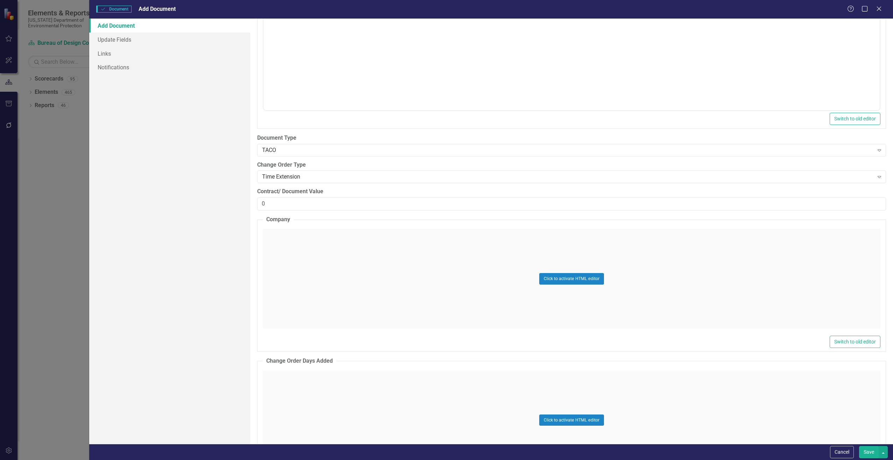
scroll to position [945, 0]
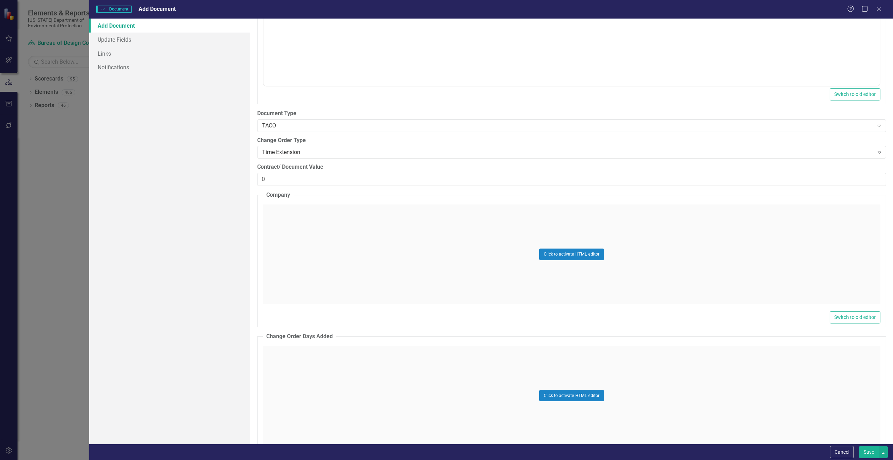
click at [322, 240] on div "Click to activate HTML editor" at bounding box center [572, 254] width 618 height 100
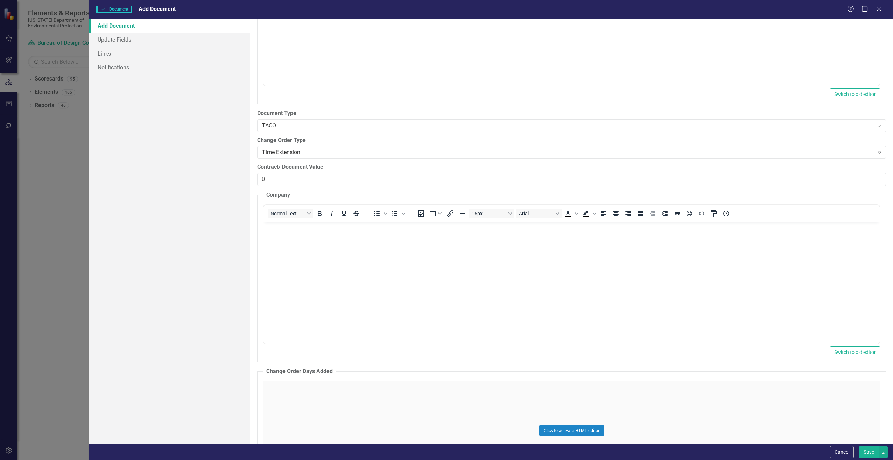
scroll to position [0, 0]
click at [322, 240] on body "Rich Text Area. Press ALT-0 for help." at bounding box center [571, 273] width 616 height 105
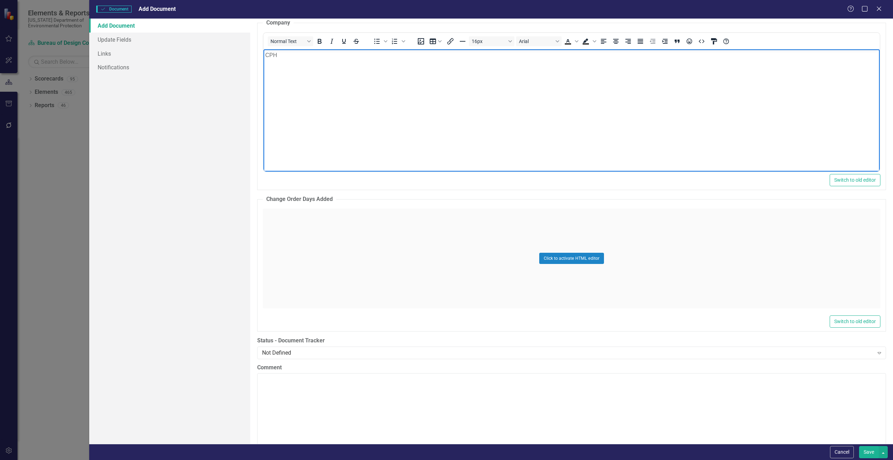
scroll to position [1120, 0]
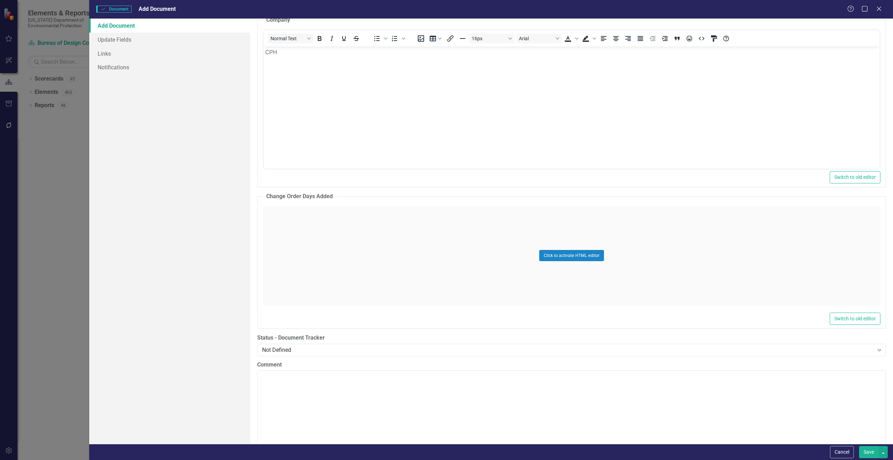
click at [300, 231] on div "Click to activate HTML editor" at bounding box center [572, 256] width 618 height 100
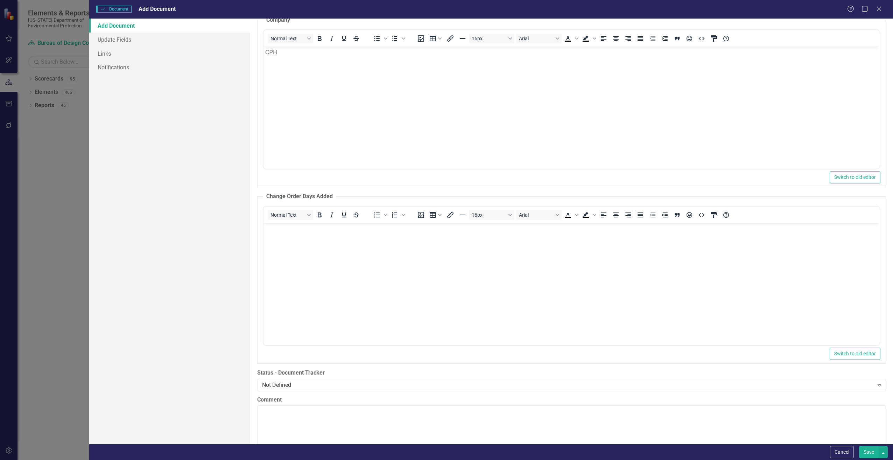
scroll to position [0, 0]
click at [299, 231] on p "Rich Text Area. Press ALT-0 for help." at bounding box center [571, 228] width 613 height 8
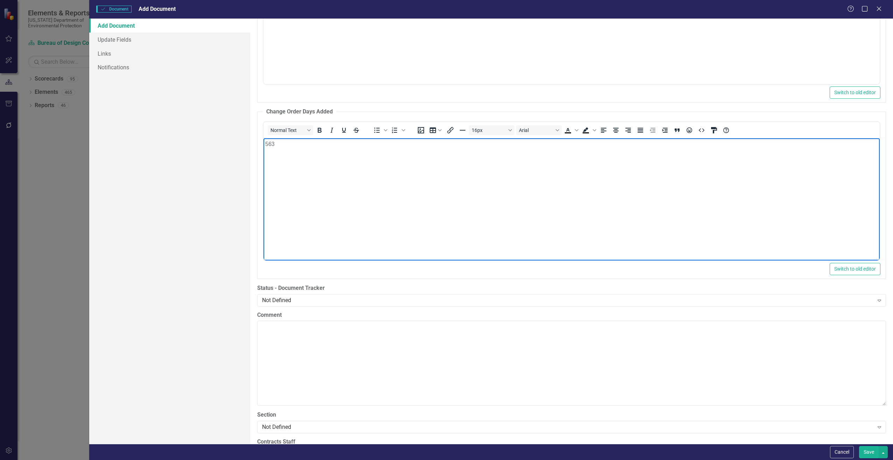
scroll to position [1225, 0]
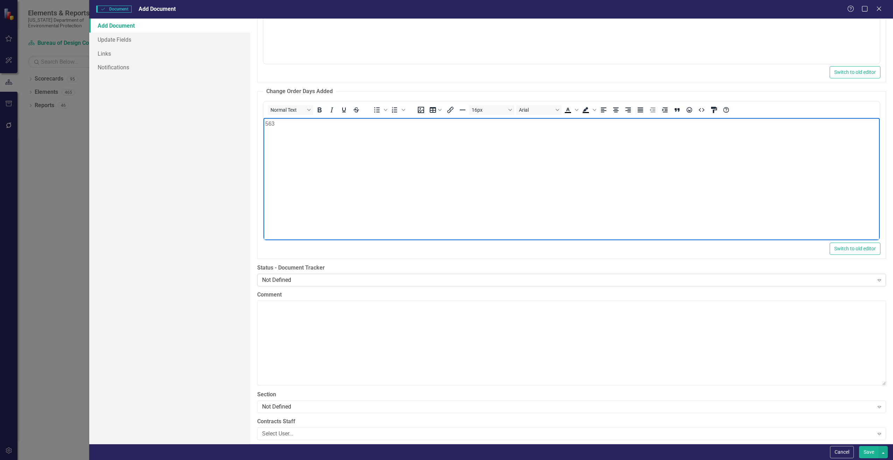
click at [308, 277] on div "Not Defined" at bounding box center [568, 280] width 612 height 8
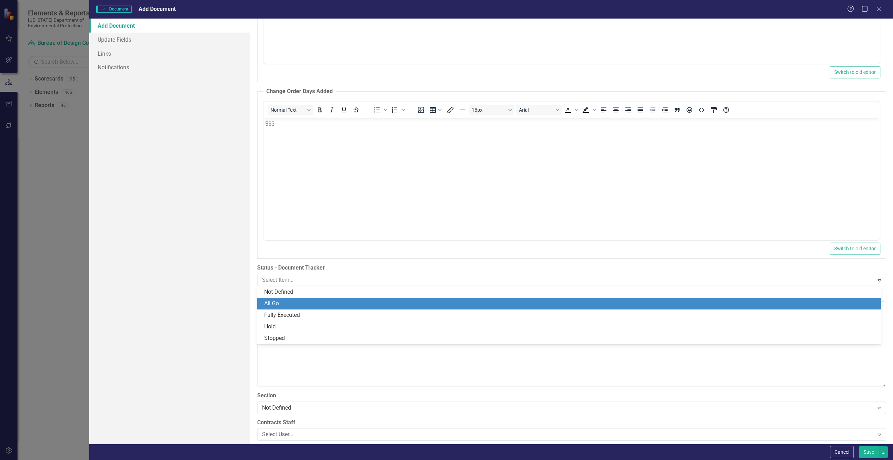
click at [282, 303] on div "All Go" at bounding box center [570, 304] width 613 height 8
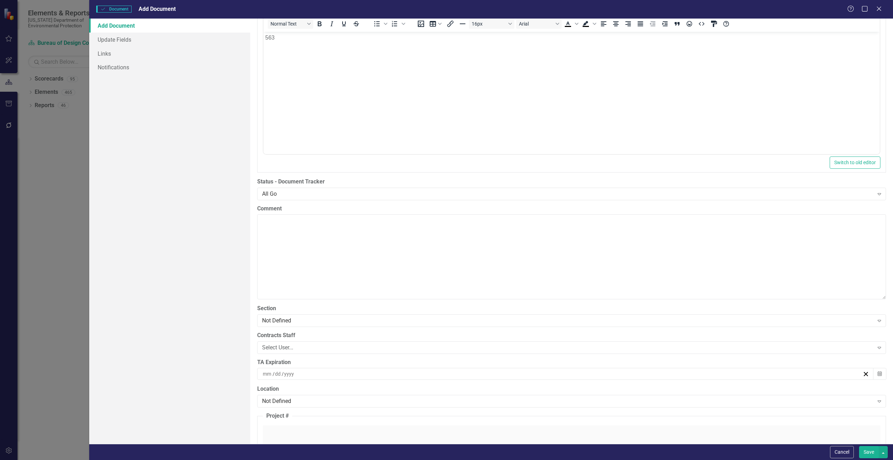
scroll to position [1330, 0]
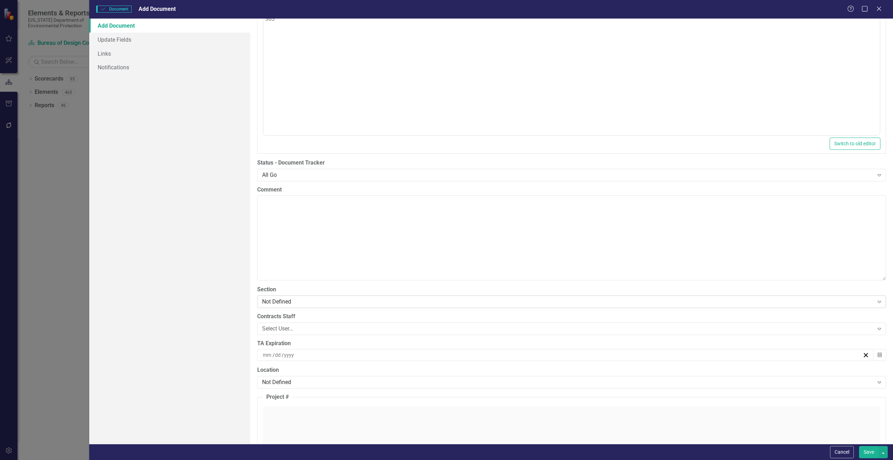
click at [273, 301] on div "Not Defined" at bounding box center [568, 302] width 612 height 8
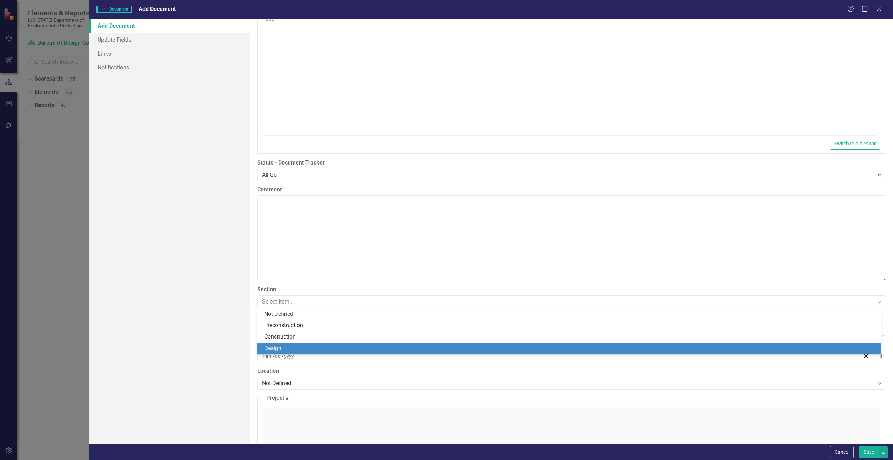
click at [273, 349] on div "Design" at bounding box center [570, 348] width 613 height 8
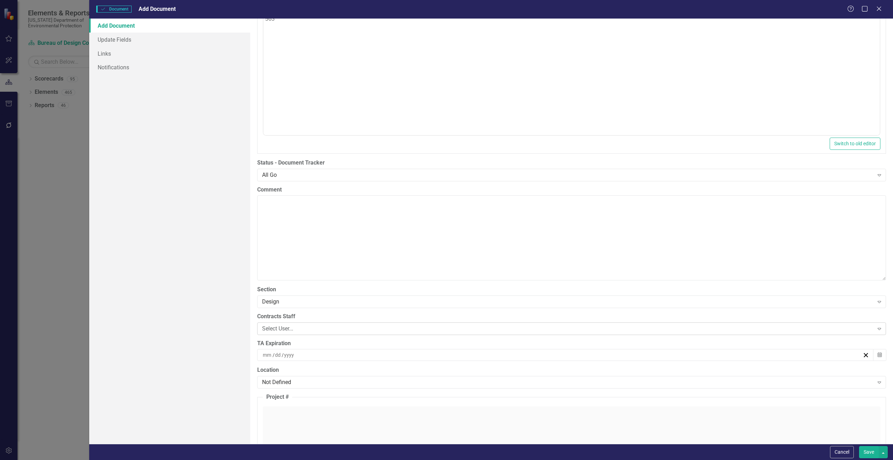
click at [288, 328] on div "Select User..." at bounding box center [568, 328] width 612 height 8
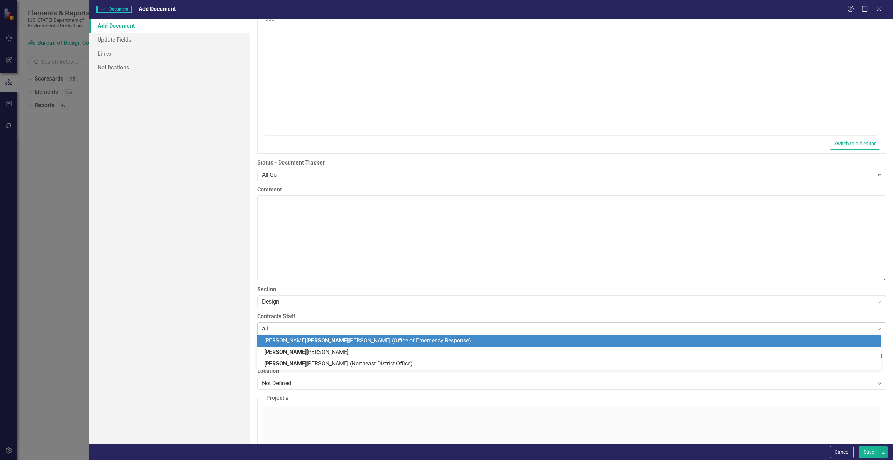
type input "alis"
click at [289, 338] on span "Alis ha Sadler" at bounding box center [289, 340] width 51 height 7
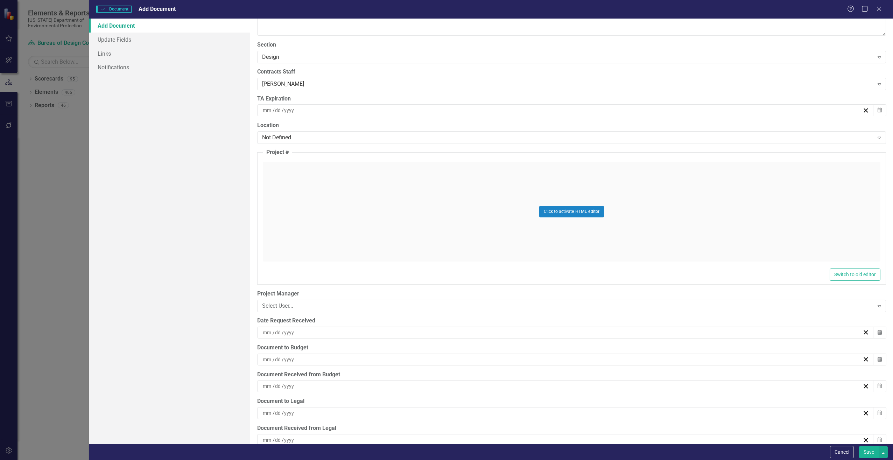
scroll to position [1575, 0]
click at [300, 333] on div "/ /" at bounding box center [562, 332] width 601 height 7
click at [526, 346] on button "‹" at bounding box center [524, 349] width 15 height 15
click at [530, 410] on abbr "21" at bounding box center [528, 411] width 6 height 6
click at [292, 359] on input at bounding box center [289, 359] width 11 height 7
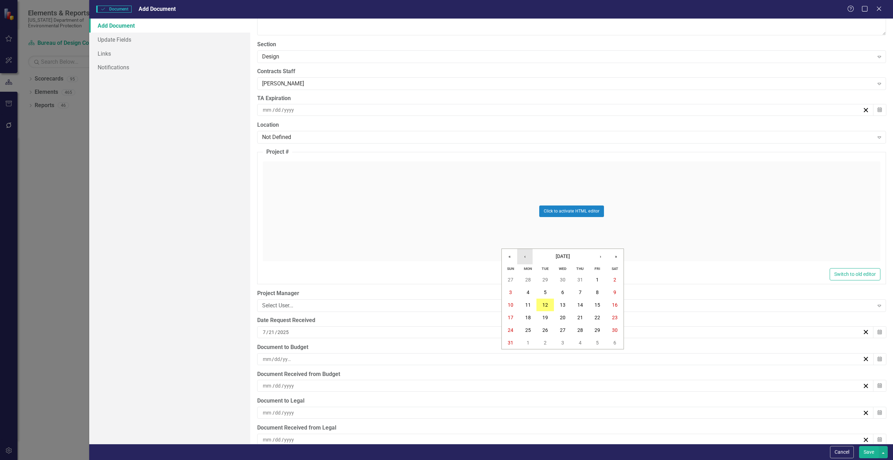
click at [529, 257] on button "‹" at bounding box center [524, 256] width 15 height 15
click at [531, 319] on button "21" at bounding box center [528, 317] width 18 height 13
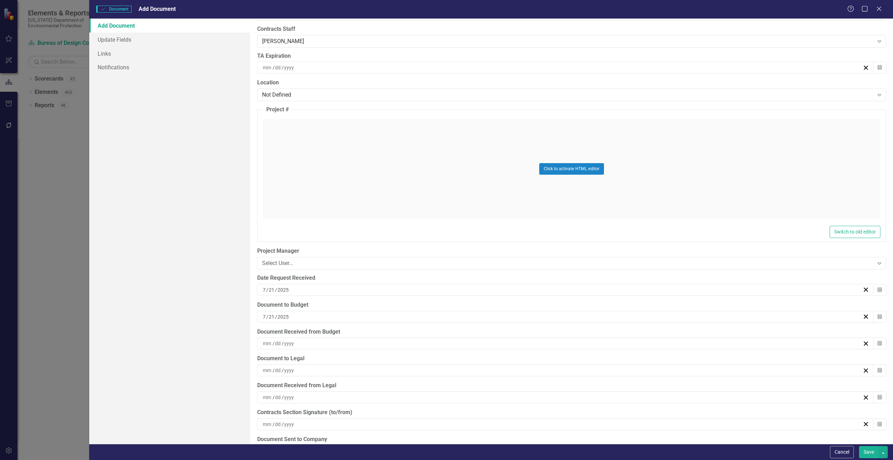
scroll to position [1645, 0]
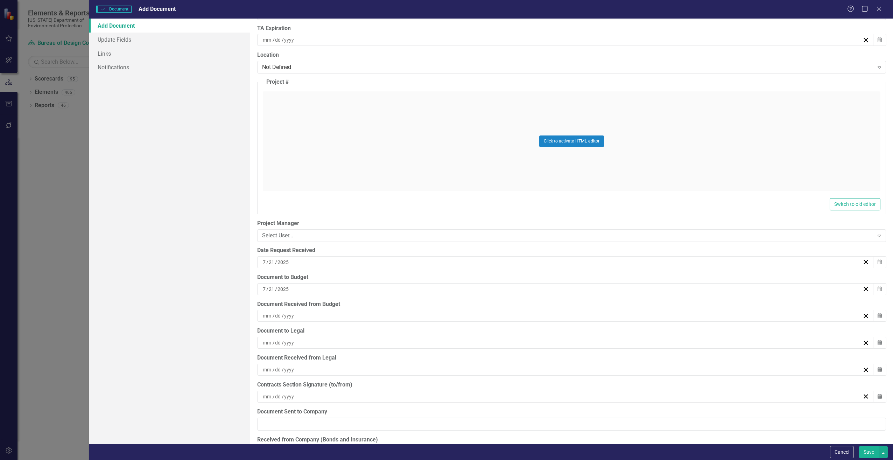
click at [317, 315] on div "/ /" at bounding box center [562, 315] width 601 height 7
click at [522, 334] on button "‹" at bounding box center [524, 333] width 15 height 15
click at [541, 393] on button "22" at bounding box center [546, 394] width 18 height 13
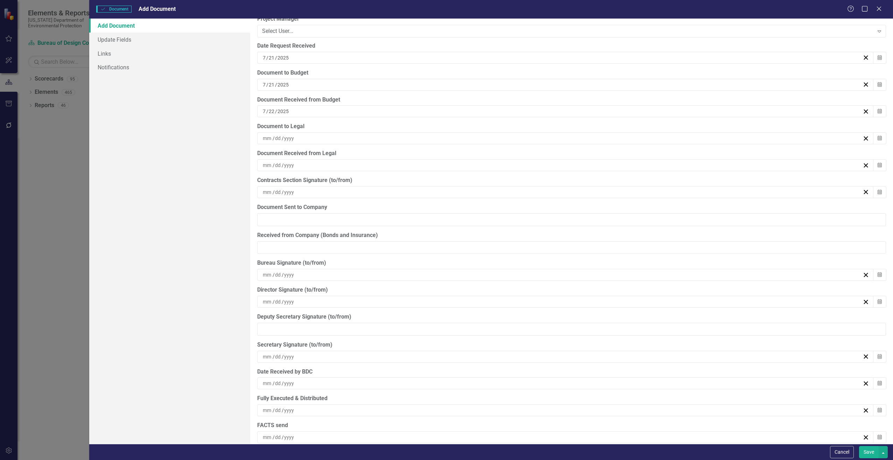
scroll to position [1855, 0]
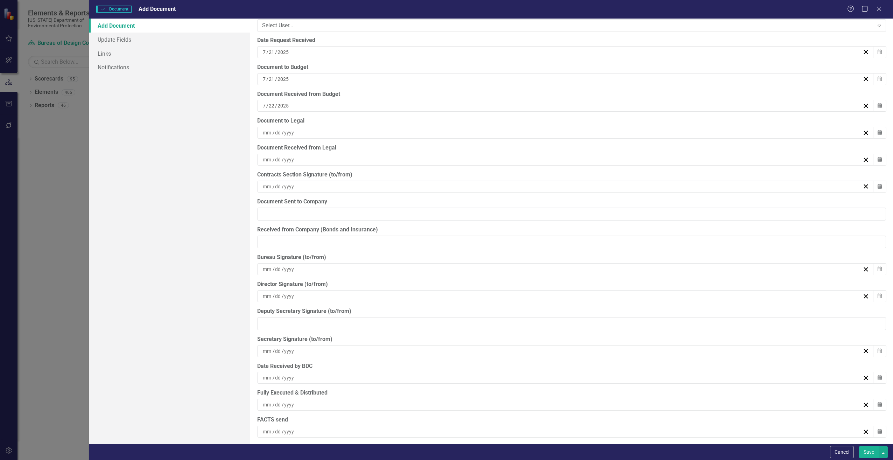
click at [870, 451] on button "Save" at bounding box center [869, 452] width 20 height 12
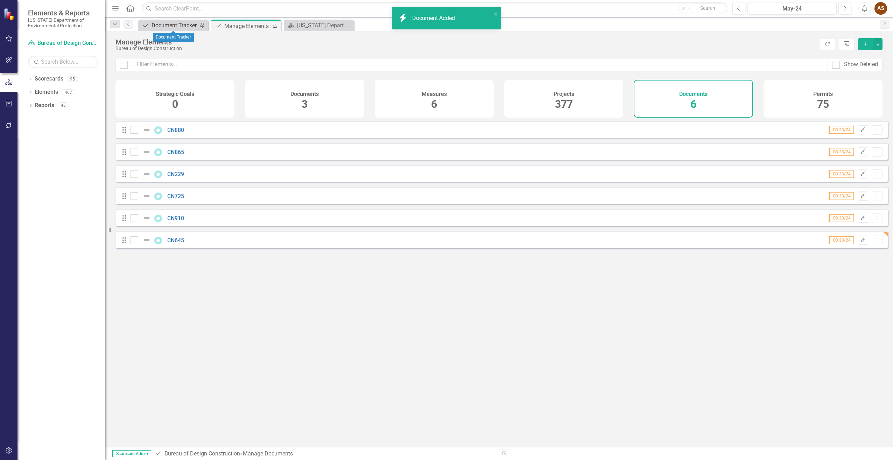
click at [164, 22] on div "Document Tracker" at bounding box center [175, 25] width 46 height 9
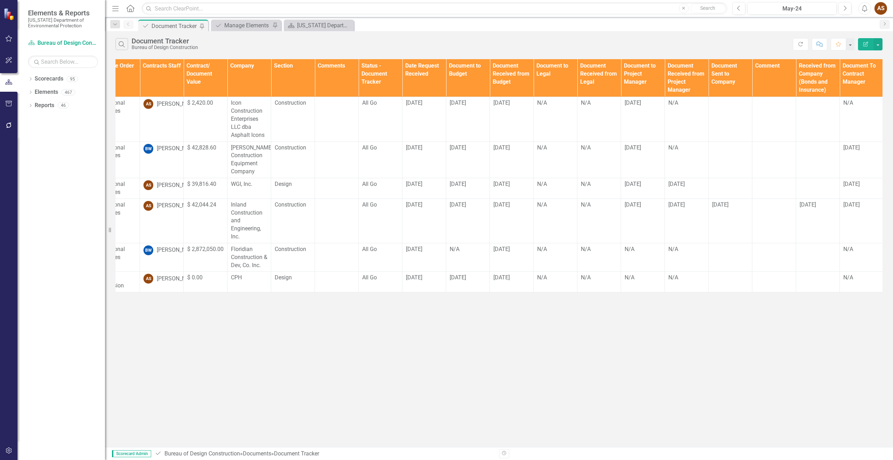
scroll to position [0, 196]
click at [635, 280] on div "N/A" at bounding box center [642, 278] width 36 height 8
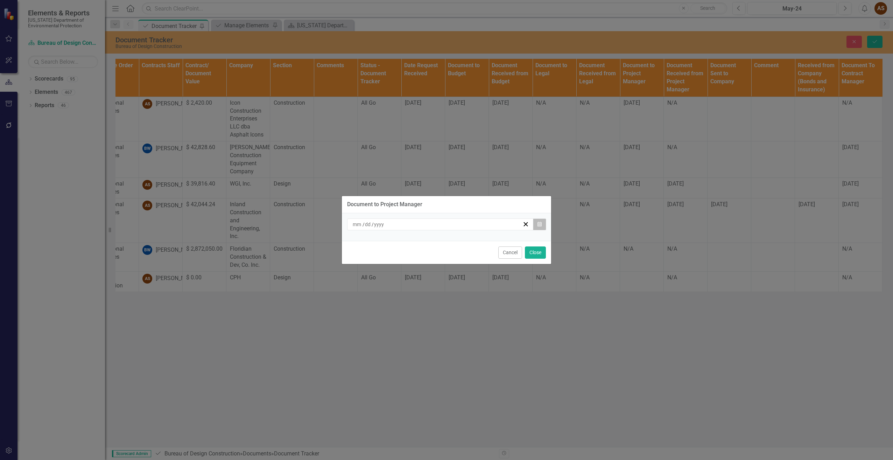
click at [542, 225] on button "Calendar" at bounding box center [539, 224] width 13 height 12
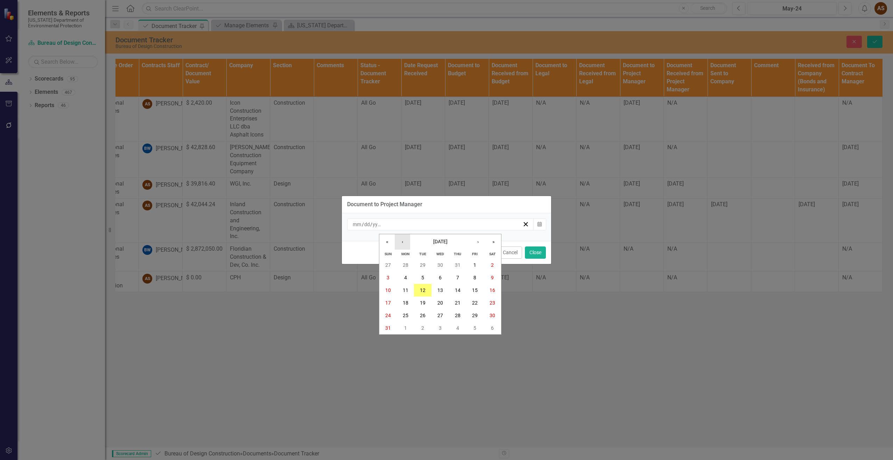
click at [401, 238] on button "‹" at bounding box center [402, 241] width 15 height 15
click at [422, 296] on button "22" at bounding box center [423, 302] width 18 height 13
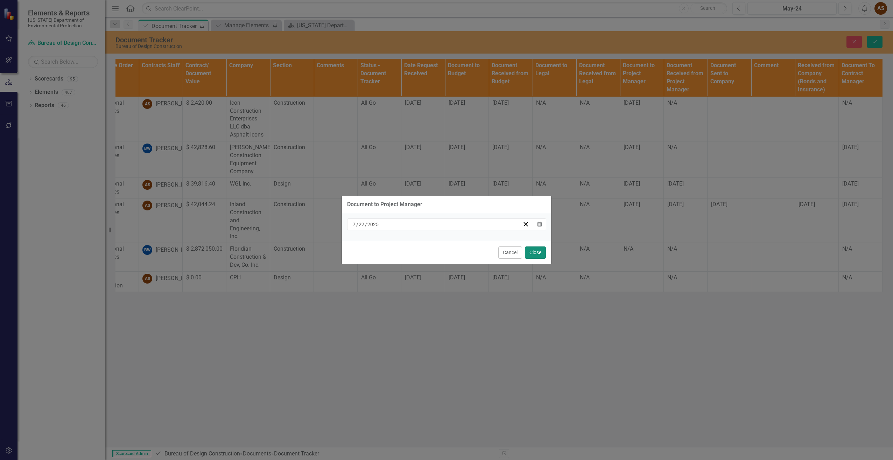
click at [539, 254] on button "Close" at bounding box center [535, 252] width 21 height 12
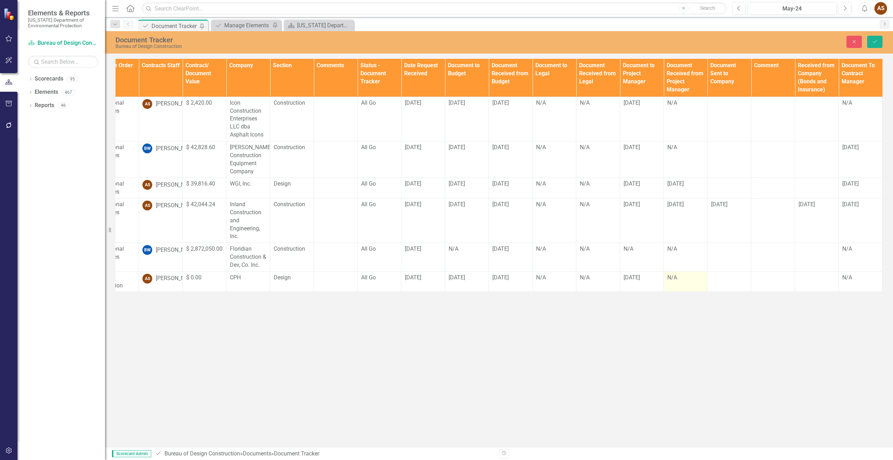
click at [669, 282] on td "N/A" at bounding box center [686, 281] width 44 height 21
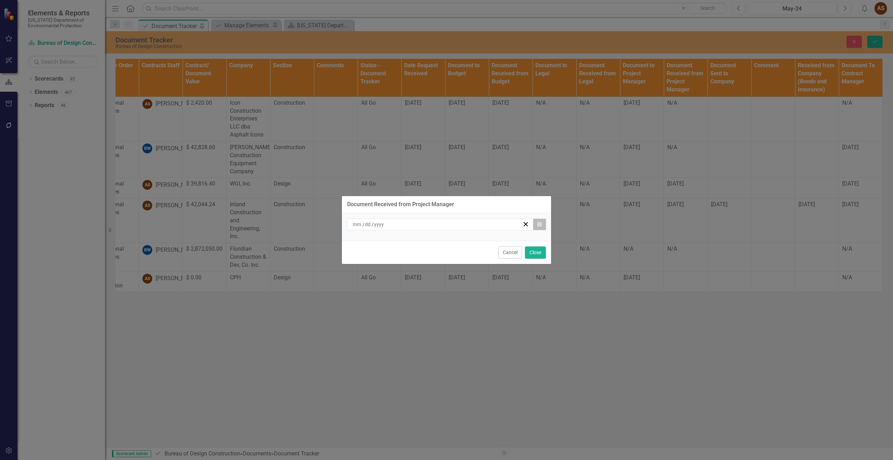
click at [539, 226] on icon "Calendar" at bounding box center [540, 224] width 4 height 5
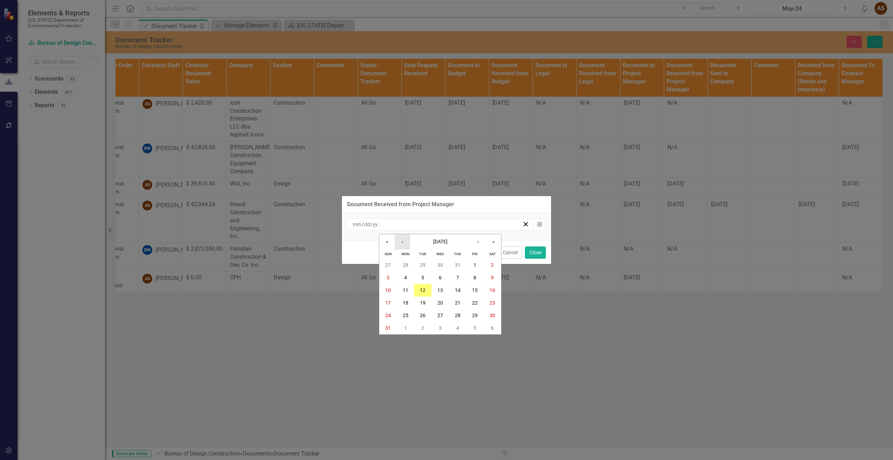
click at [405, 238] on button "‹" at bounding box center [402, 241] width 15 height 15
click at [426, 302] on button "22" at bounding box center [423, 302] width 18 height 13
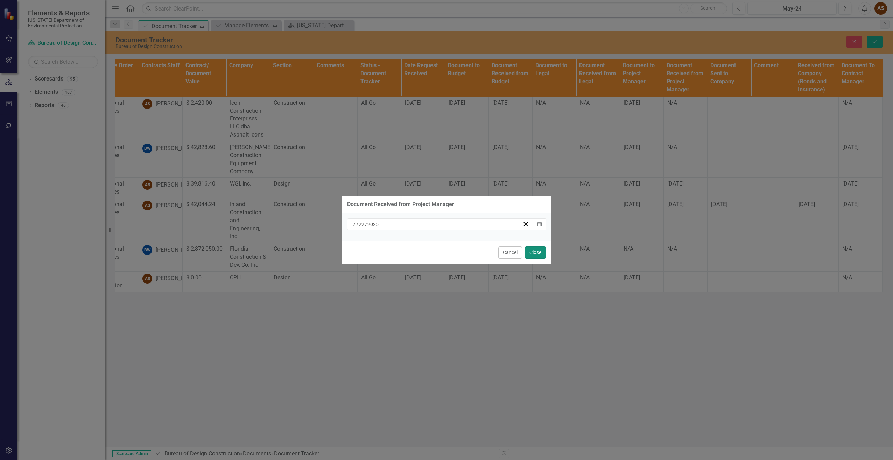
click at [539, 252] on button "Close" at bounding box center [535, 252] width 21 height 12
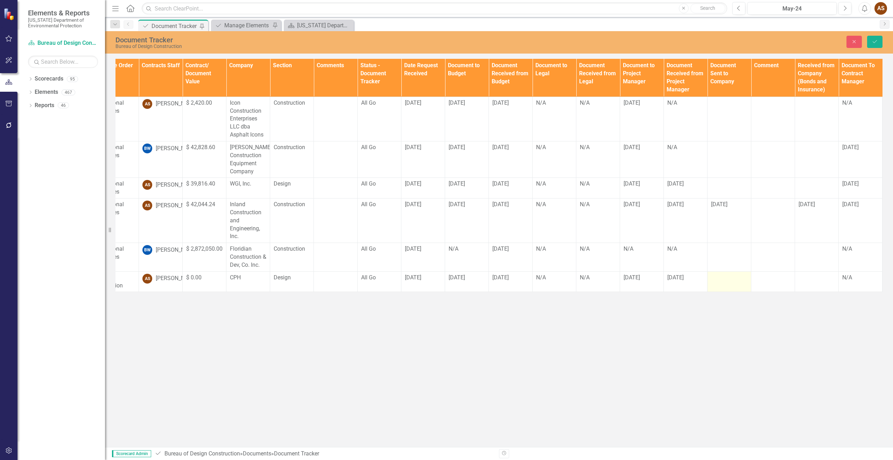
click at [723, 282] on td at bounding box center [730, 281] width 44 height 21
click at [721, 281] on div at bounding box center [729, 278] width 36 height 8
click at [718, 279] on input "text" at bounding box center [729, 280] width 36 height 13
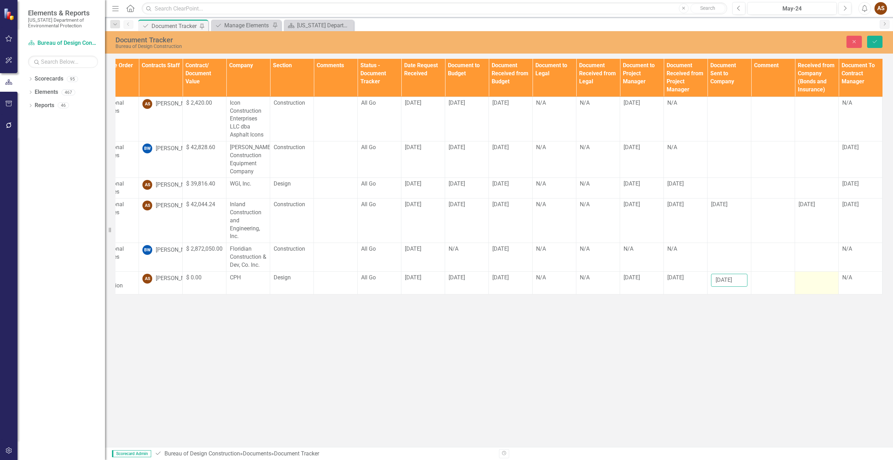
type input "7/23/25"
click at [809, 284] on td at bounding box center [817, 282] width 44 height 23
click at [808, 284] on td at bounding box center [817, 282] width 44 height 23
click at [806, 282] on td at bounding box center [817, 282] width 44 height 23
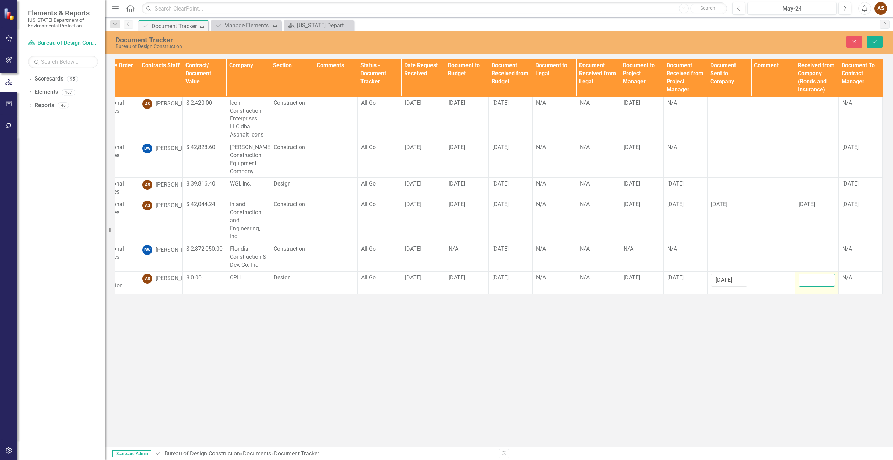
click at [806, 282] on input "text" at bounding box center [817, 280] width 36 height 13
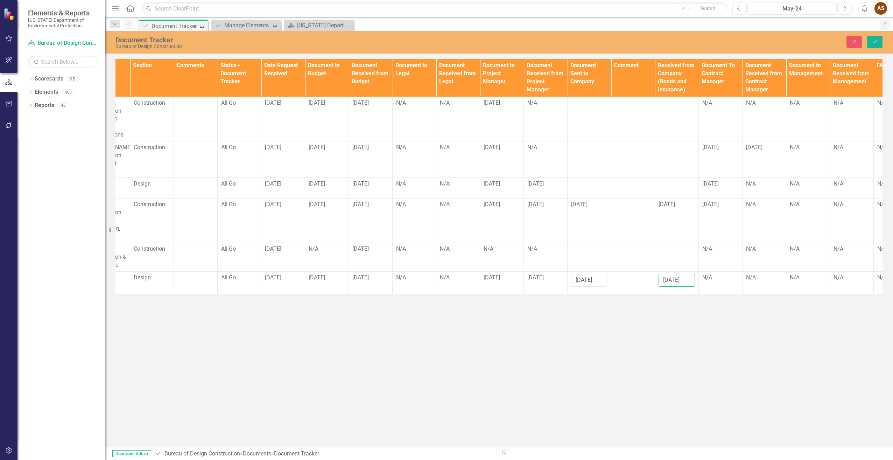
scroll to position [0, 336]
type input "7/24/25"
click at [722, 283] on td "N/A" at bounding box center [721, 282] width 44 height 23
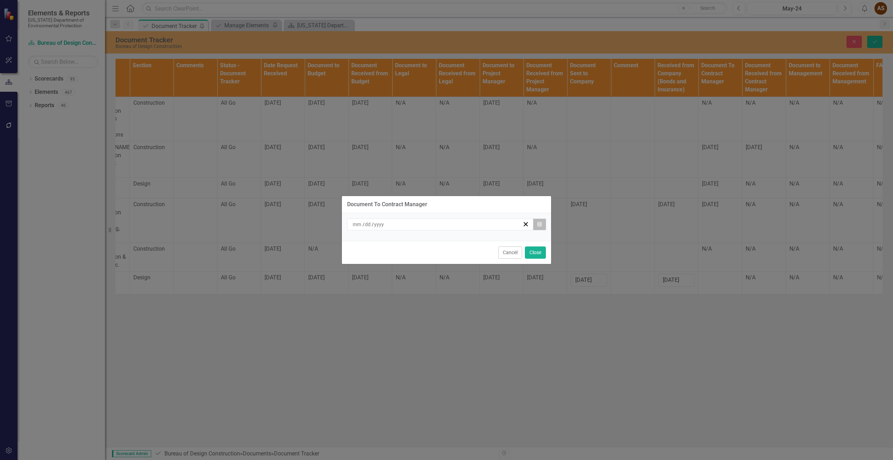
click at [540, 224] on icon "Calendar" at bounding box center [540, 224] width 4 height 5
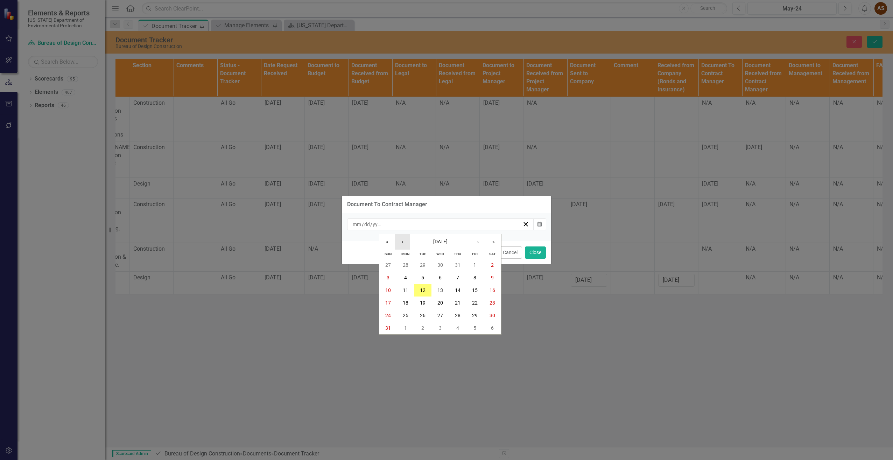
click at [404, 242] on button "‹" at bounding box center [402, 241] width 15 height 15
click at [442, 303] on abbr "23" at bounding box center [441, 303] width 6 height 6
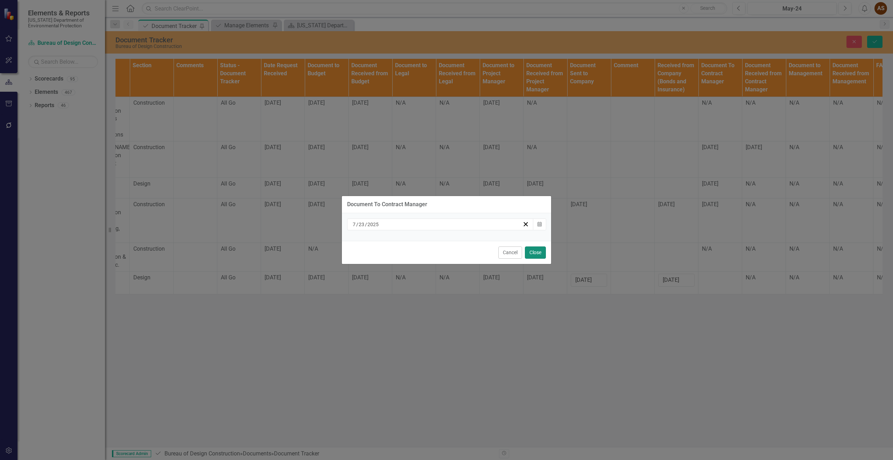
click at [539, 251] on button "Close" at bounding box center [535, 252] width 21 height 12
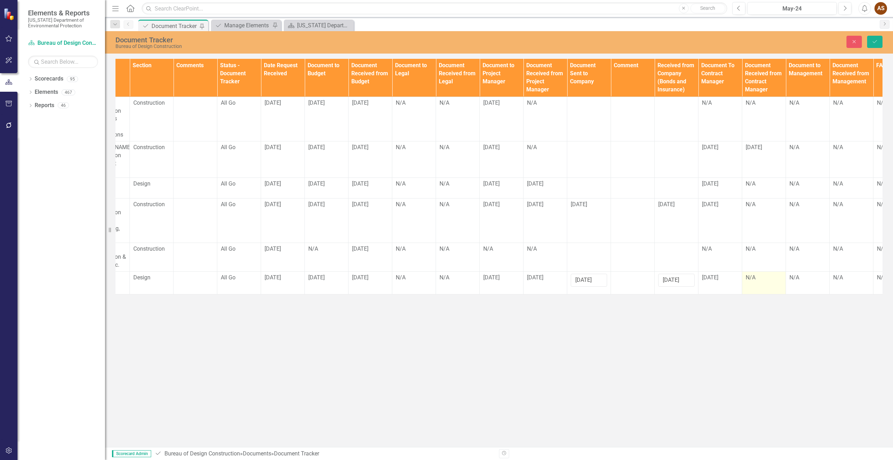
click at [752, 280] on div "N/A" at bounding box center [764, 278] width 36 height 8
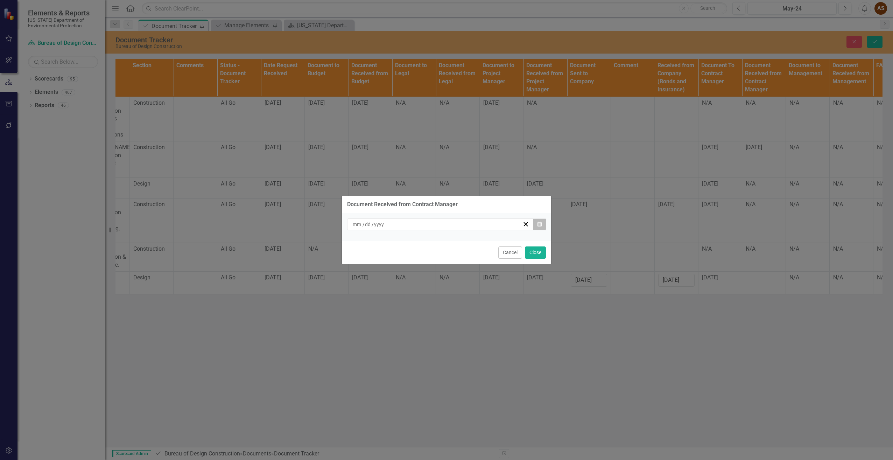
click at [541, 223] on icon "Calendar" at bounding box center [540, 224] width 4 height 5
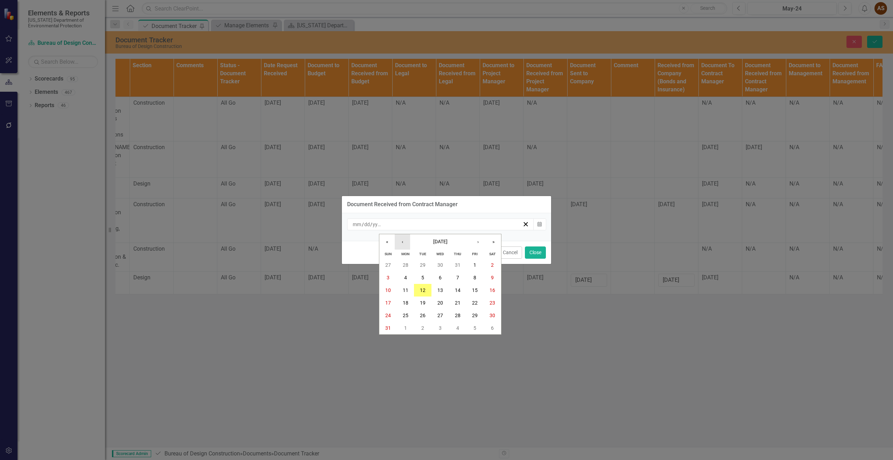
click at [408, 239] on button "‹" at bounding box center [402, 241] width 15 height 15
click at [435, 299] on button "23" at bounding box center [441, 302] width 18 height 13
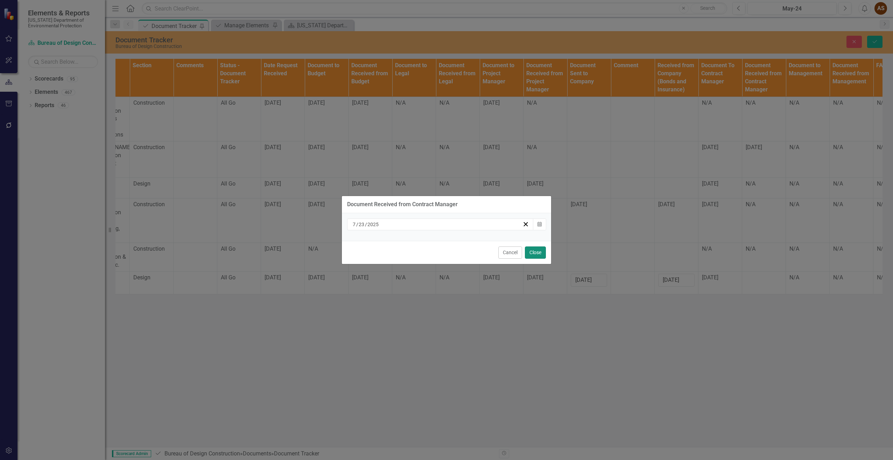
click at [528, 256] on button "Close" at bounding box center [535, 252] width 21 height 12
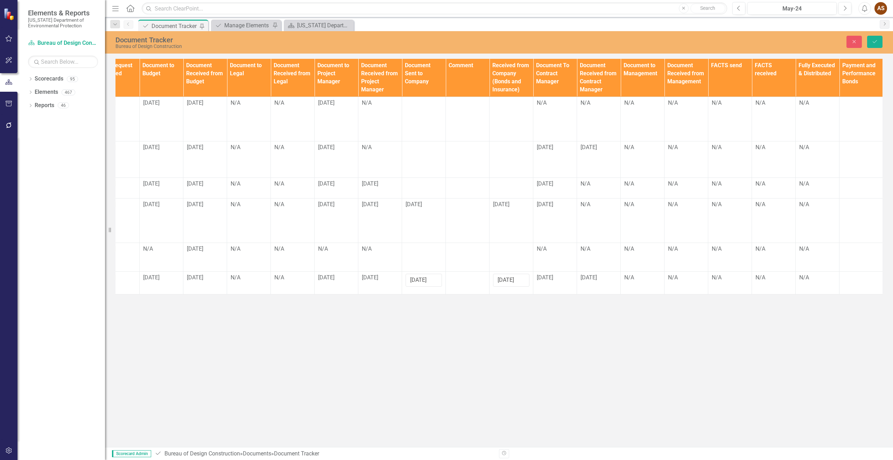
scroll to position [0, 502]
click at [870, 39] on button "Save" at bounding box center [874, 42] width 15 height 12
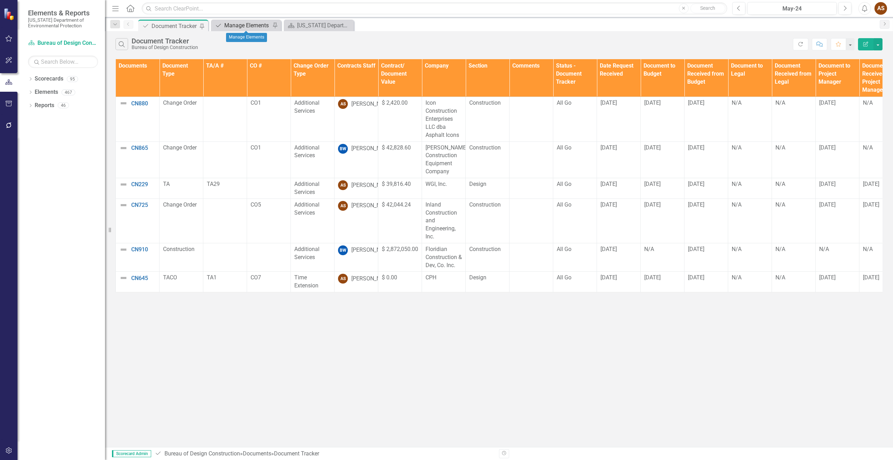
click at [237, 23] on div "Manage Elements" at bounding box center [247, 25] width 46 height 9
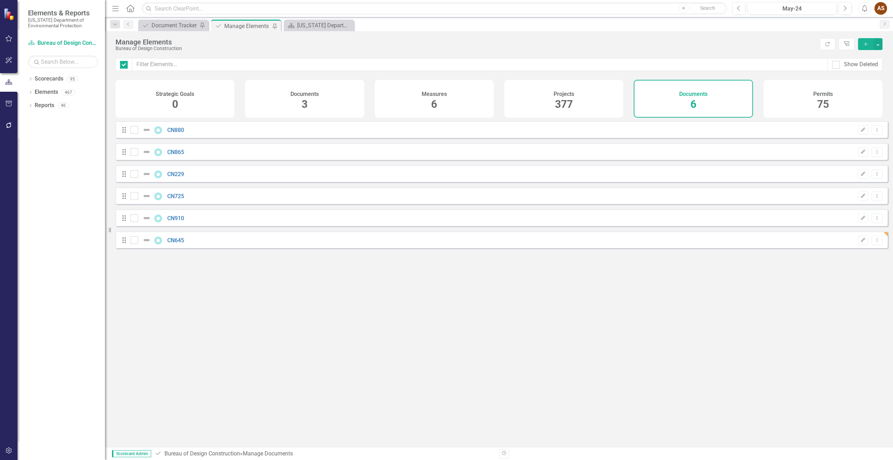
checkbox input "false"
click at [862, 43] on button "Add" at bounding box center [865, 44] width 15 height 12
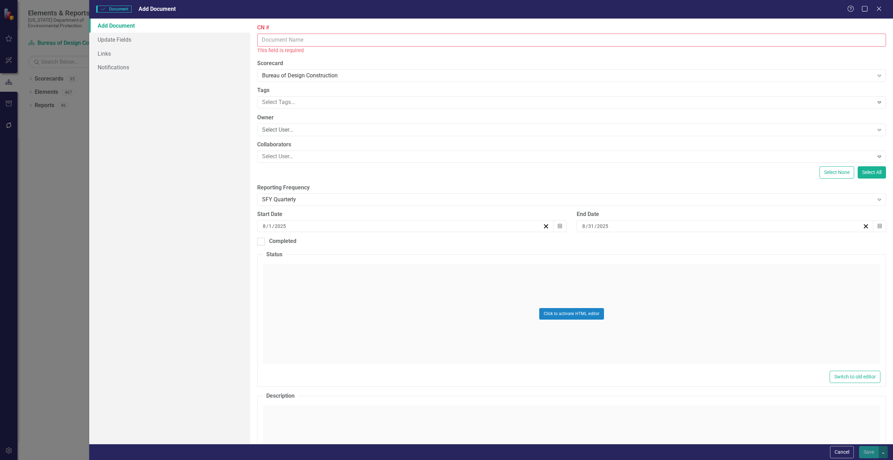
click at [309, 42] on input "CN #" at bounding box center [571, 40] width 629 height 13
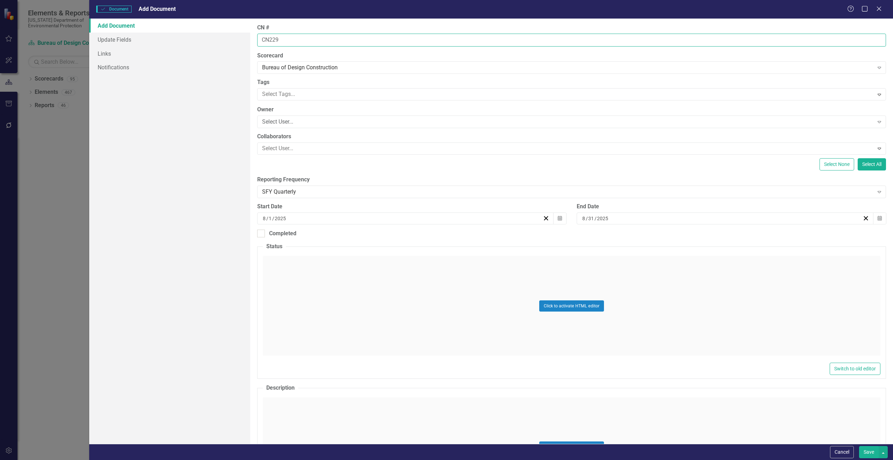
type input "CN229"
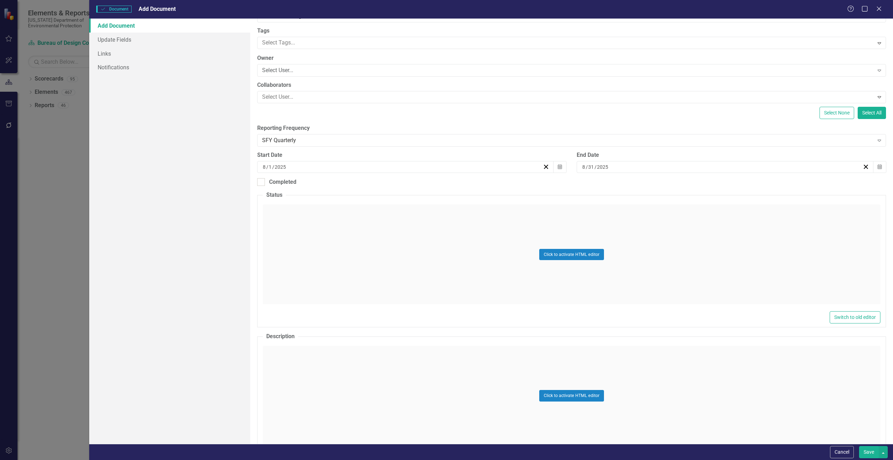
scroll to position [70, 0]
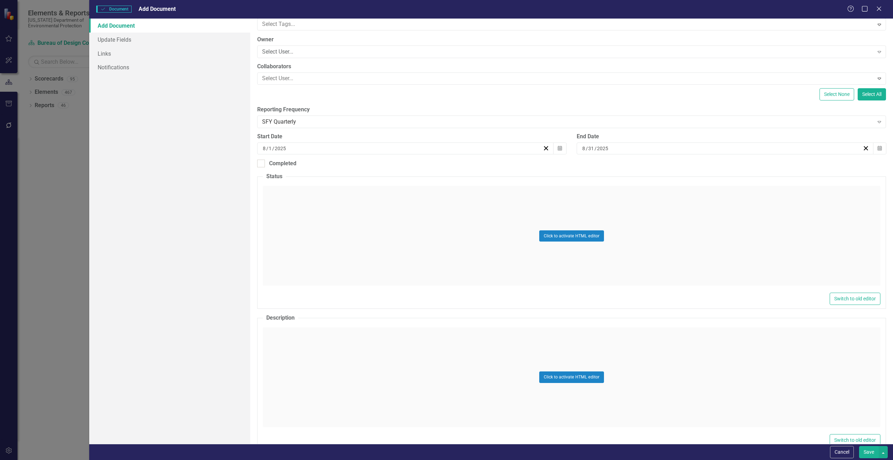
click at [289, 351] on div "Click to activate HTML editor" at bounding box center [572, 377] width 618 height 100
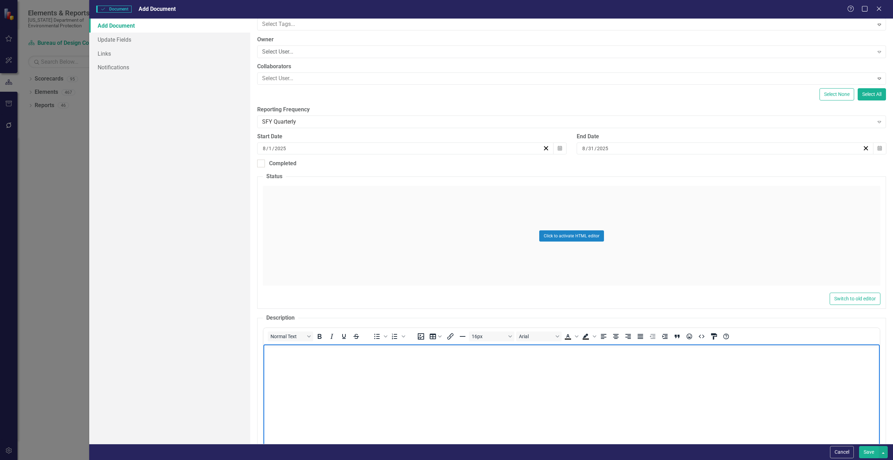
click at [285, 357] on body "Rich Text Area. Press ALT-0 for help." at bounding box center [571, 396] width 616 height 105
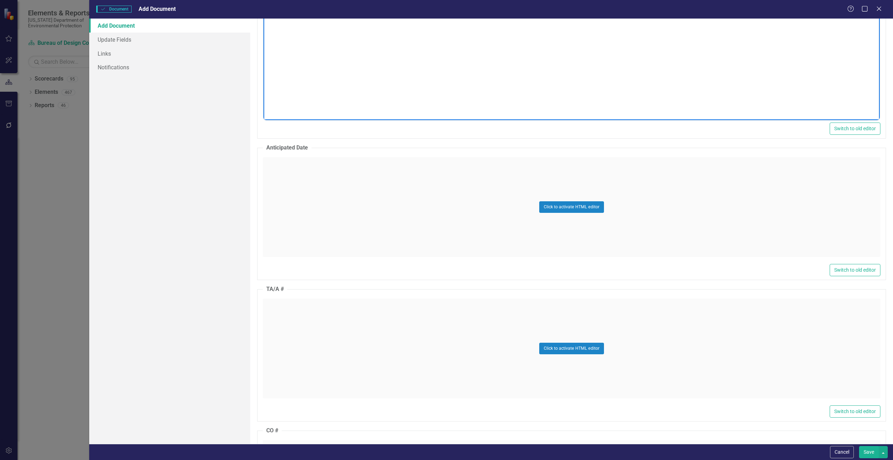
scroll to position [420, 0]
click at [299, 326] on div "Click to activate HTML editor" at bounding box center [572, 345] width 618 height 100
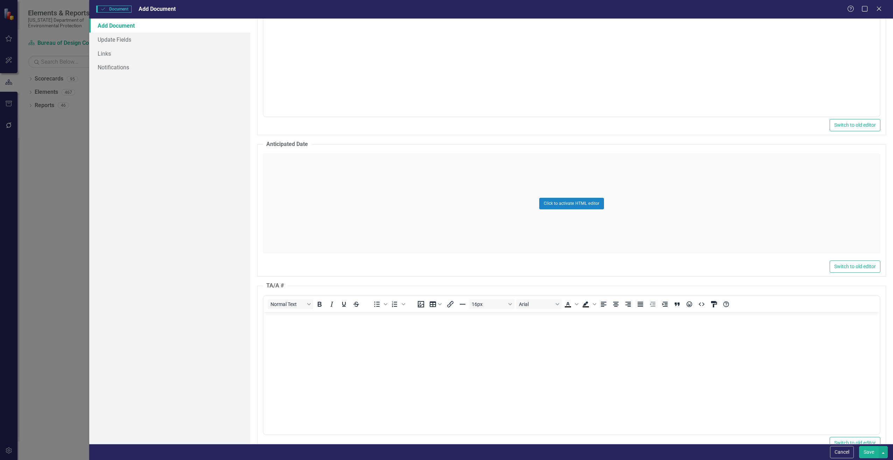
scroll to position [0, 0]
drag, startPoint x: 562, startPoint y: 637, endPoint x: 298, endPoint y: 327, distance: 407.2
click at [298, 327] on body "Rich Text Area. Press ALT-0 for help." at bounding box center [571, 364] width 616 height 105
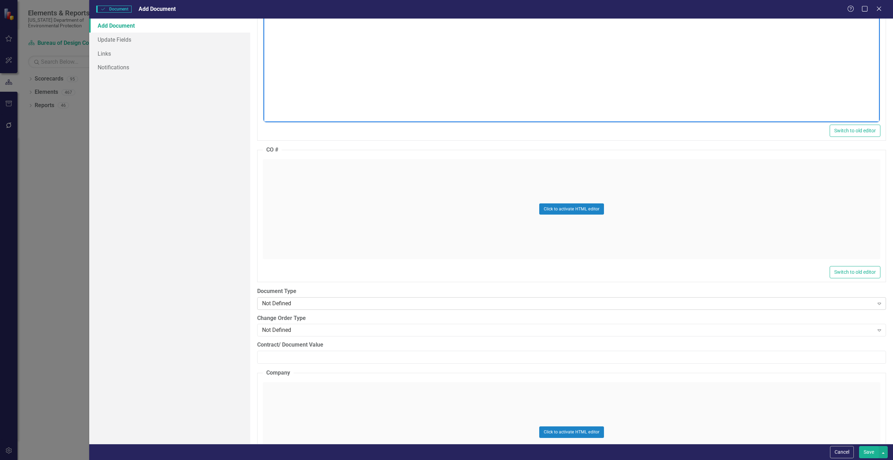
scroll to position [735, 0]
click at [307, 299] on div "Not Defined" at bounding box center [568, 300] width 612 height 8
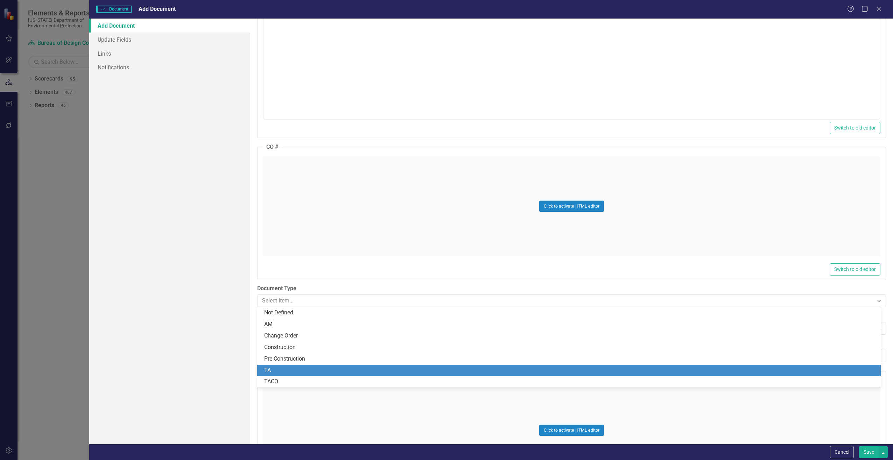
click at [276, 365] on div "TA" at bounding box center [569, 371] width 624 height 12
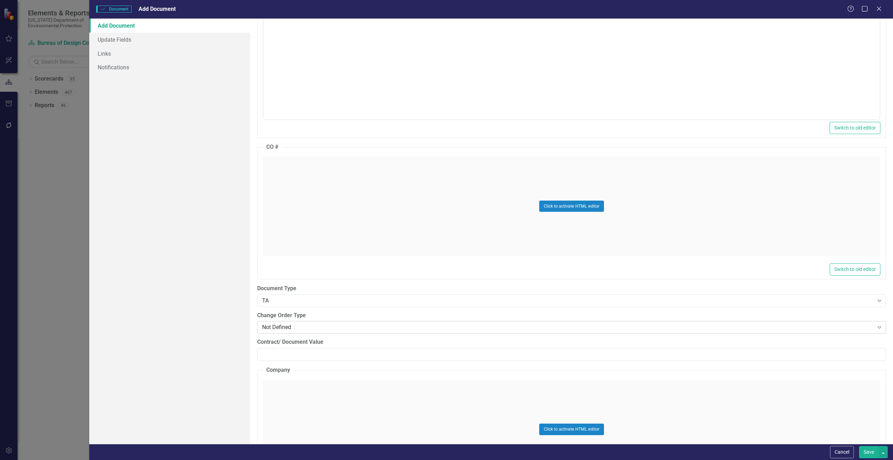
click at [284, 327] on div "Not Defined" at bounding box center [568, 327] width 612 height 8
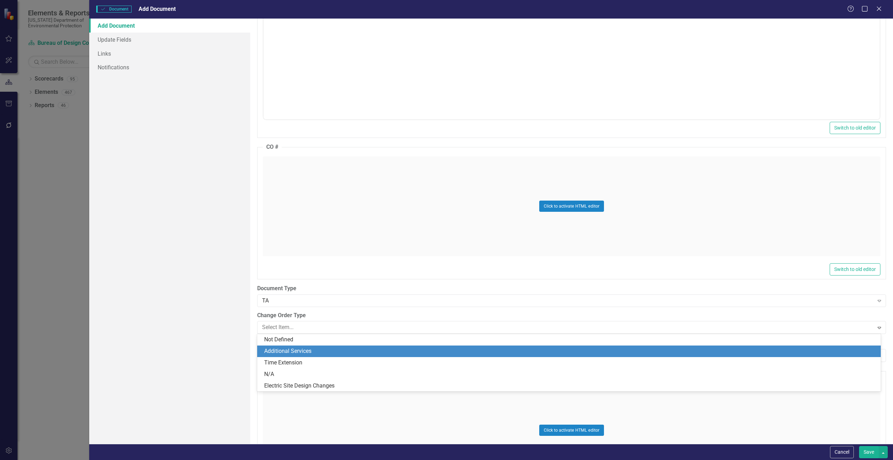
click at [282, 348] on div "Additional Services" at bounding box center [570, 351] width 613 height 8
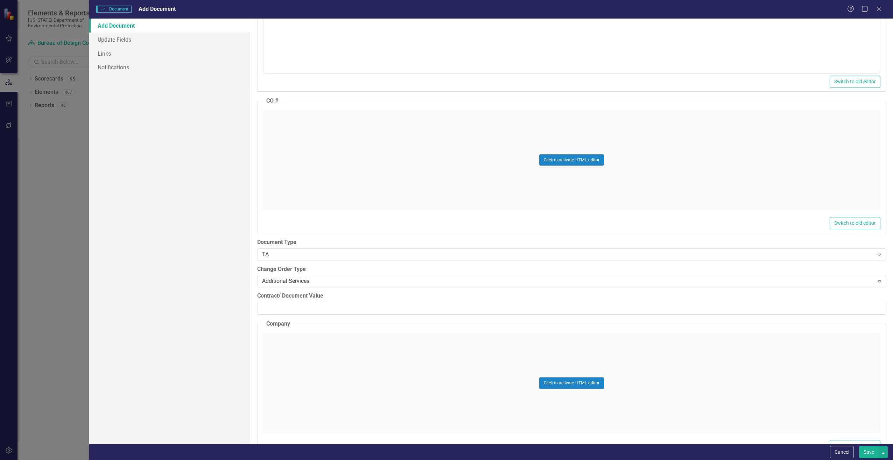
scroll to position [805, 0]
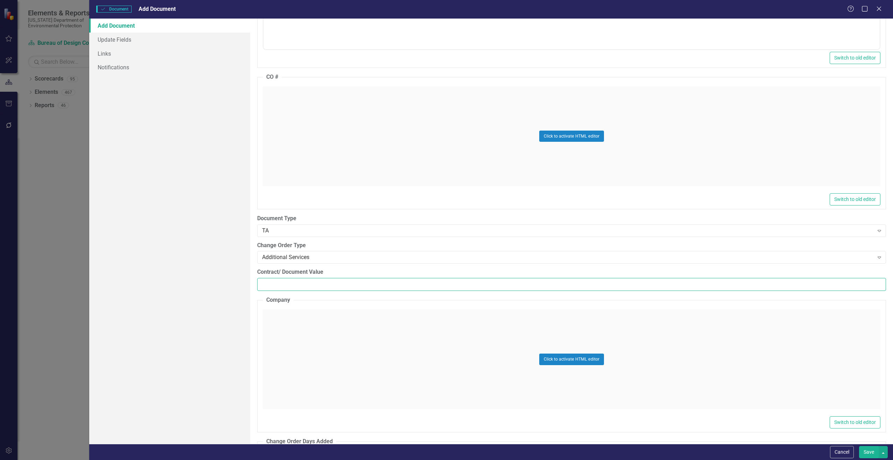
click at [279, 287] on input "Contract/ Document Value" at bounding box center [571, 284] width 629 height 13
paste input "52047.56"
type input "52047.56"
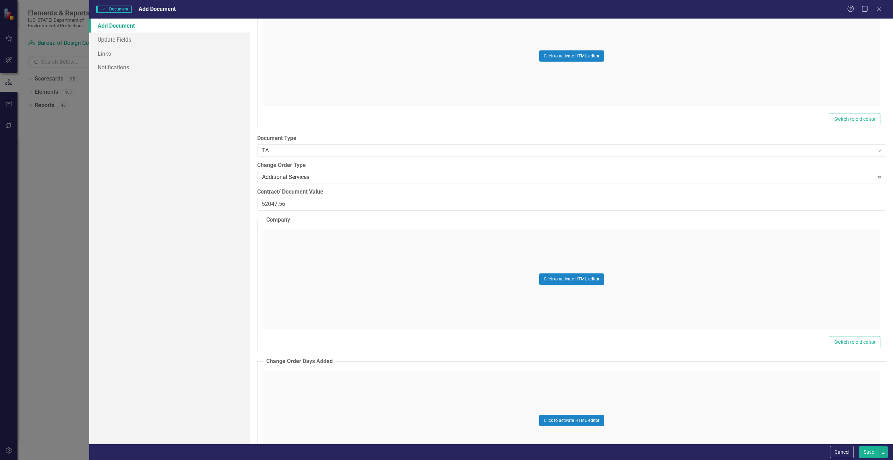
scroll to position [945, 0]
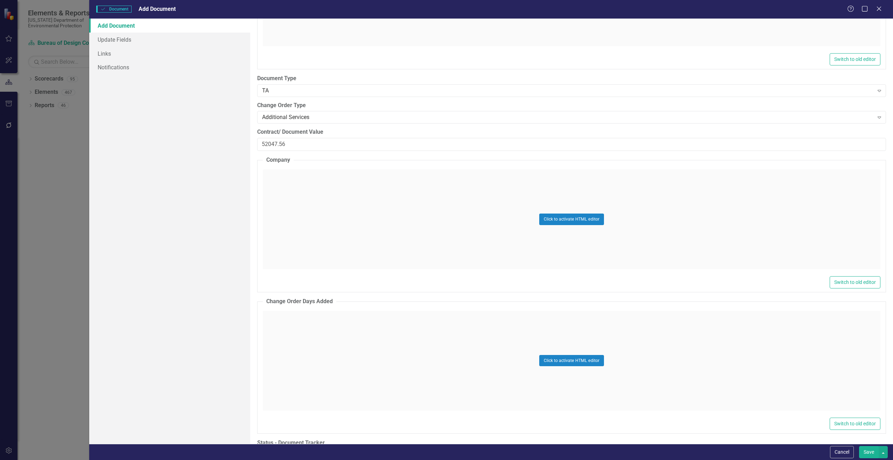
click at [303, 191] on div "Click to activate HTML editor" at bounding box center [572, 219] width 618 height 100
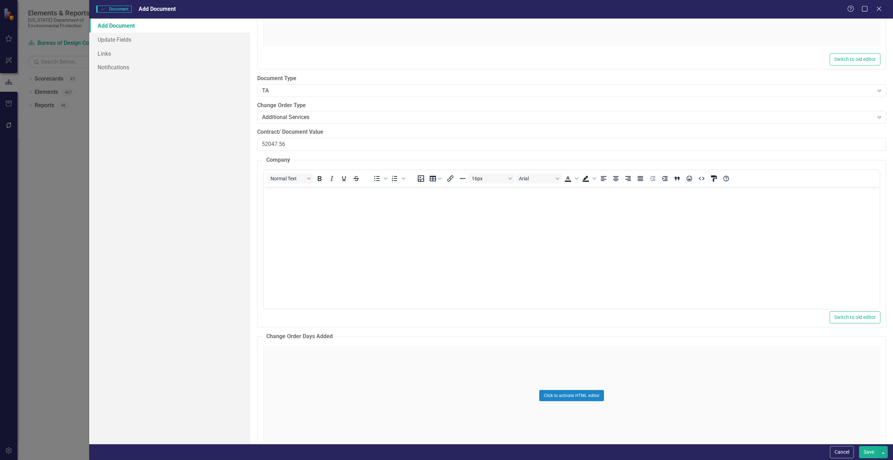
scroll to position [0, 0]
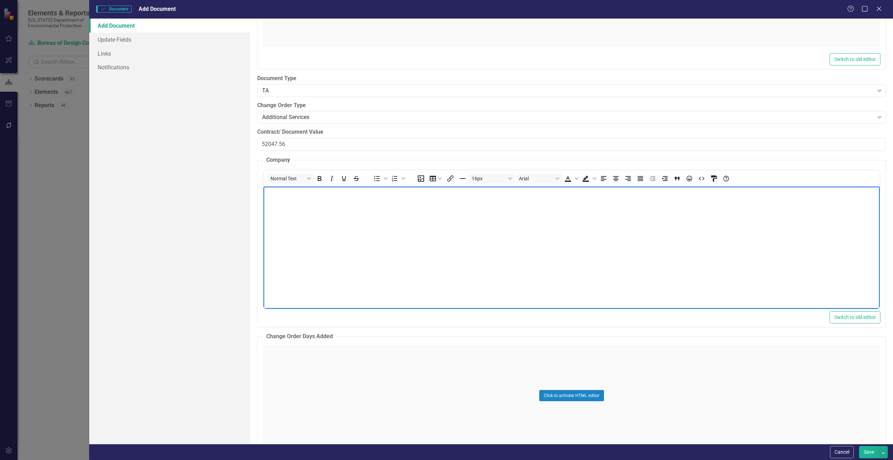
click at [289, 193] on p "Rich Text Area. Press ALT-0 for help." at bounding box center [571, 192] width 613 height 8
paste body "Rich Text Area. Press ALT-0 for help."
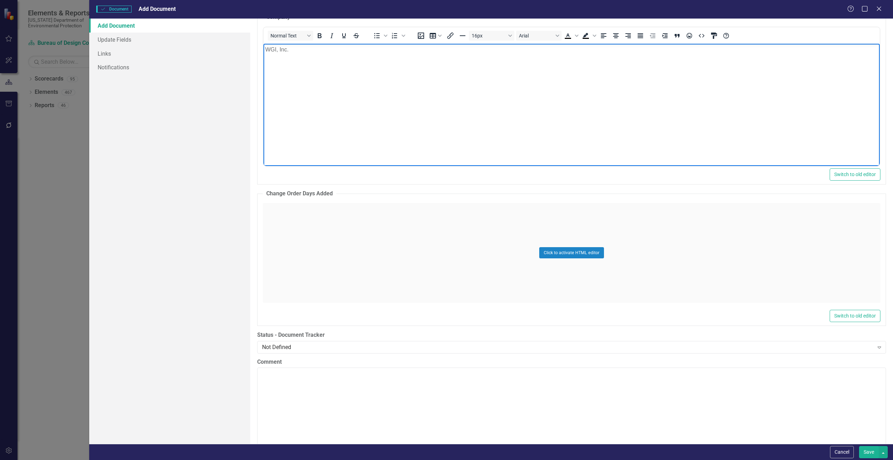
scroll to position [1190, 0]
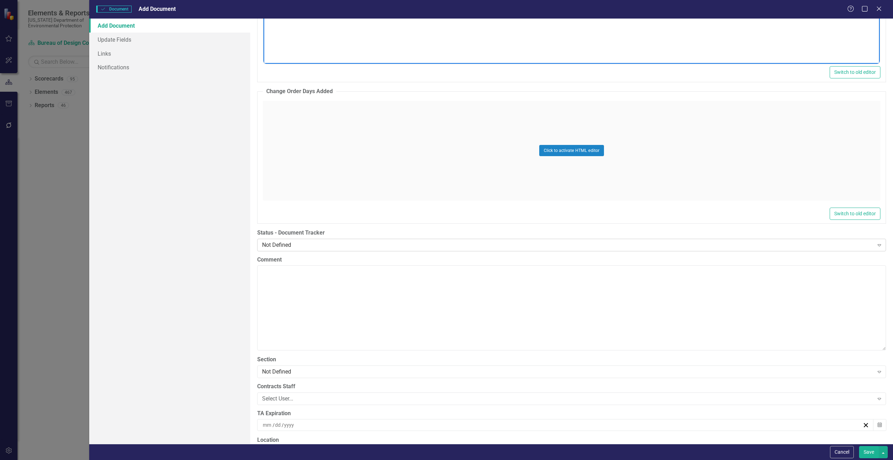
click at [341, 246] on div "Not Defined" at bounding box center [568, 245] width 612 height 8
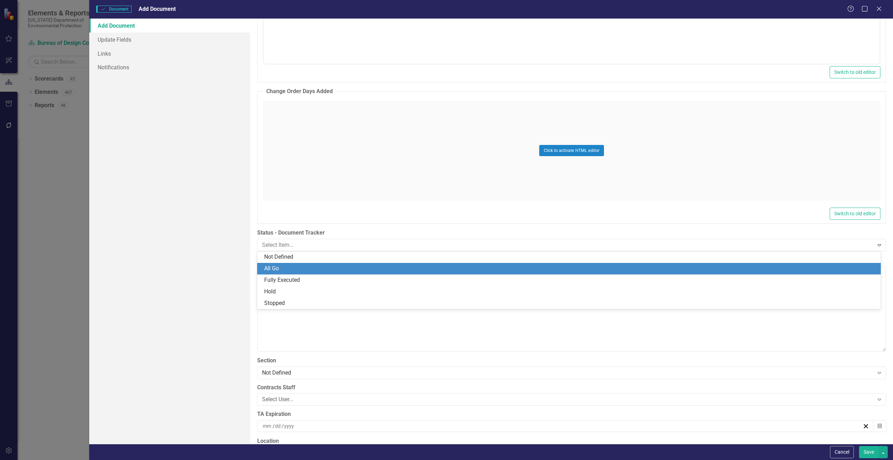
click at [288, 267] on div "All Go" at bounding box center [570, 269] width 613 height 8
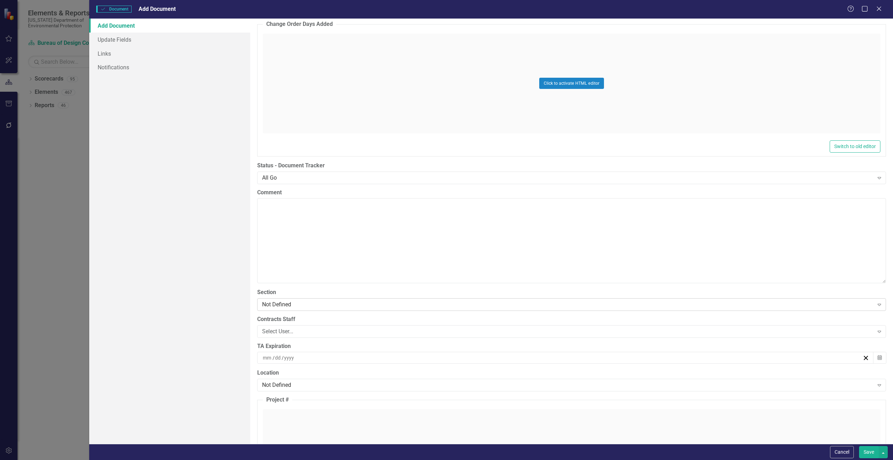
scroll to position [1260, 0]
click at [286, 301] on div "Not Defined" at bounding box center [568, 302] width 612 height 8
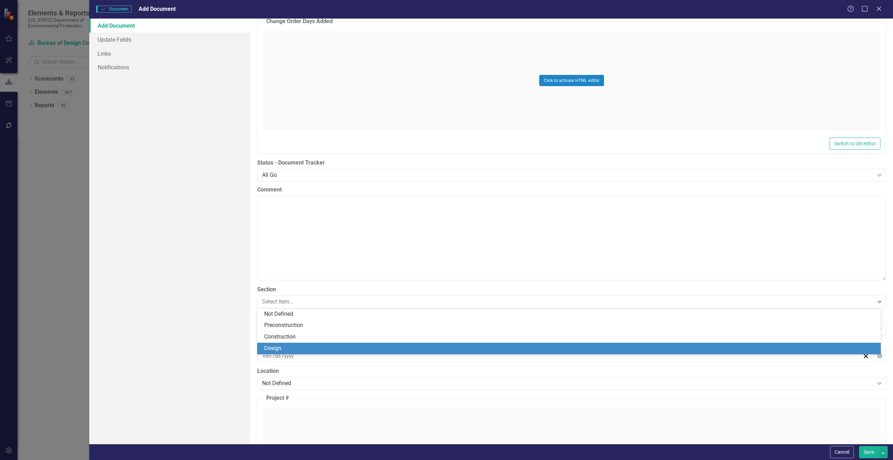
click at [287, 346] on div "Design" at bounding box center [570, 348] width 613 height 8
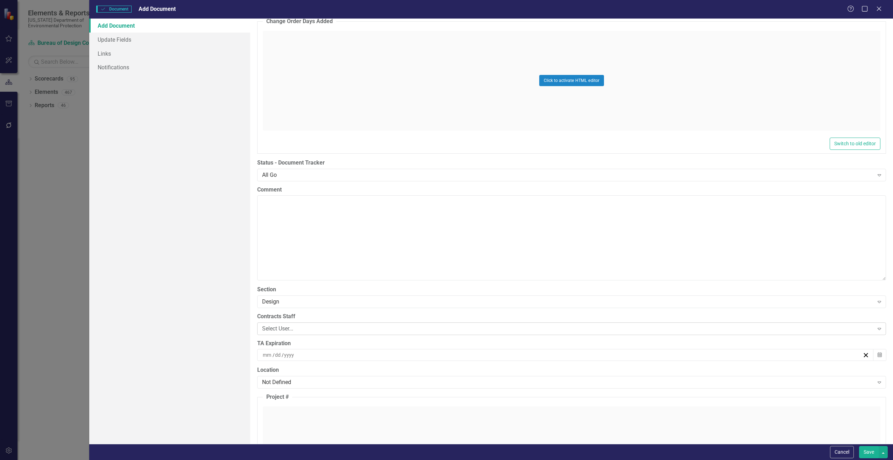
click at [302, 330] on div "Select User..." at bounding box center [568, 328] width 612 height 8
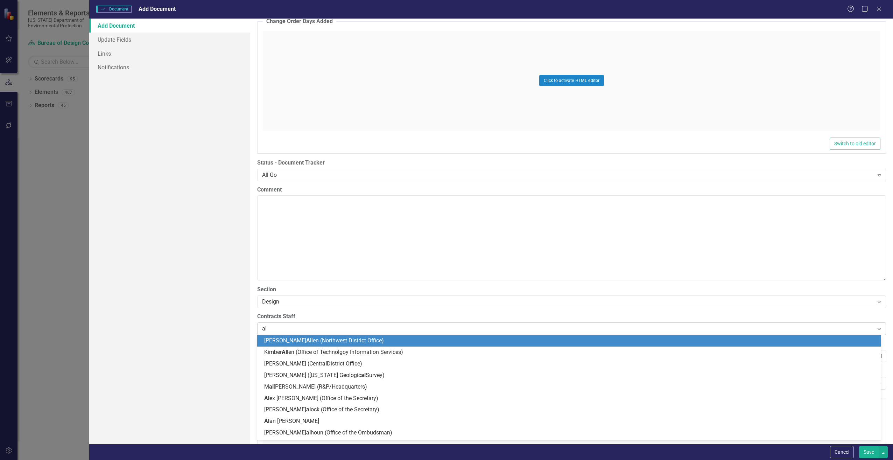
type input "ali"
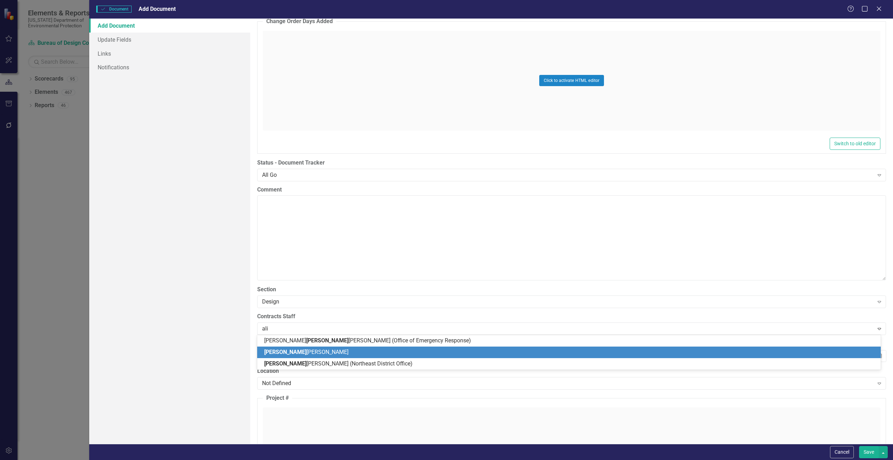
click at [297, 350] on div "Ali sha Sadler" at bounding box center [570, 352] width 613 height 8
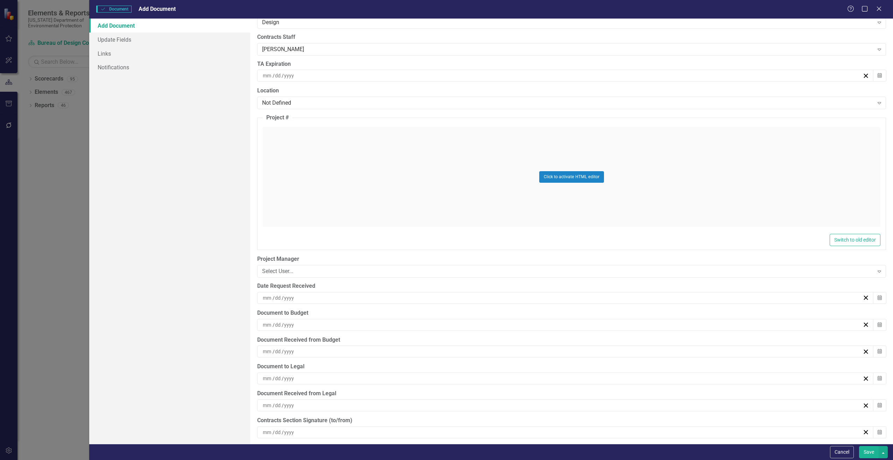
scroll to position [1540, 0]
click at [313, 297] on div "/ /" at bounding box center [562, 297] width 601 height 7
click at [524, 318] on button "‹" at bounding box center [524, 314] width 15 height 15
click at [581, 390] on abbr "31" at bounding box center [581, 388] width 6 height 6
click at [303, 324] on div "/ /" at bounding box center [562, 324] width 601 height 7
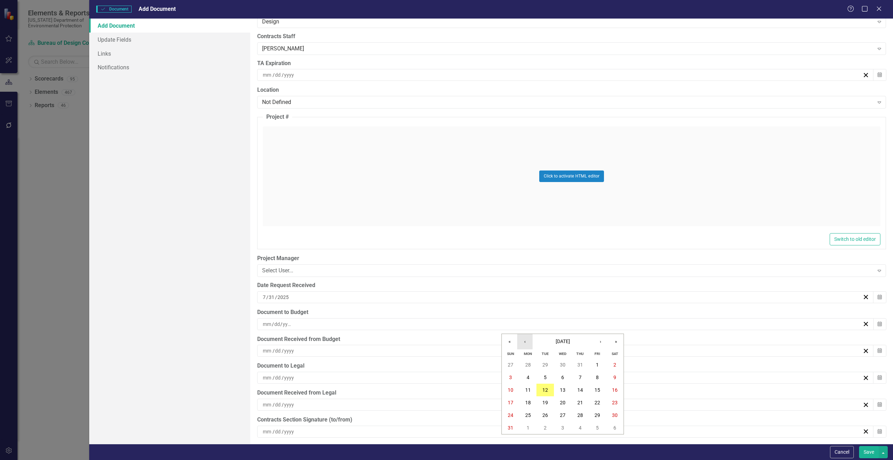
click at [524, 343] on button "‹" at bounding box center [524, 341] width 15 height 15
click at [582, 416] on abbr "31" at bounding box center [581, 415] width 6 height 6
click at [296, 350] on div "/ /" at bounding box center [562, 350] width 601 height 7
click at [583, 281] on button "7" at bounding box center [581, 284] width 18 height 13
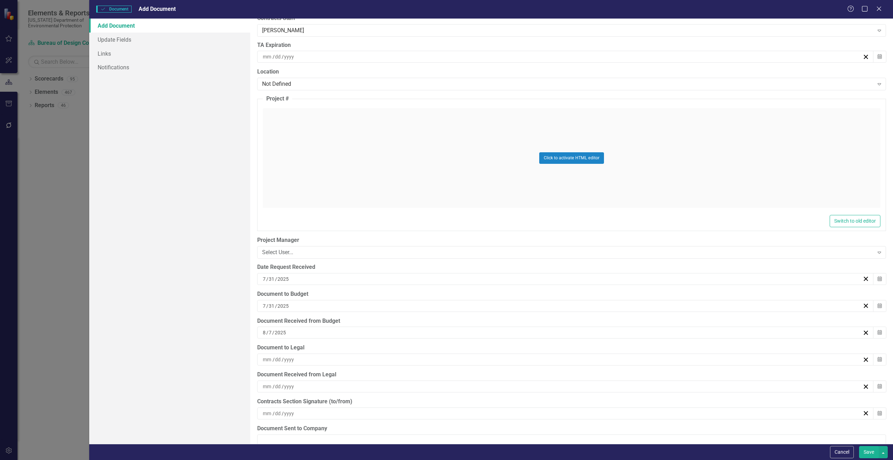
scroll to position [1575, 0]
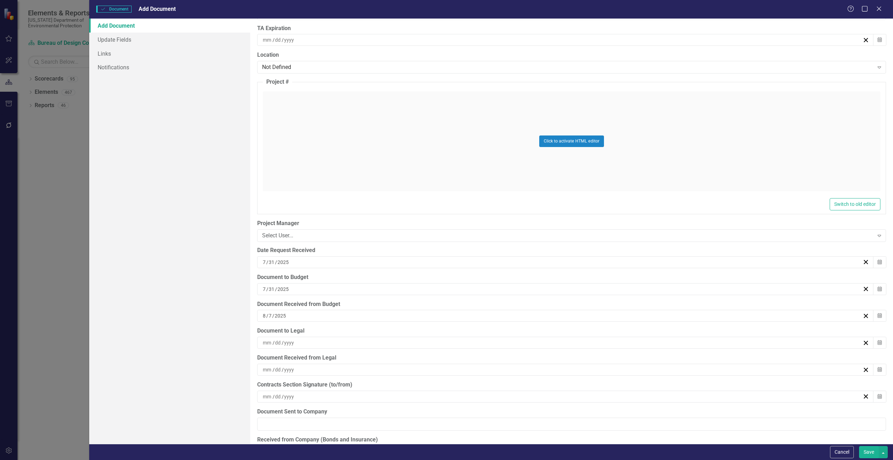
click at [872, 452] on button "Save" at bounding box center [869, 452] width 20 height 12
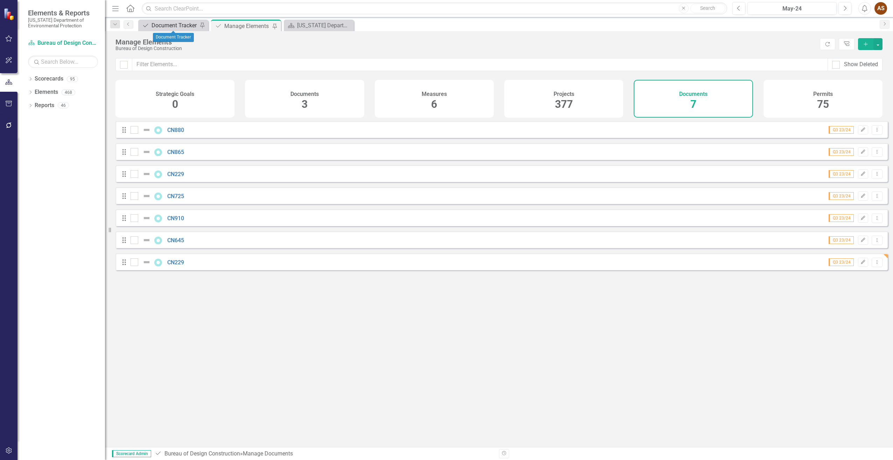
click at [180, 27] on div "Document Tracker" at bounding box center [175, 25] width 46 height 9
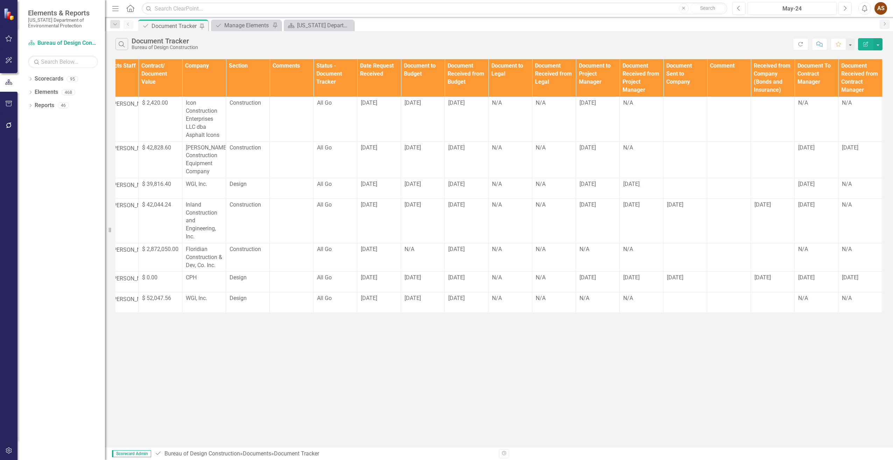
scroll to position [0, 240]
click at [588, 299] on div "N/A" at bounding box center [597, 298] width 36 height 8
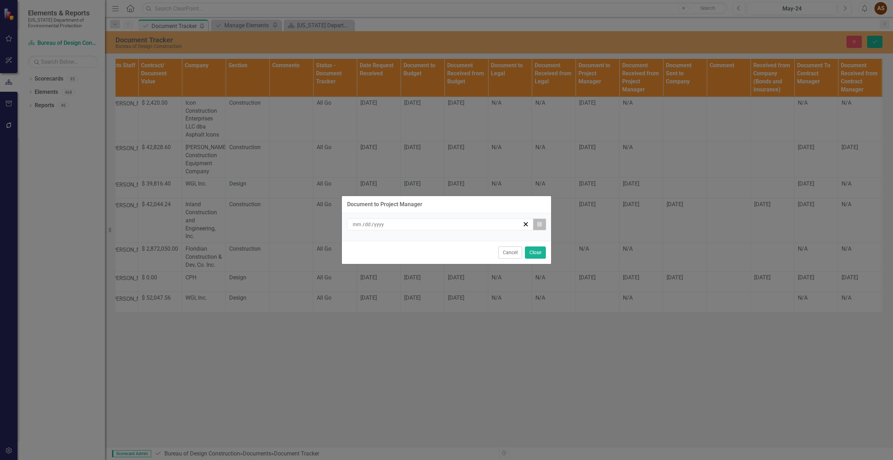
click at [539, 224] on icon "button" at bounding box center [540, 224] width 4 height 5
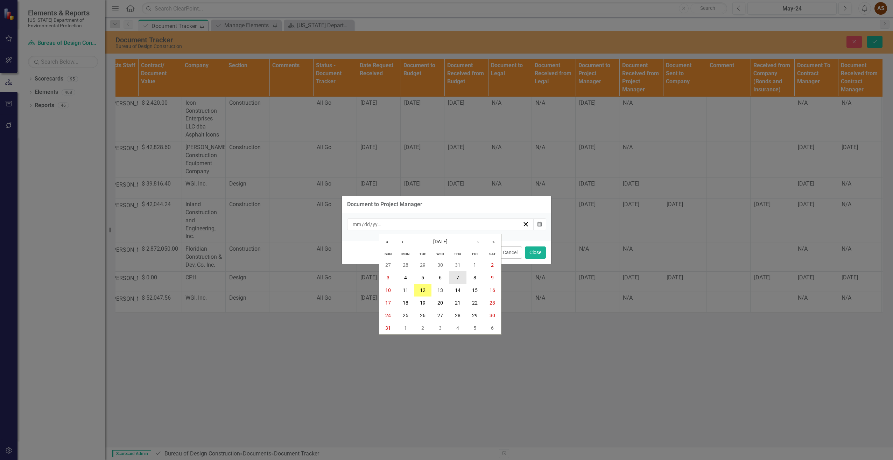
click at [462, 274] on button "7" at bounding box center [458, 277] width 18 height 13
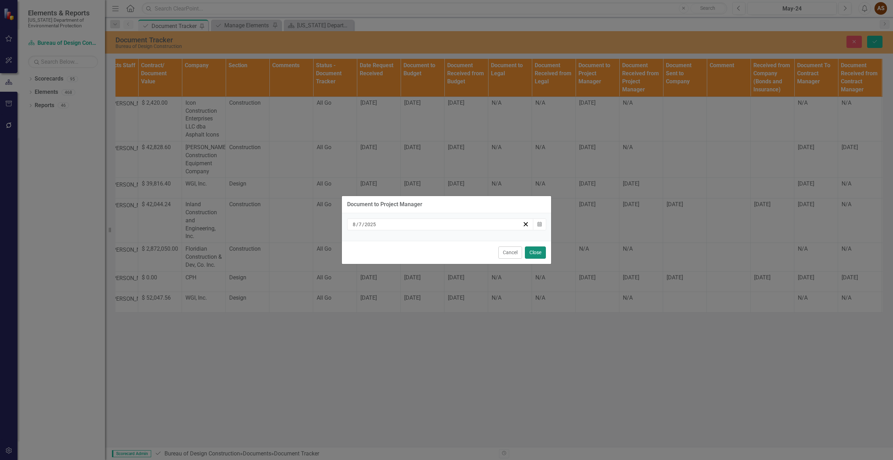
click at [543, 250] on button "Close" at bounding box center [535, 252] width 21 height 12
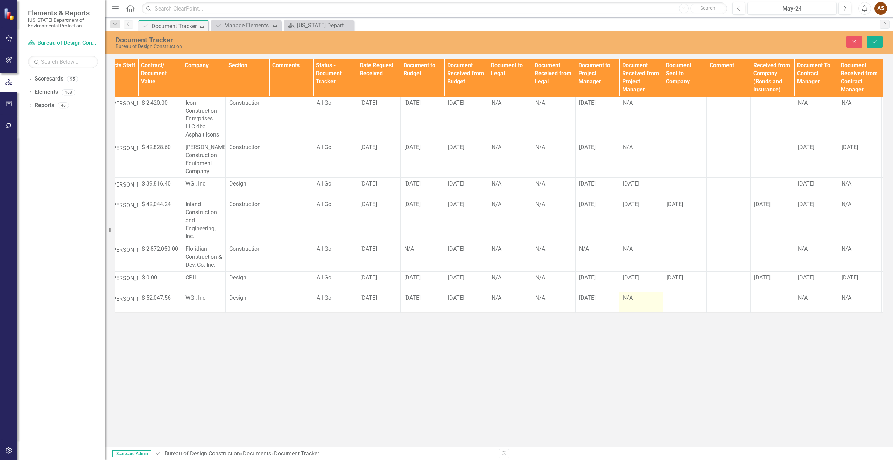
click at [636, 301] on div "N/A" at bounding box center [641, 298] width 36 height 8
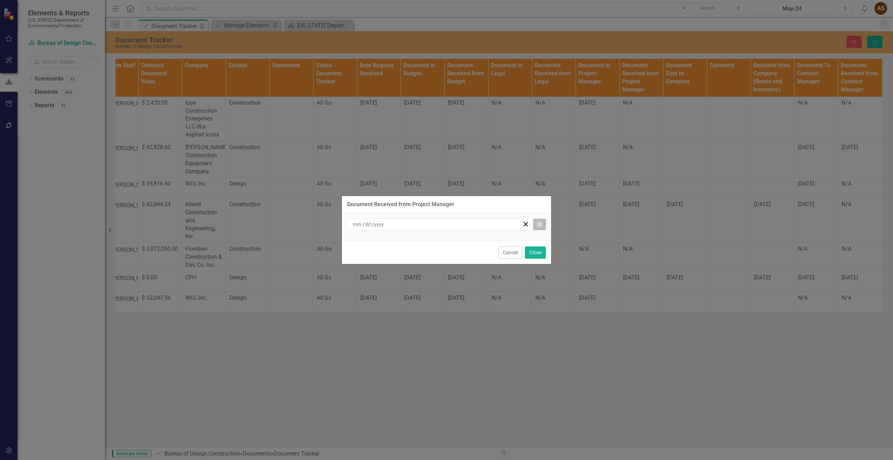
click at [541, 229] on button "Calendar" at bounding box center [539, 224] width 13 height 12
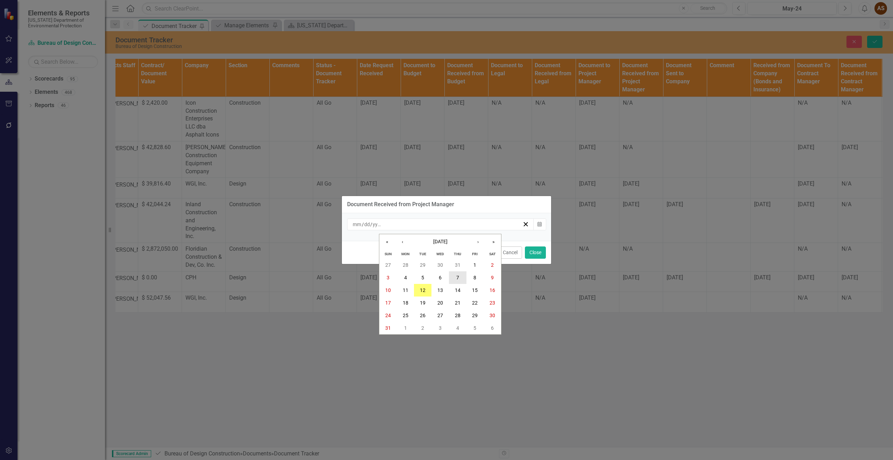
click at [460, 281] on button "7" at bounding box center [458, 277] width 18 height 13
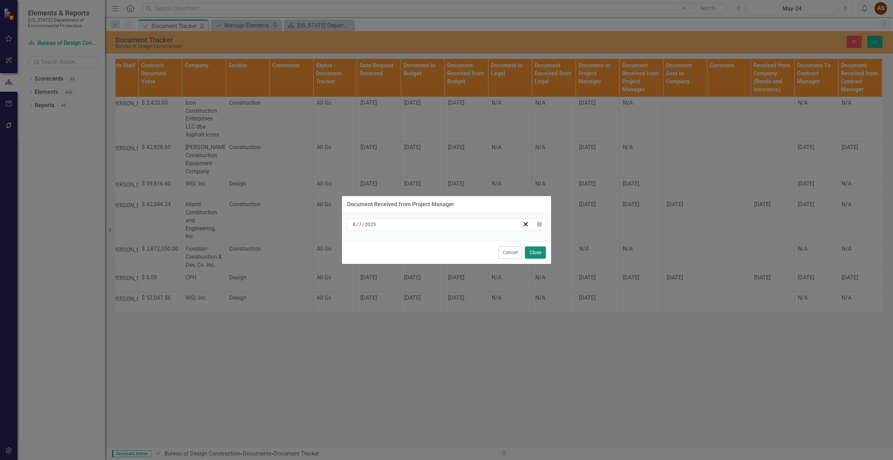
click at [540, 252] on button "Close" at bounding box center [535, 252] width 21 height 12
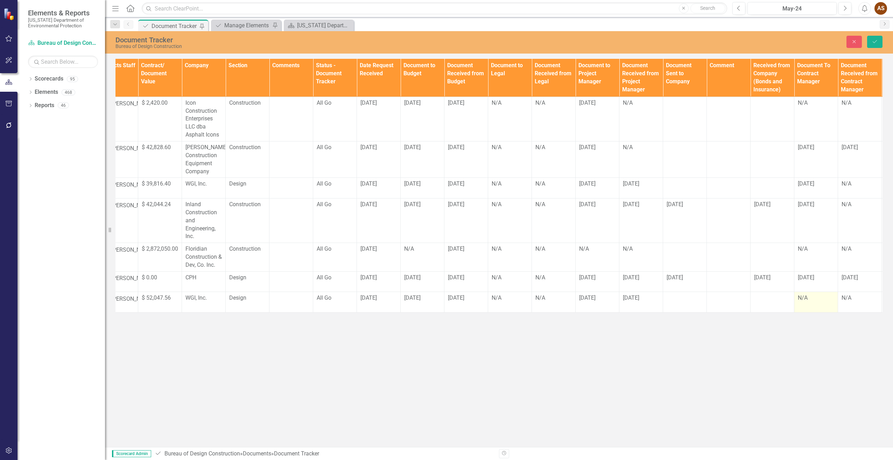
click at [804, 299] on div "N/A" at bounding box center [816, 298] width 36 height 8
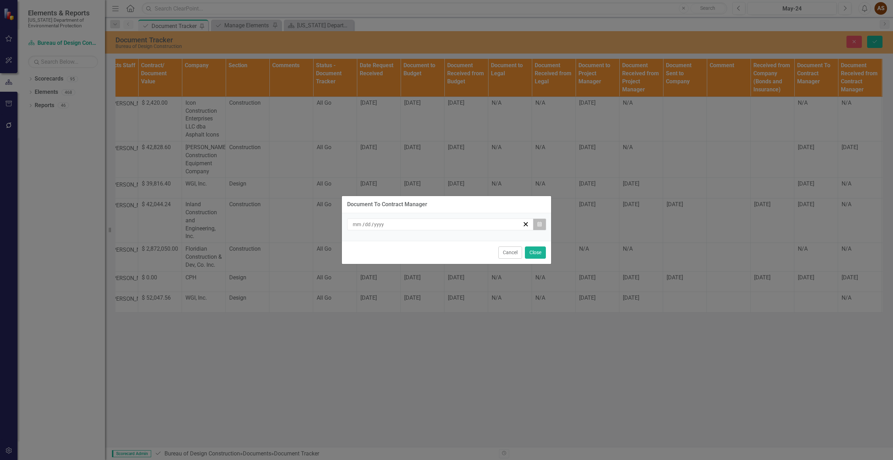
click at [539, 224] on icon "Calendar" at bounding box center [540, 224] width 4 height 5
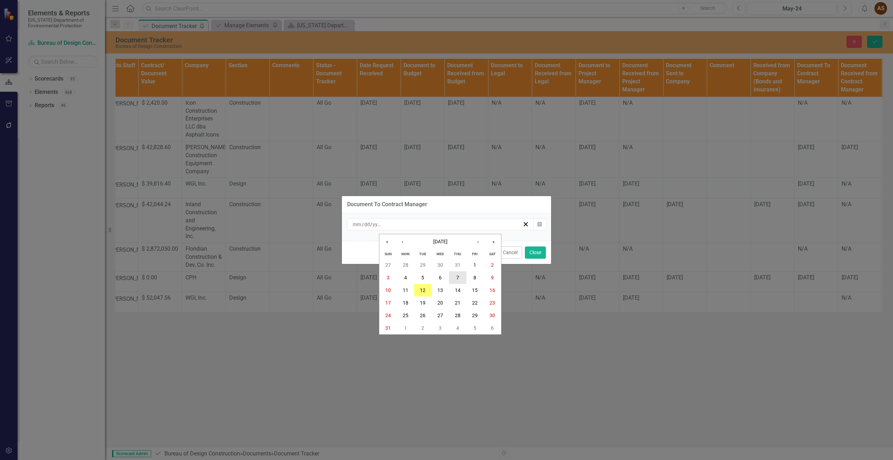
click at [454, 277] on button "7" at bounding box center [458, 277] width 18 height 13
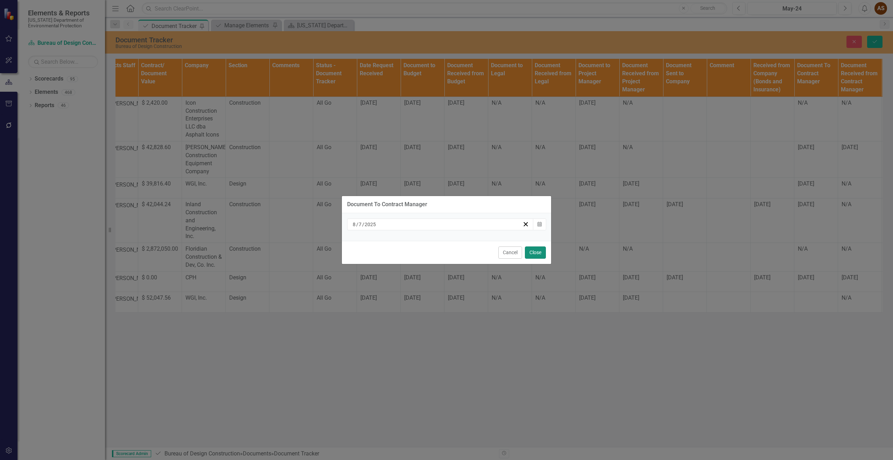
click at [537, 253] on button "Close" at bounding box center [535, 252] width 21 height 12
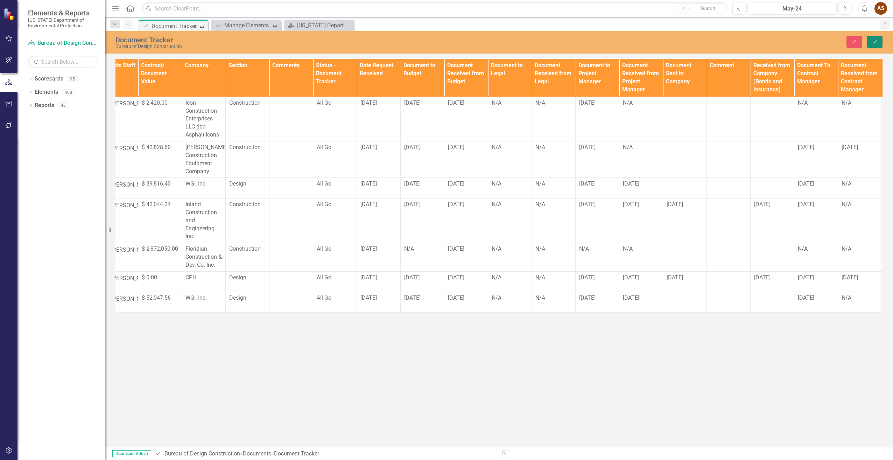
click at [873, 41] on icon "Save" at bounding box center [875, 41] width 6 height 5
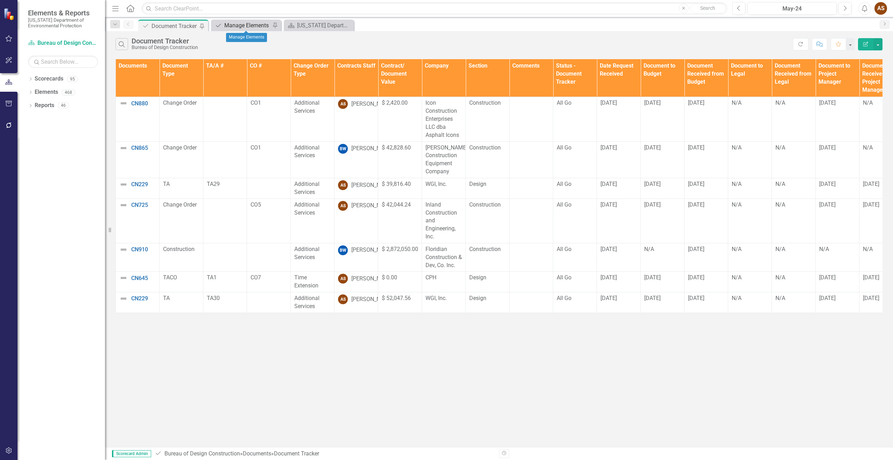
click at [247, 25] on div "Manage Elements" at bounding box center [247, 25] width 46 height 9
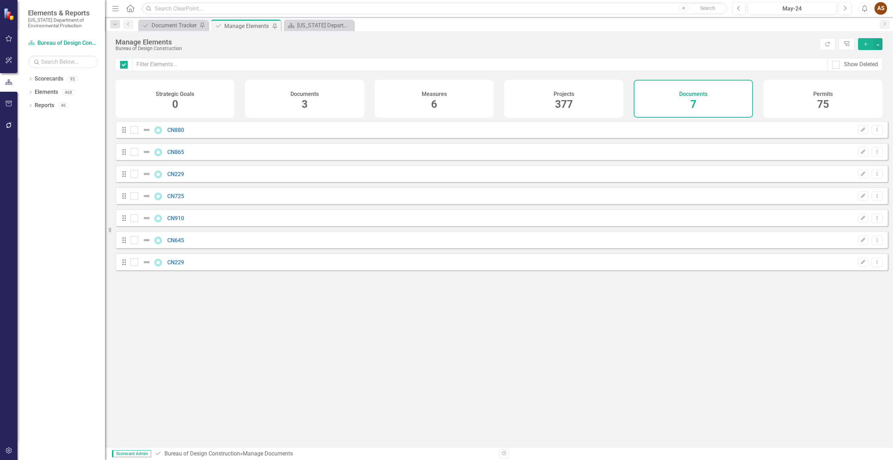
checkbox input "false"
click at [163, 25] on div "Document Tracker" at bounding box center [175, 25] width 46 height 9
